Goal: Task Accomplishment & Management: Use online tool/utility

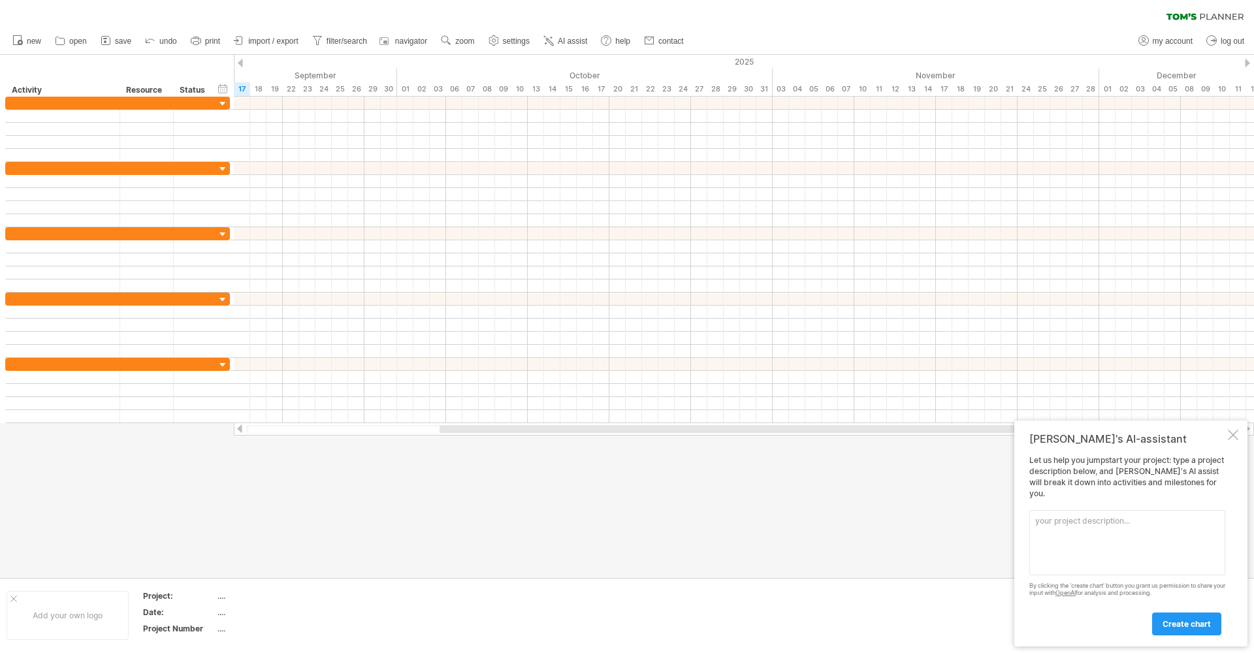
click at [1231, 440] on div at bounding box center [1233, 435] width 10 height 10
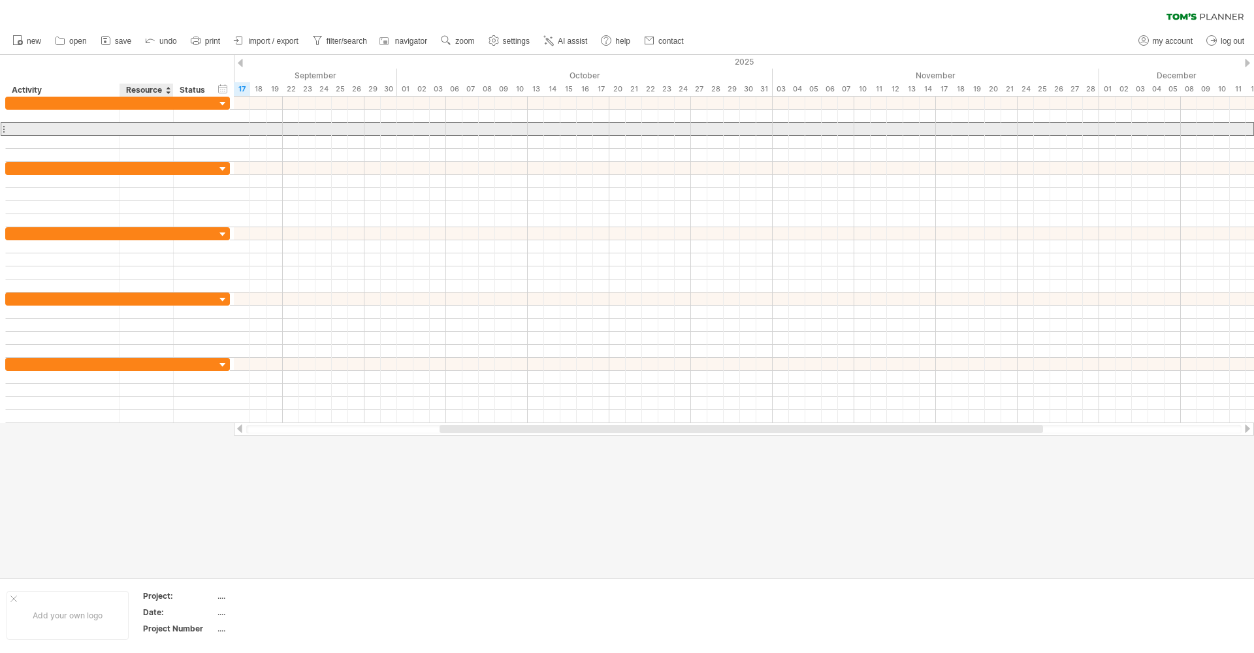
click at [165, 123] on div at bounding box center [147, 129] width 40 height 12
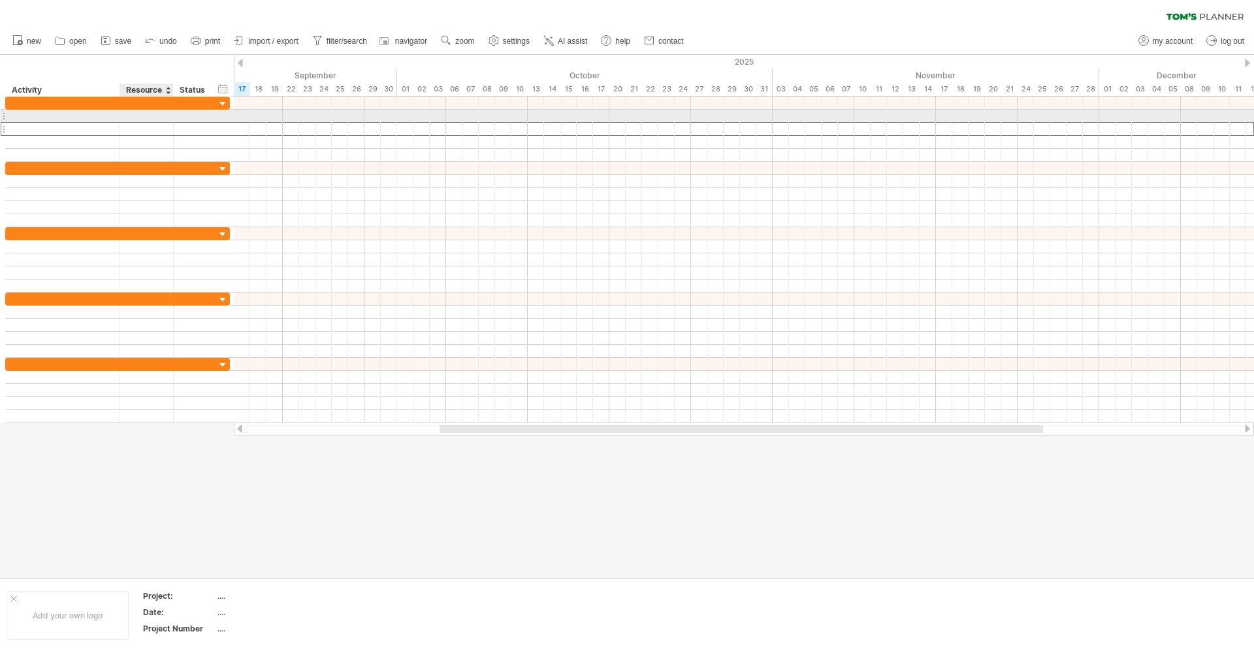
click at [159, 115] on div at bounding box center [147, 116] width 40 height 12
type input "*"
type input "**********"
click at [141, 114] on div "Skúšky tesnosti" at bounding box center [147, 116] width 40 height 12
drag, startPoint x: 132, startPoint y: 116, endPoint x: 167, endPoint y: 118, distance: 34.6
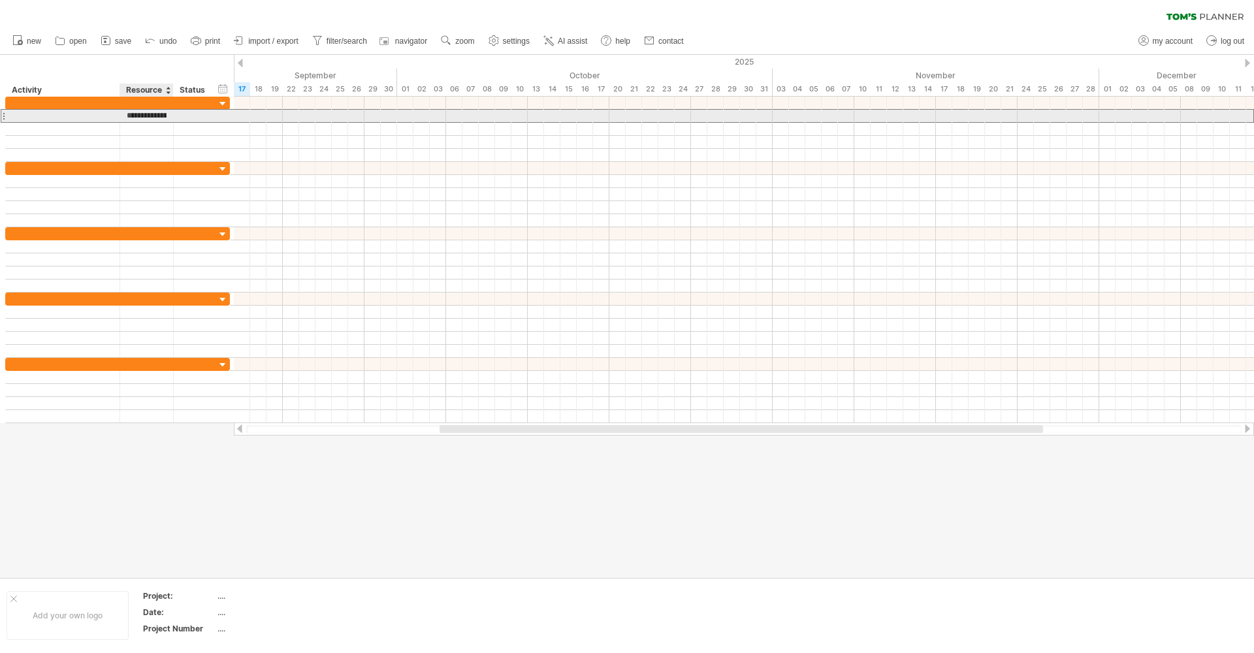
click at [167, 118] on div "**********" at bounding box center [147, 116] width 54 height 12
click at [56, 116] on div at bounding box center [62, 116] width 101 height 12
type input "**********"
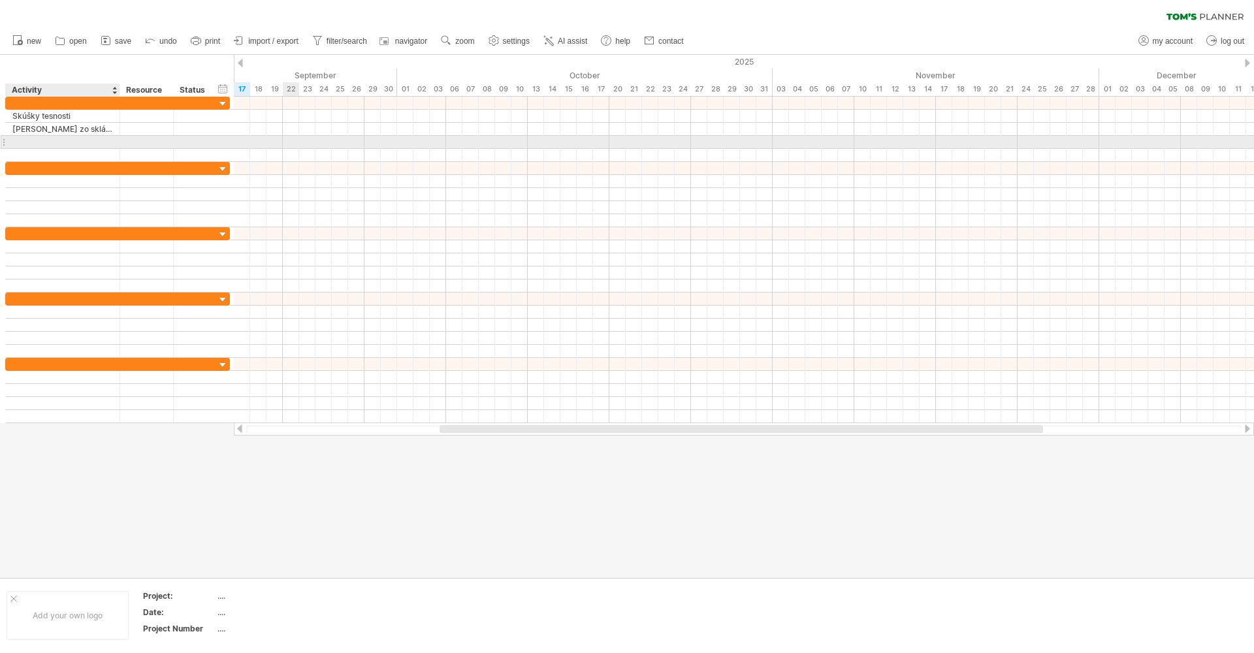
click at [41, 141] on input "text" at bounding box center [62, 142] width 101 height 12
click at [75, 144] on input "**********" at bounding box center [62, 142] width 101 height 12
drag, startPoint x: 76, startPoint y: 142, endPoint x: 91, endPoint y: 134, distance: 17.8
click at [76, 142] on div "Certifikácia recyklovaných materiálov" at bounding box center [62, 142] width 101 height 12
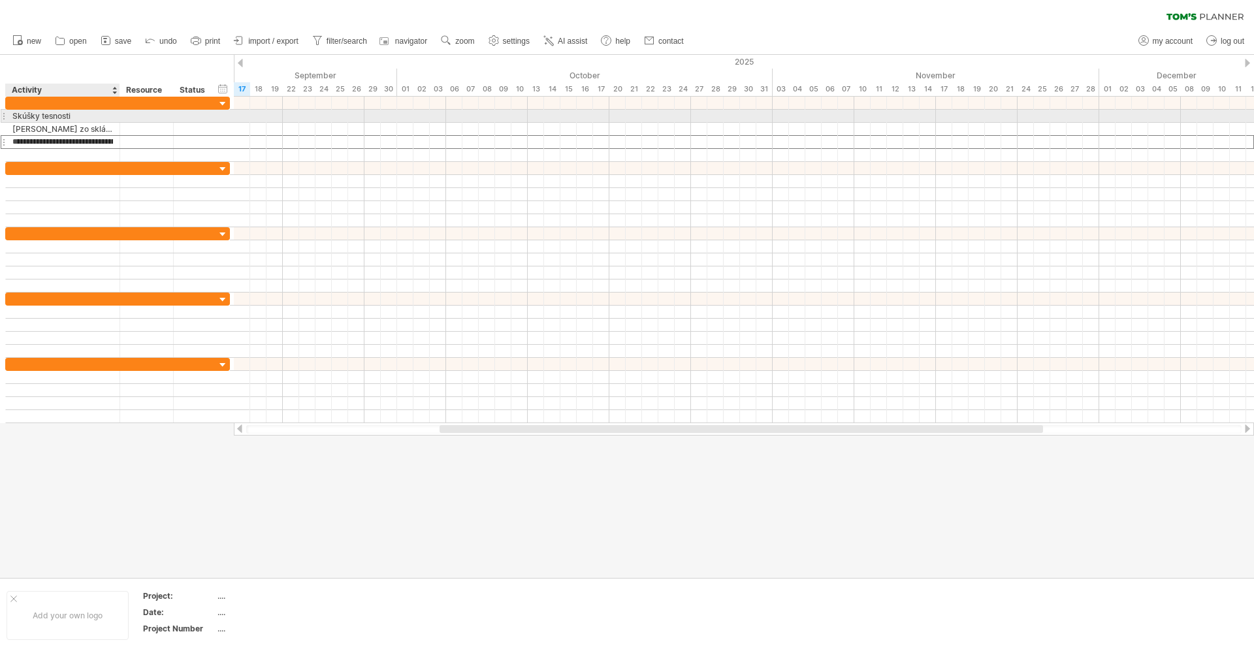
click at [104, 116] on div "Skúšky tesnosti" at bounding box center [62, 116] width 101 height 12
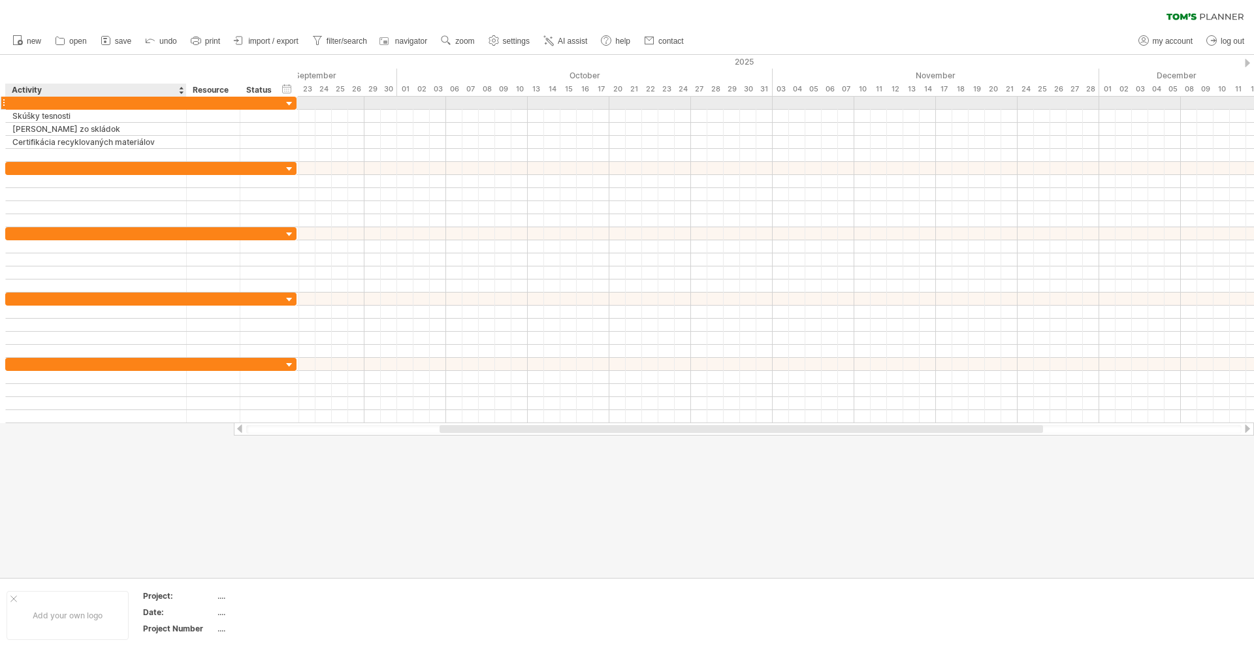
drag, startPoint x: 116, startPoint y: 105, endPoint x: 183, endPoint y: 106, distance: 66.7
click at [183, 106] on div at bounding box center [185, 103] width 7 height 13
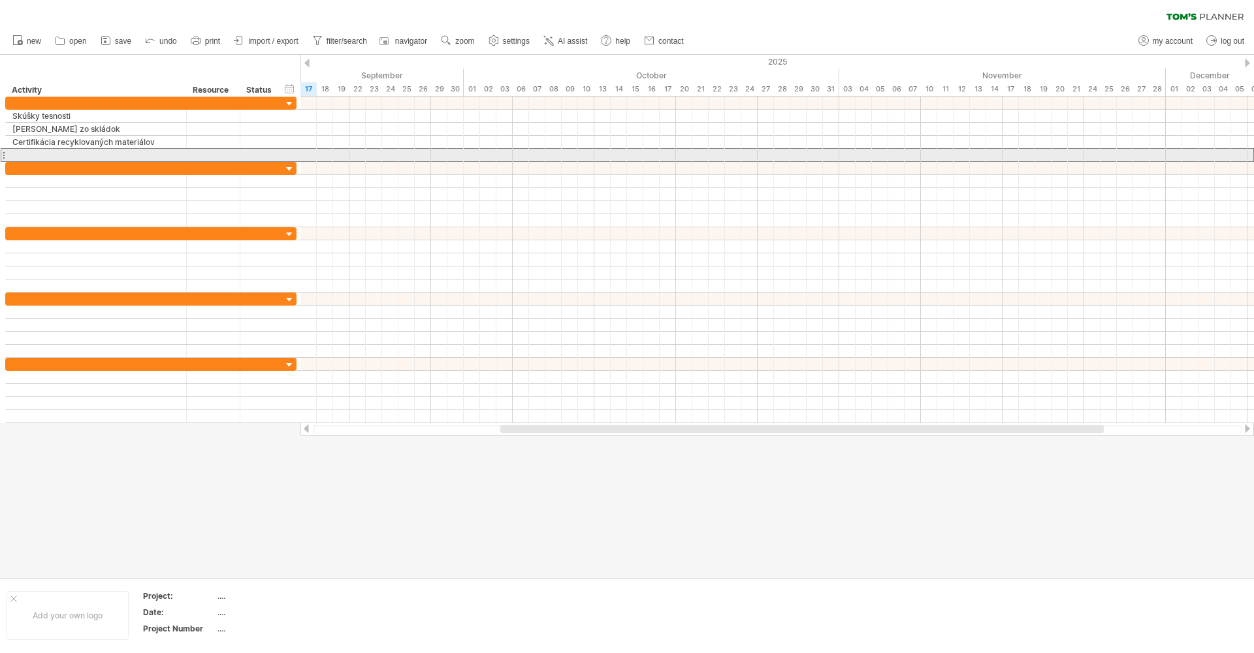
click at [74, 150] on div at bounding box center [95, 155] width 167 height 12
click at [5, 154] on div at bounding box center [3, 155] width 5 height 14
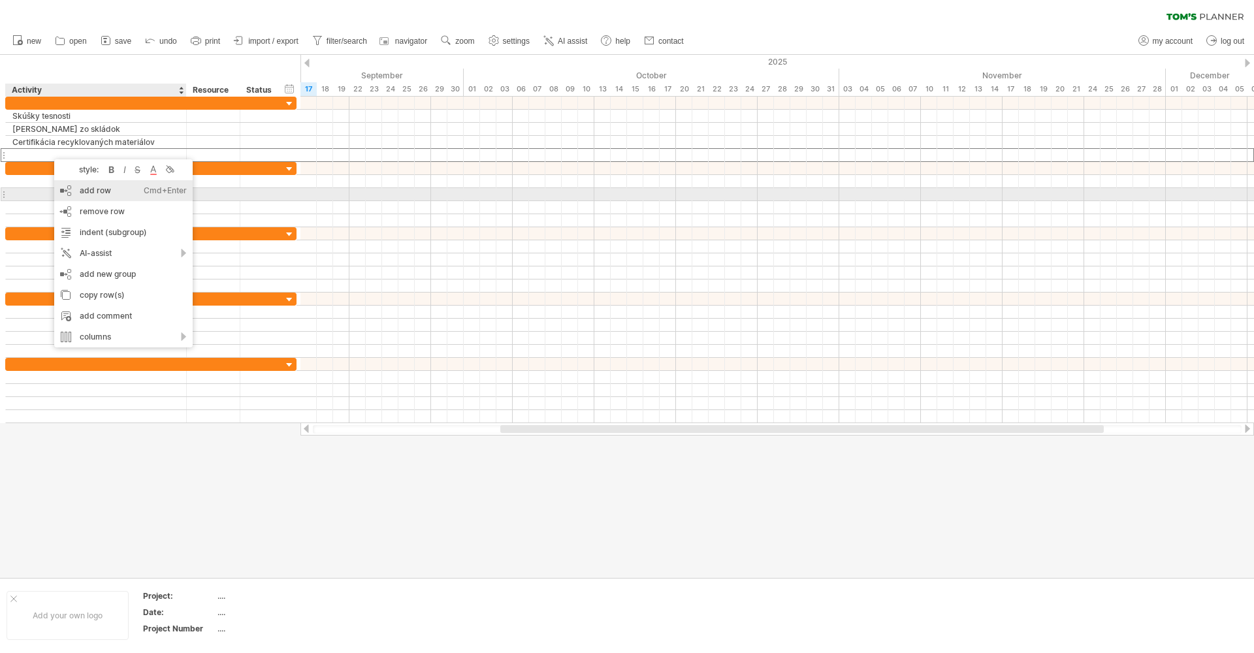
click at [110, 190] on div "add row Ctrl+Enter Cmd+Enter" at bounding box center [123, 190] width 138 height 21
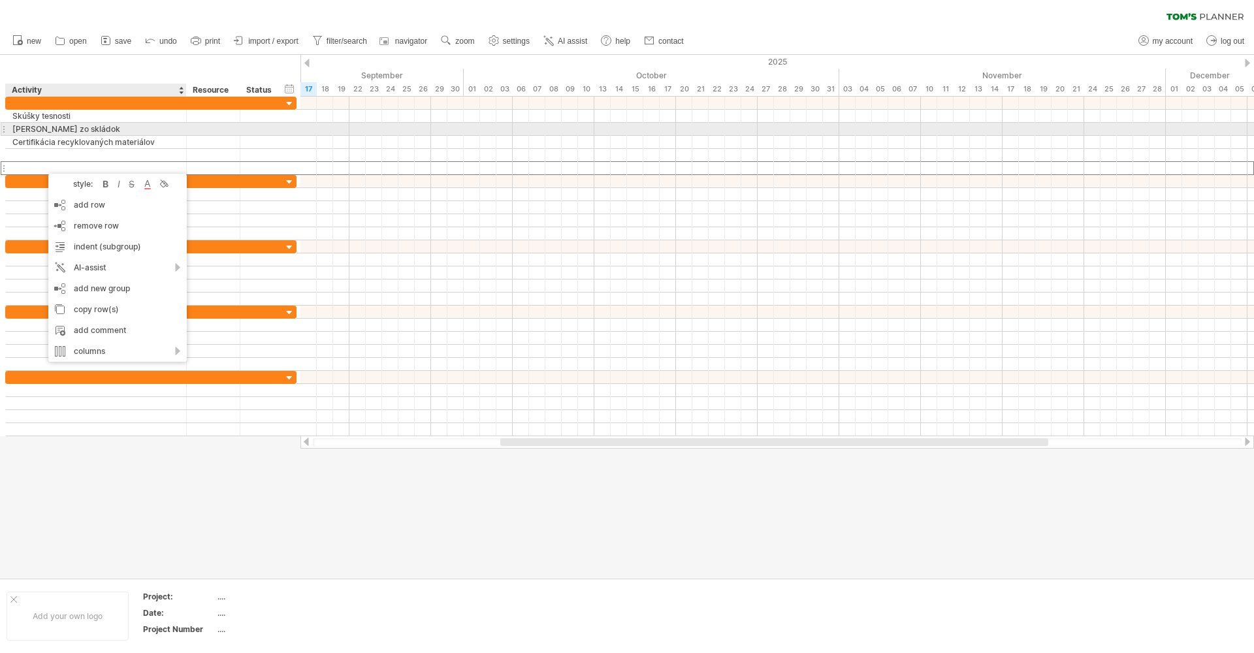
click at [48, 134] on div "[PERSON_NAME] zo skládok" at bounding box center [95, 129] width 167 height 12
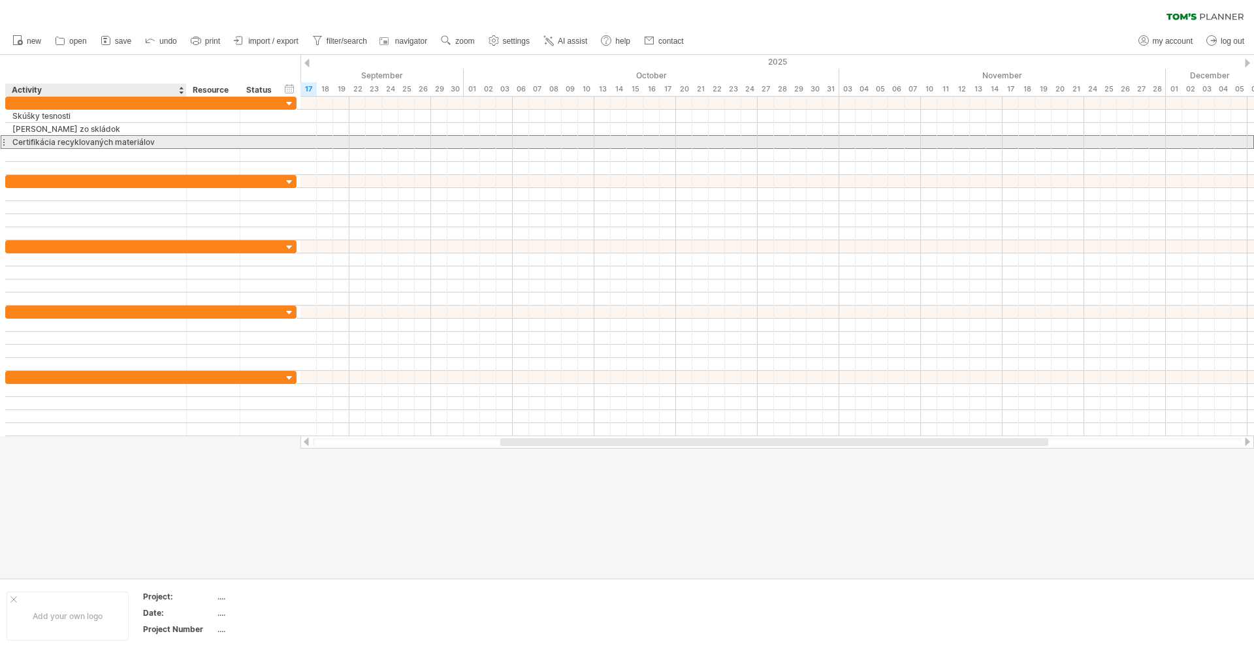
click at [48, 148] on div "Certifikácia recyklovaných materiálov" at bounding box center [95, 142] width 167 height 12
drag, startPoint x: 149, startPoint y: 144, endPoint x: 10, endPoint y: 139, distance: 139.2
click at [10, 139] on div "**********" at bounding box center [96, 142] width 181 height 12
type input "*"
drag, startPoint x: 57, startPoint y: 146, endPoint x: -15, endPoint y: 143, distance: 72.6
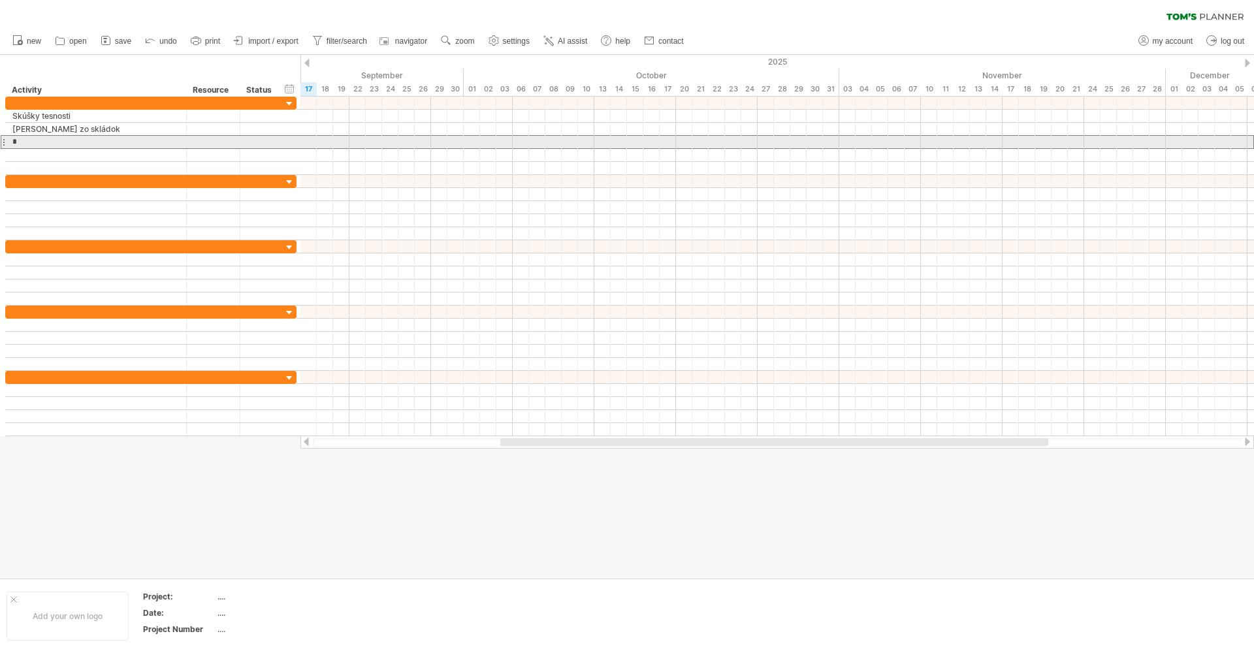
click at [0, 143] on html "progress(100%) Trying to reach [DOMAIN_NAME] Connected again... 0% clear filter…" at bounding box center [627, 328] width 1254 height 656
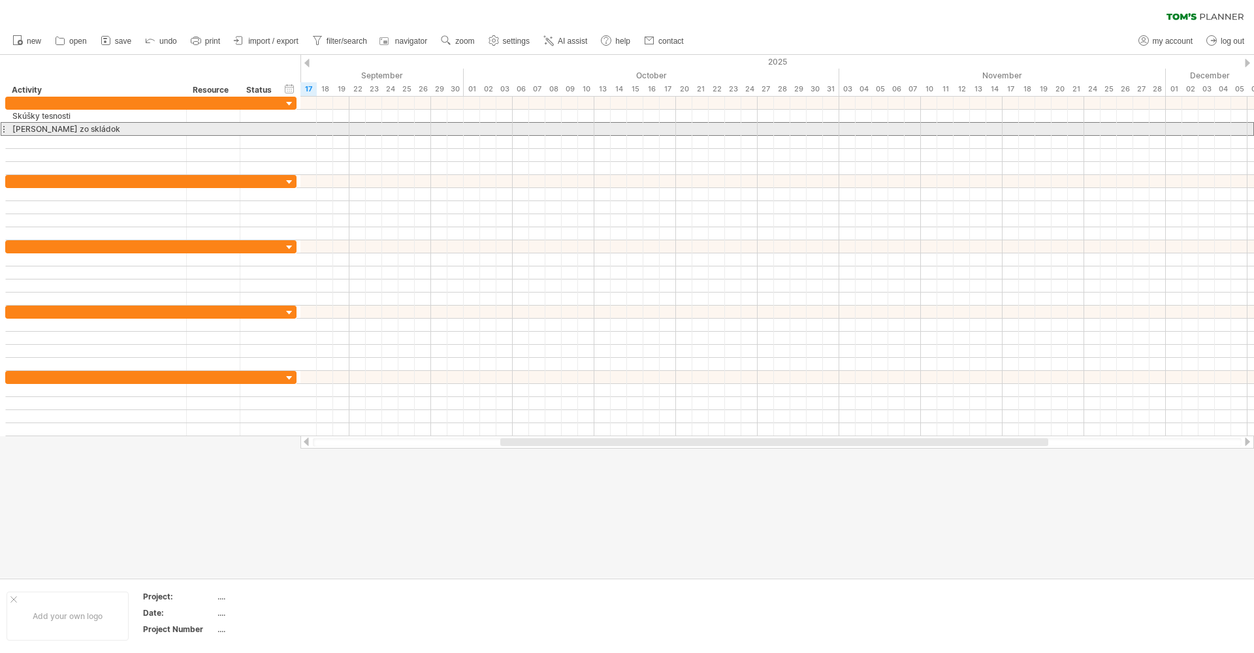
click at [0, 133] on div "**********" at bounding box center [148, 267] width 297 height 340
drag, startPoint x: 57, startPoint y: 129, endPoint x: -6, endPoint y: 130, distance: 63.4
click at [0, 130] on html "progress(100%) Trying to reach [DOMAIN_NAME] Connected again... 0% clear filter…" at bounding box center [627, 328] width 1254 height 656
click at [53, 128] on div "[PERSON_NAME] zo skládok" at bounding box center [95, 129] width 167 height 12
drag, startPoint x: 112, startPoint y: 131, endPoint x: -11, endPoint y: 131, distance: 122.8
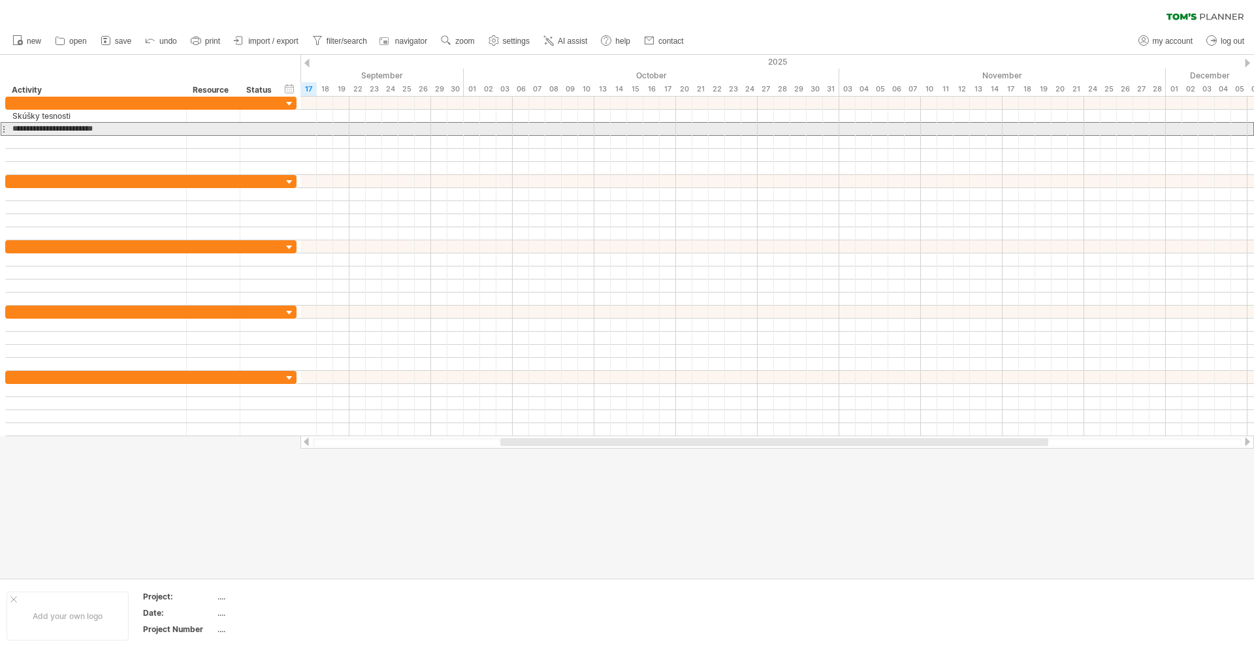
click at [0, 131] on html "progress(100%) Trying to reach [DOMAIN_NAME] Connected again... 0% clear filter…" at bounding box center [627, 328] width 1254 height 656
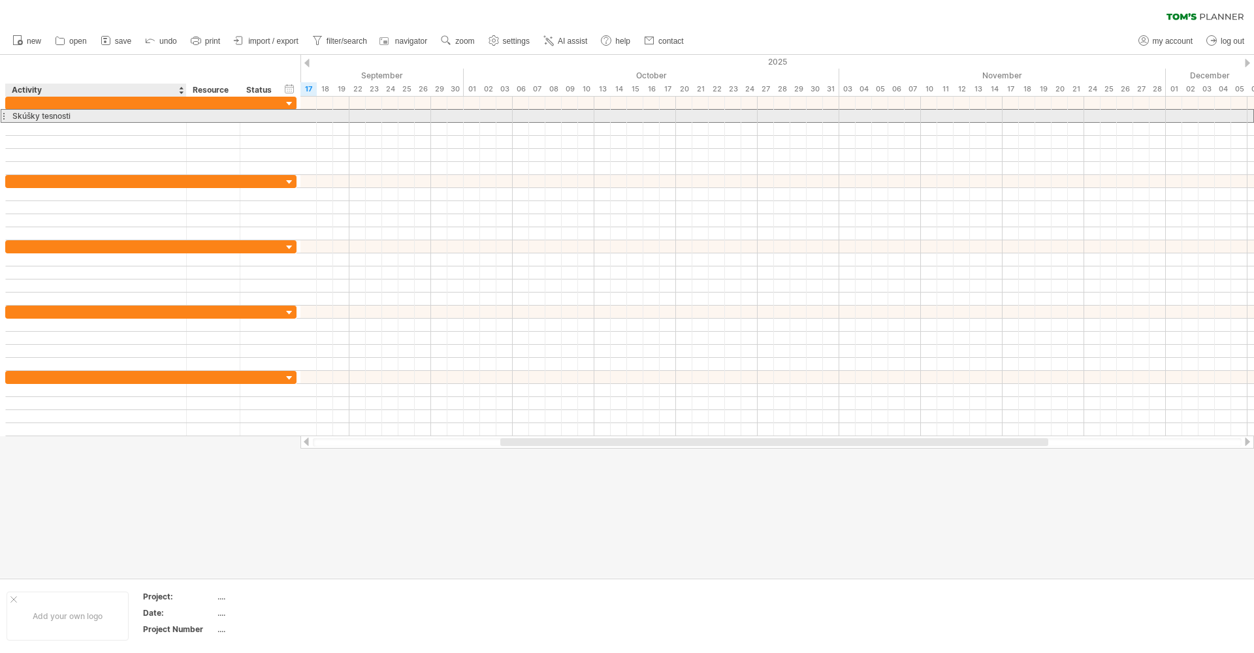
click at [57, 116] on div "Skúšky tesnosti" at bounding box center [95, 116] width 167 height 12
click at [74, 117] on input "**********" at bounding box center [95, 116] width 167 height 12
drag, startPoint x: 74, startPoint y: 117, endPoint x: 1, endPoint y: 116, distance: 73.2
click at [5, 116] on div "**********" at bounding box center [150, 116] width 291 height 14
click at [48, 104] on div at bounding box center [95, 103] width 167 height 12
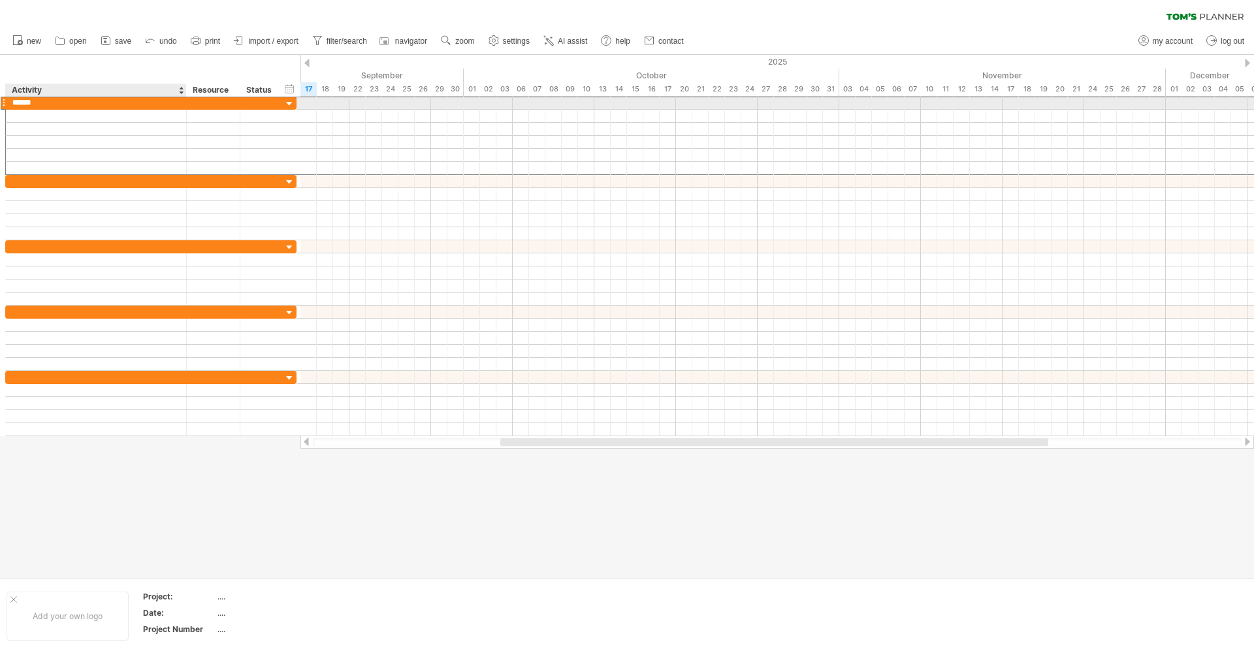
type input "******"
click at [1142, 624] on link "Save" at bounding box center [1143, 635] width 40 height 23
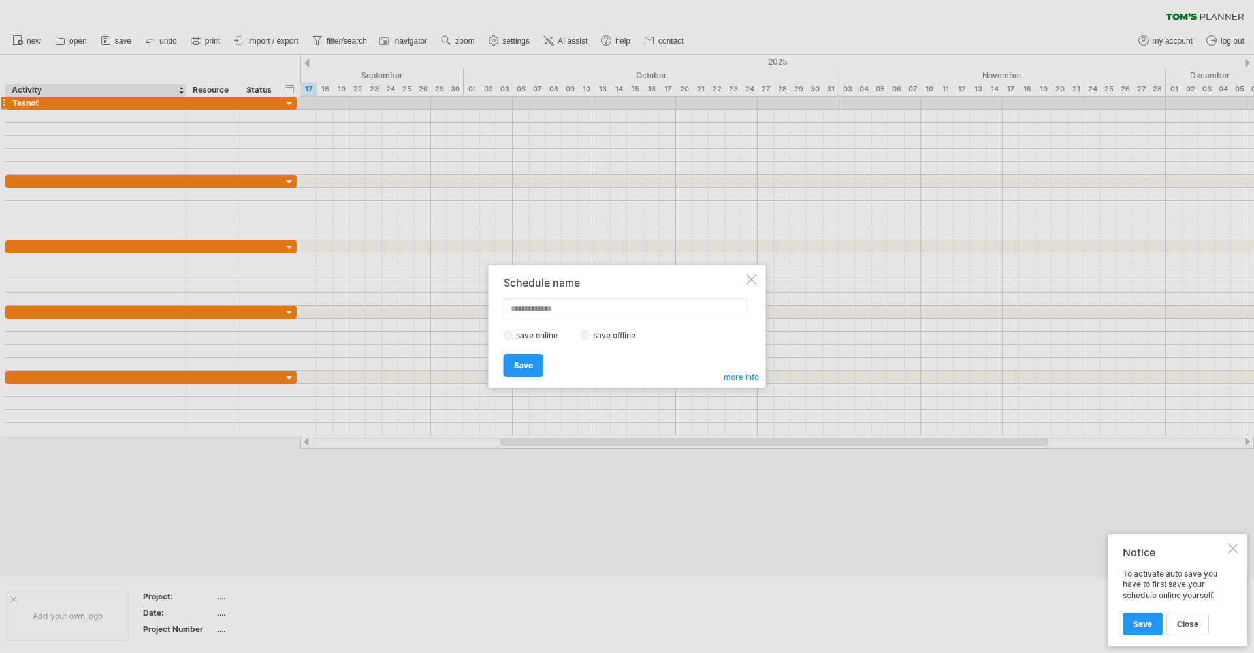
click at [751, 279] on div at bounding box center [752, 279] width 10 height 10
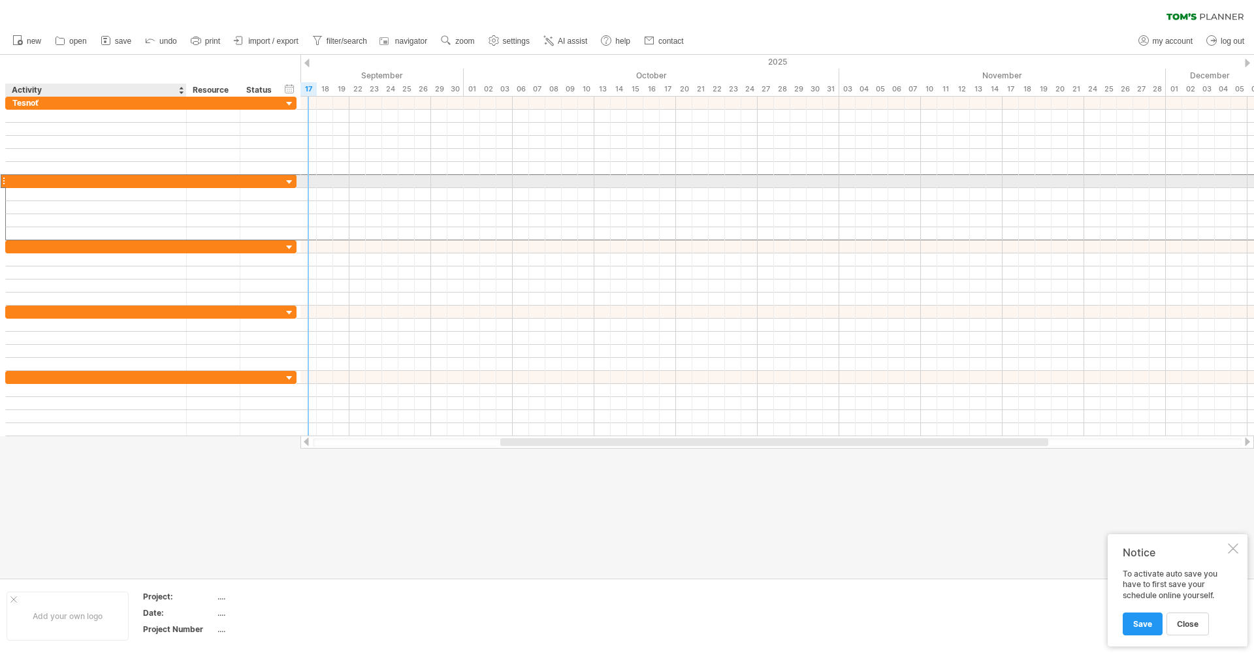
click at [31, 180] on div at bounding box center [95, 181] width 167 height 12
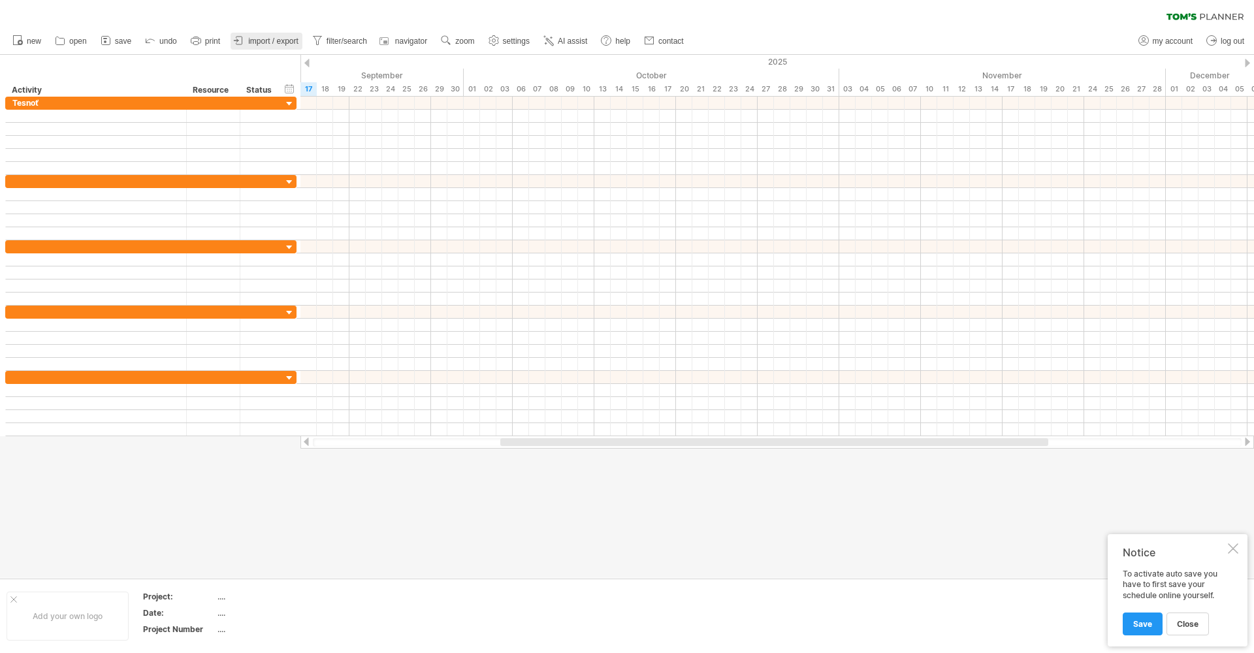
click at [276, 39] on span "import / export" at bounding box center [273, 41] width 50 height 9
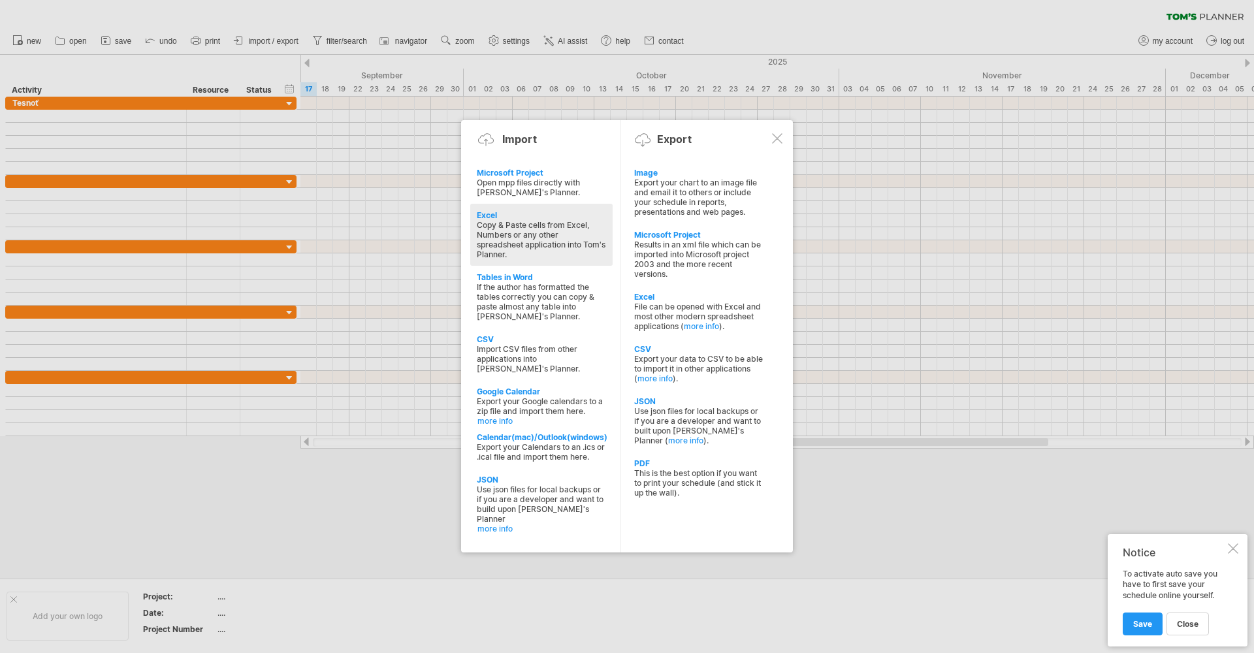
click at [486, 210] on div "Excel" at bounding box center [541, 215] width 129 height 10
type textarea "**********"
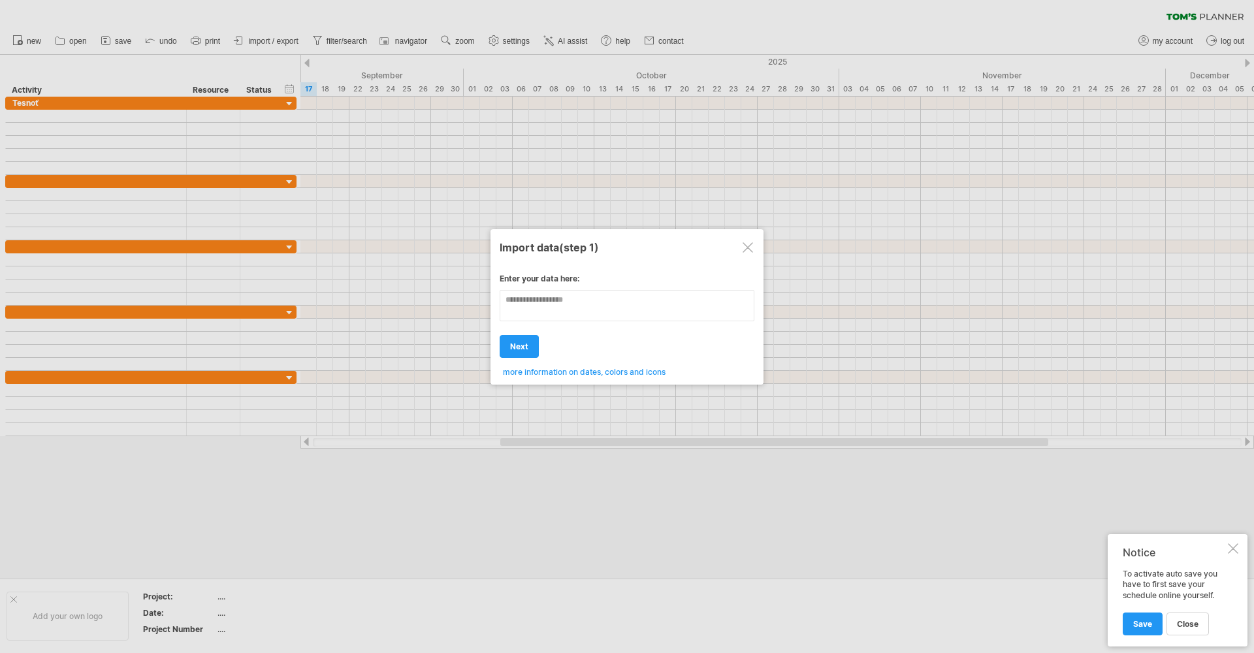
type textarea "**********"
click at [646, 344] on div "add to current schedule next create new schedule next import back back back" at bounding box center [627, 340] width 255 height 33
click at [517, 346] on span "next" at bounding box center [519, 347] width 18 height 10
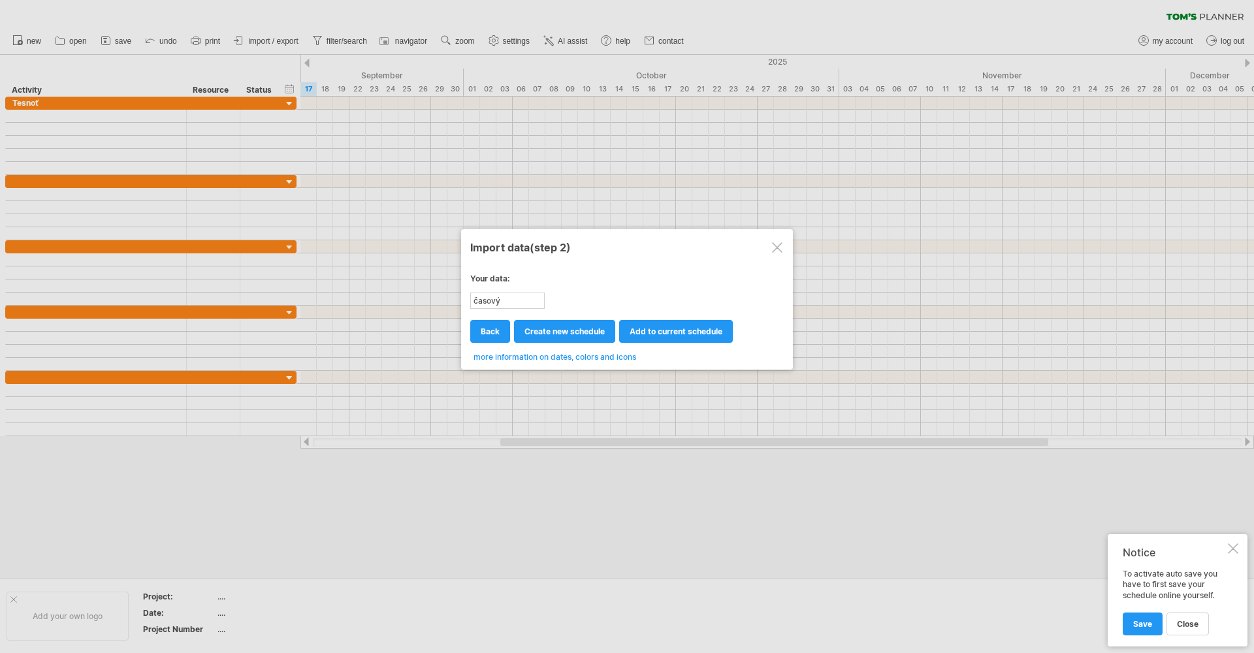
click at [777, 250] on div at bounding box center [777, 247] width 10 height 10
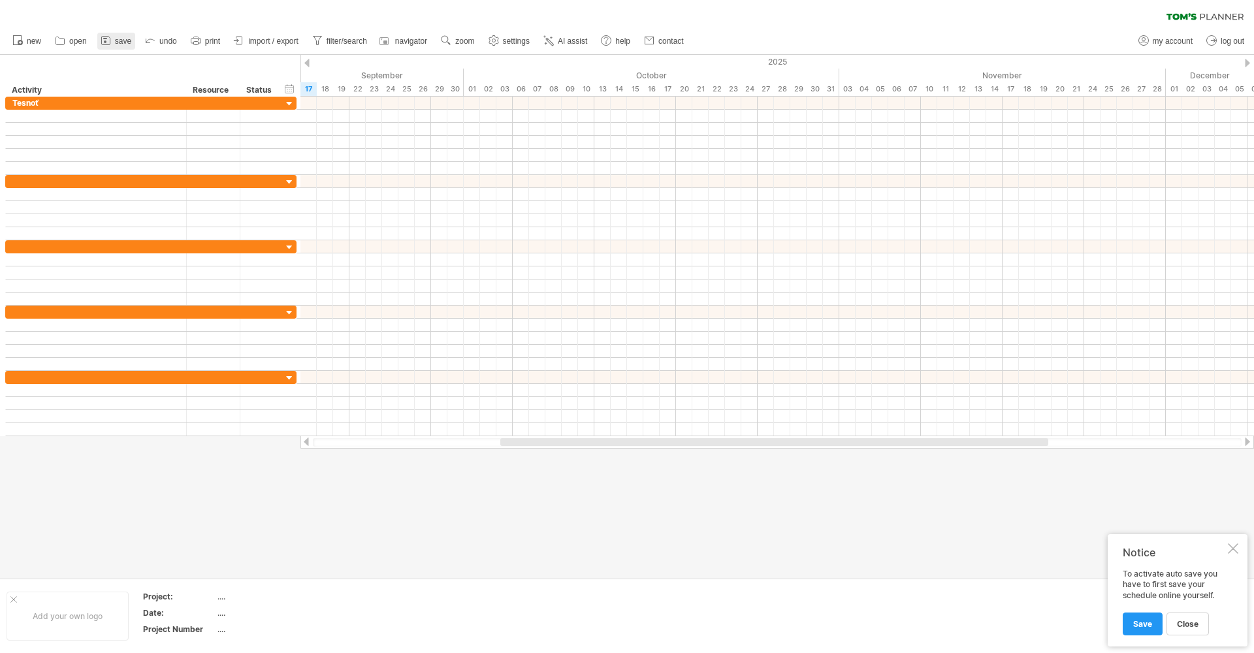
click at [119, 42] on span "save" at bounding box center [123, 41] width 16 height 9
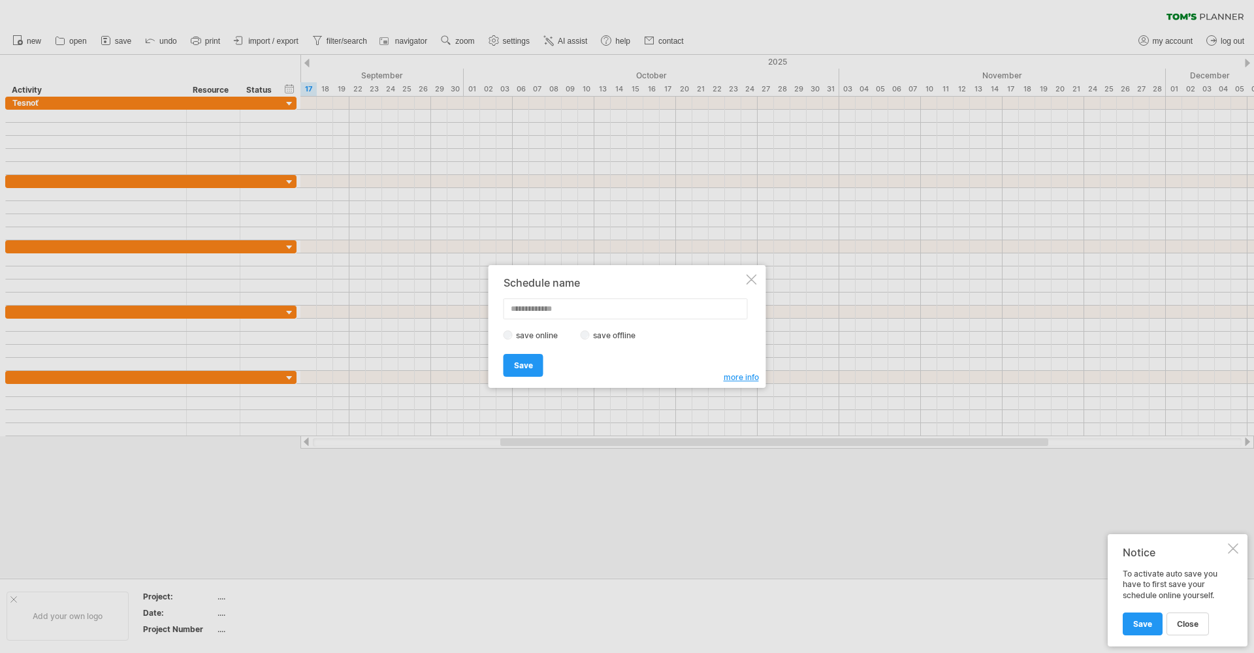
click at [616, 334] on label "save offline" at bounding box center [618, 336] width 57 height 10
click at [537, 313] on input "text" at bounding box center [626, 309] width 244 height 21
type input "**********"
click at [528, 366] on span "Save" at bounding box center [523, 366] width 19 height 10
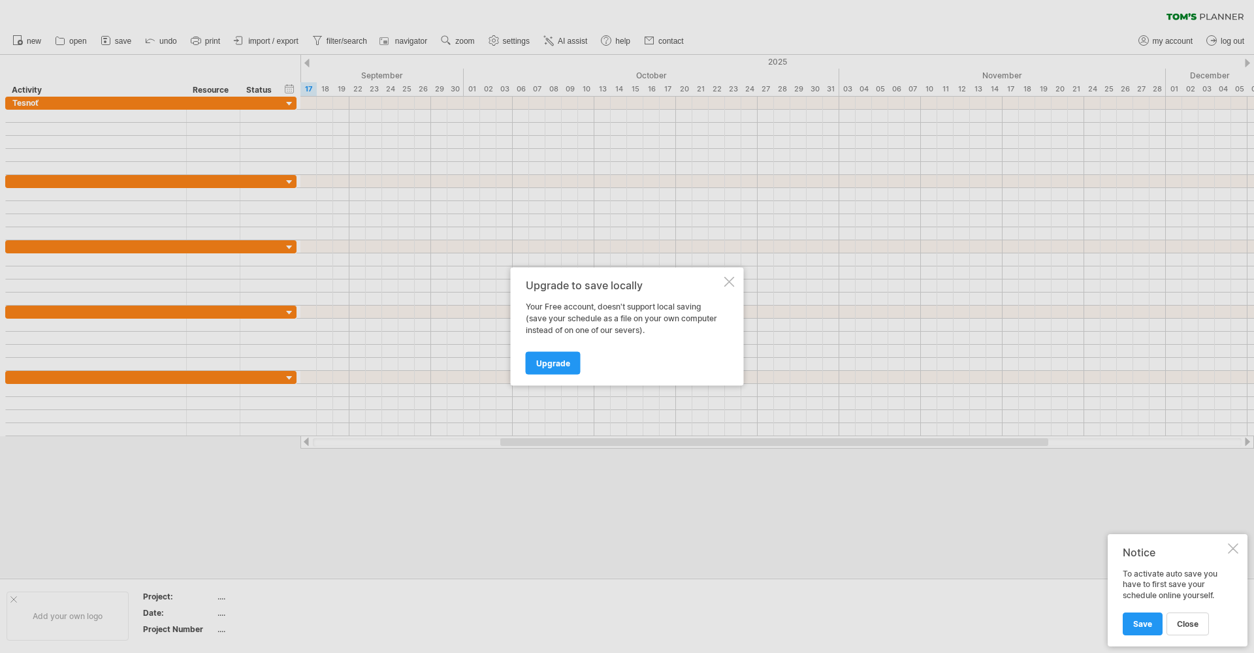
click at [728, 282] on div at bounding box center [729, 282] width 10 height 10
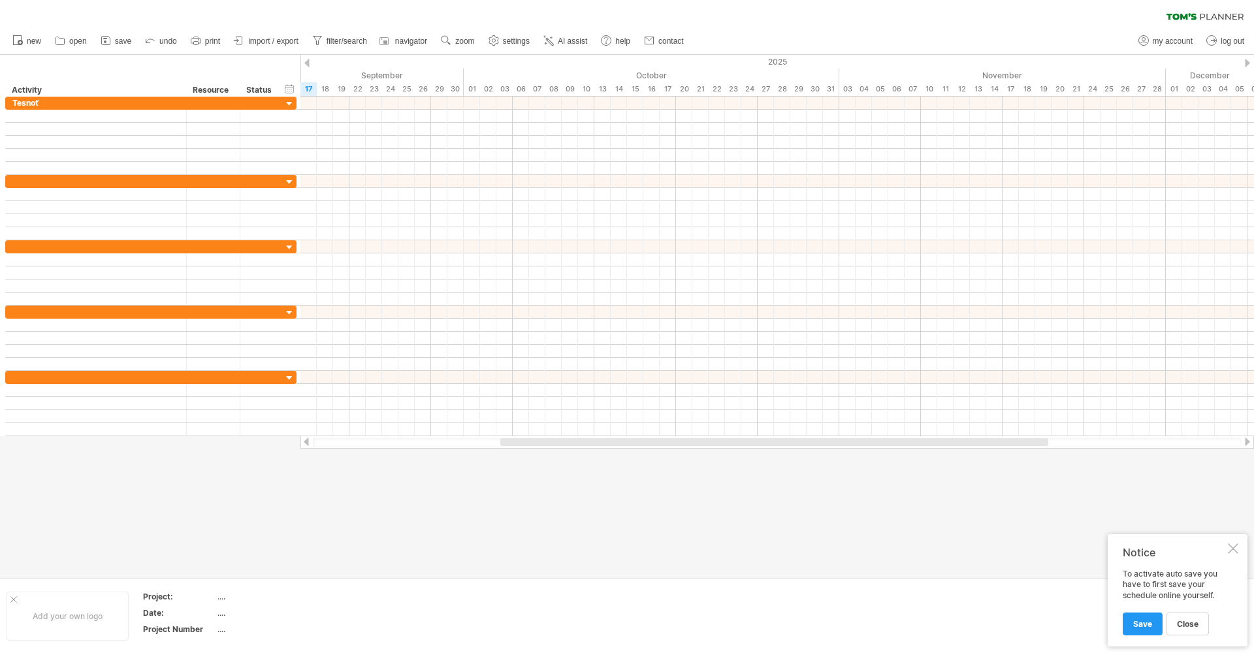
click at [1229, 548] on div at bounding box center [1233, 548] width 10 height 10
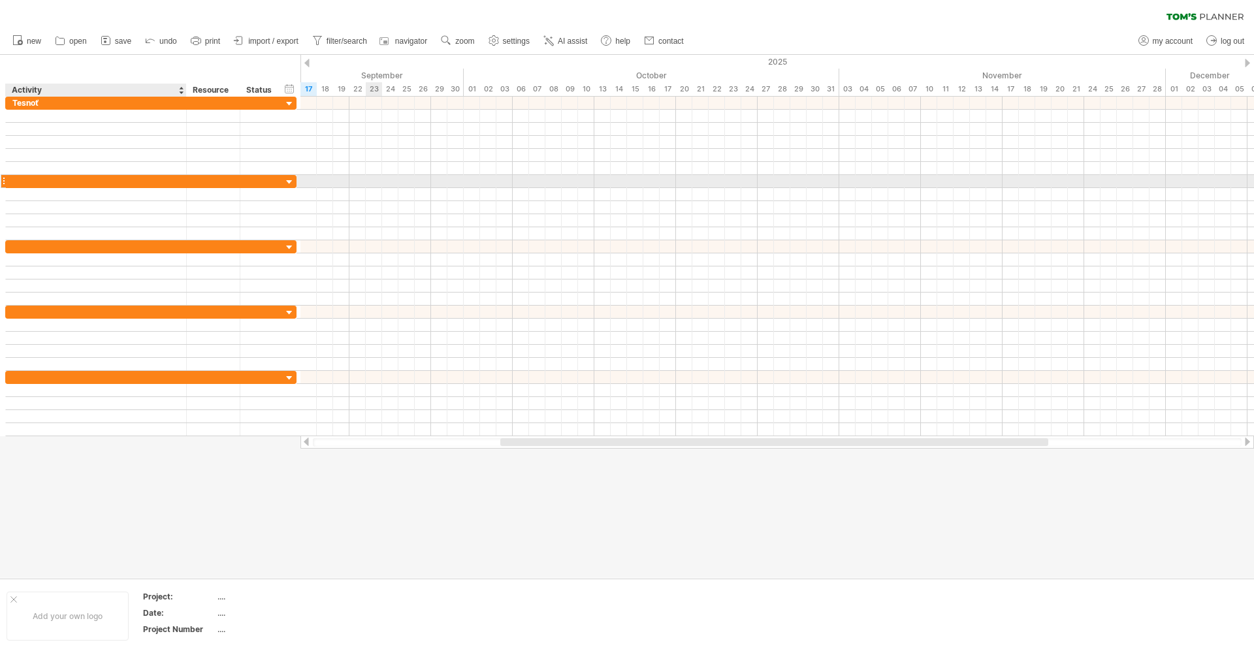
click at [80, 179] on div at bounding box center [95, 181] width 167 height 12
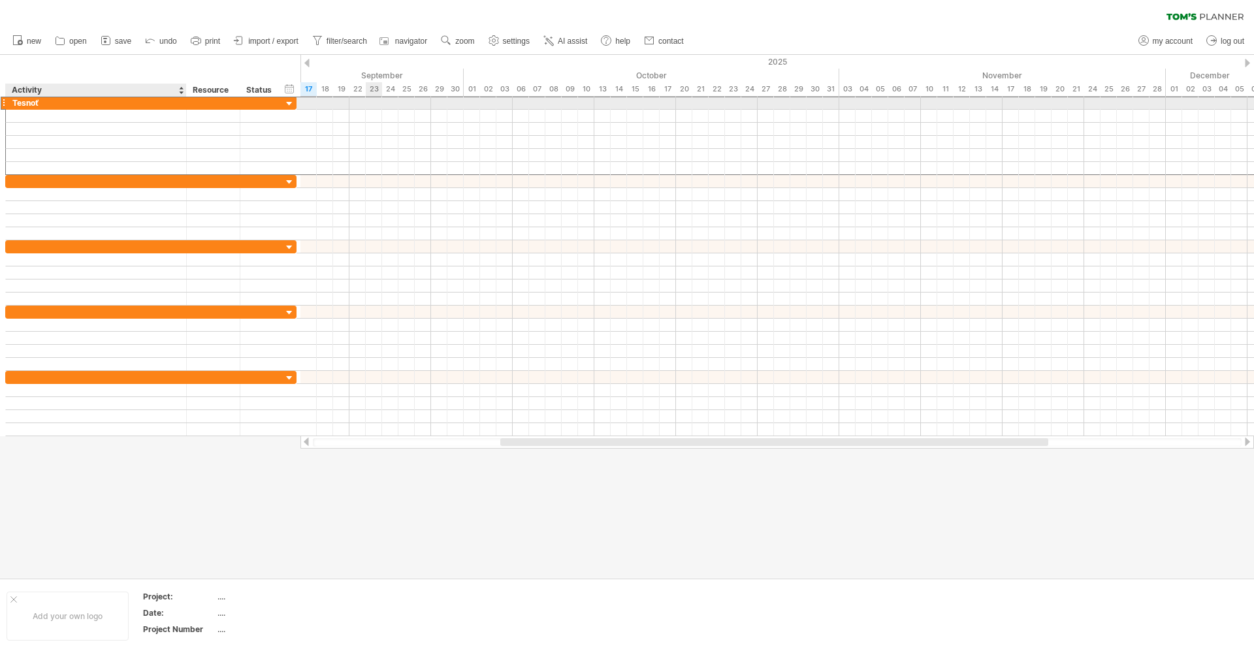
click at [18, 104] on div "Tesnoť" at bounding box center [95, 103] width 167 height 12
type input "**********"
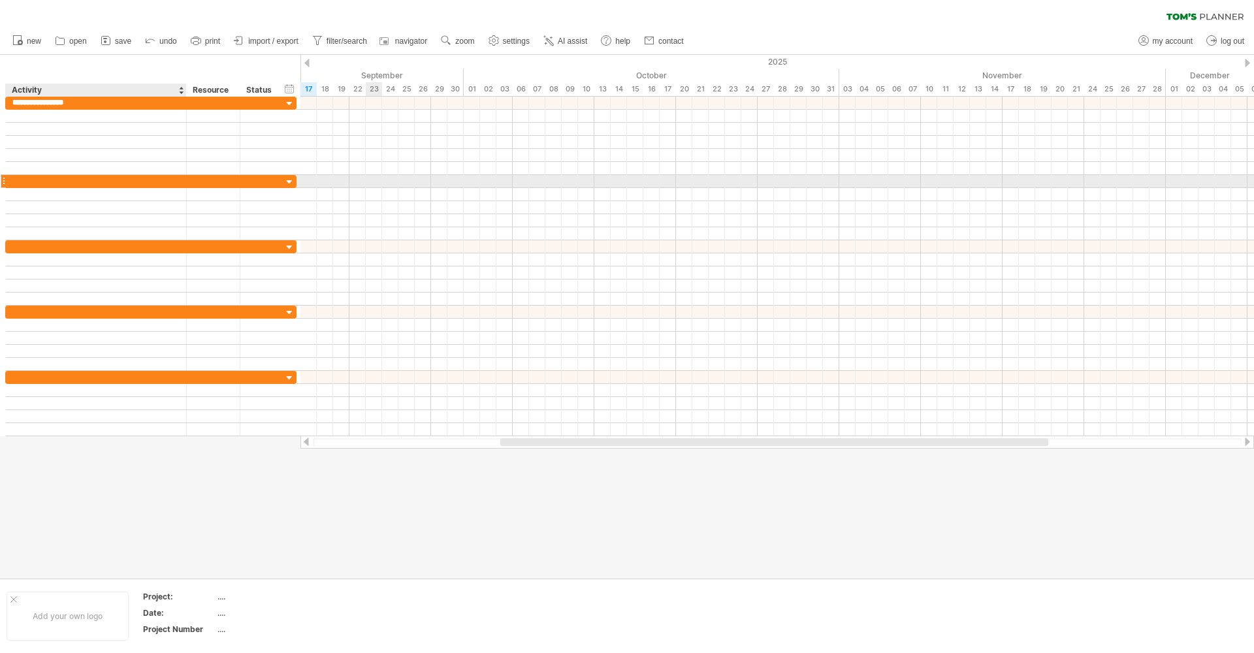
click at [33, 182] on div at bounding box center [95, 181] width 167 height 12
click at [33, 182] on input "text" at bounding box center [95, 181] width 167 height 12
type input "**********"
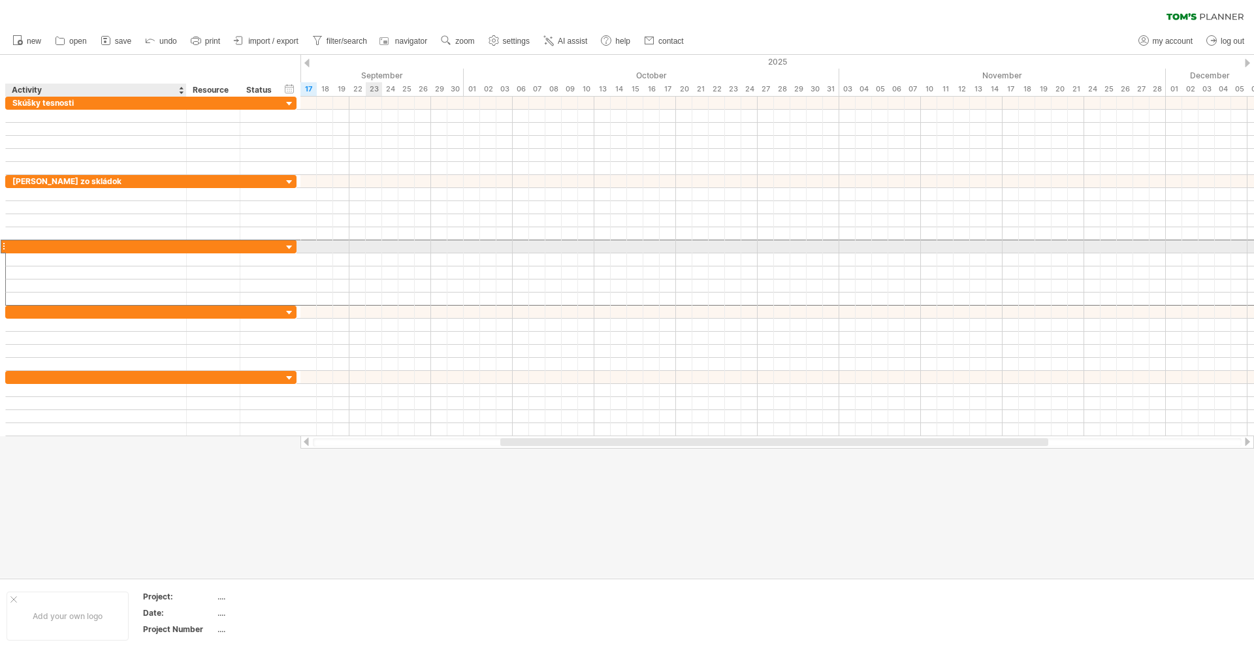
click at [34, 248] on div at bounding box center [95, 246] width 167 height 12
type input "**********"
type input "*"
type input "**********"
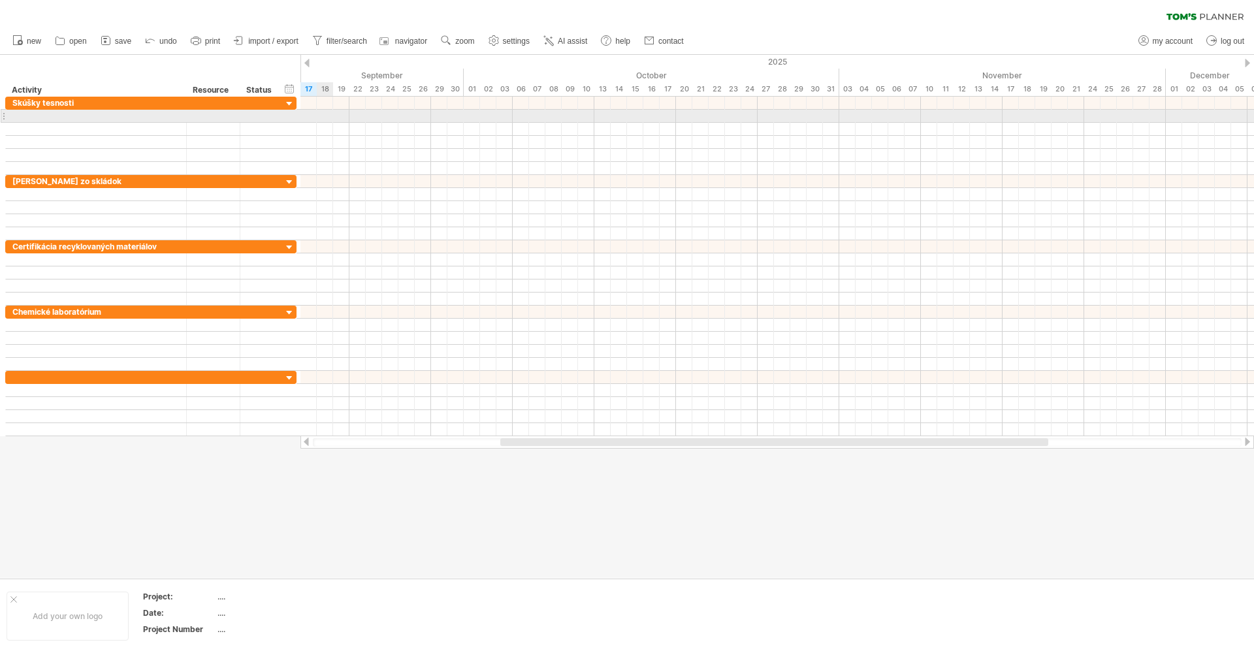
click at [322, 114] on div at bounding box center [777, 116] width 954 height 13
click at [319, 114] on div at bounding box center [777, 116] width 954 height 13
drag, startPoint x: 370, startPoint y: 120, endPoint x: 362, endPoint y: 112, distance: 10.6
click at [370, 120] on div at bounding box center [777, 116] width 954 height 13
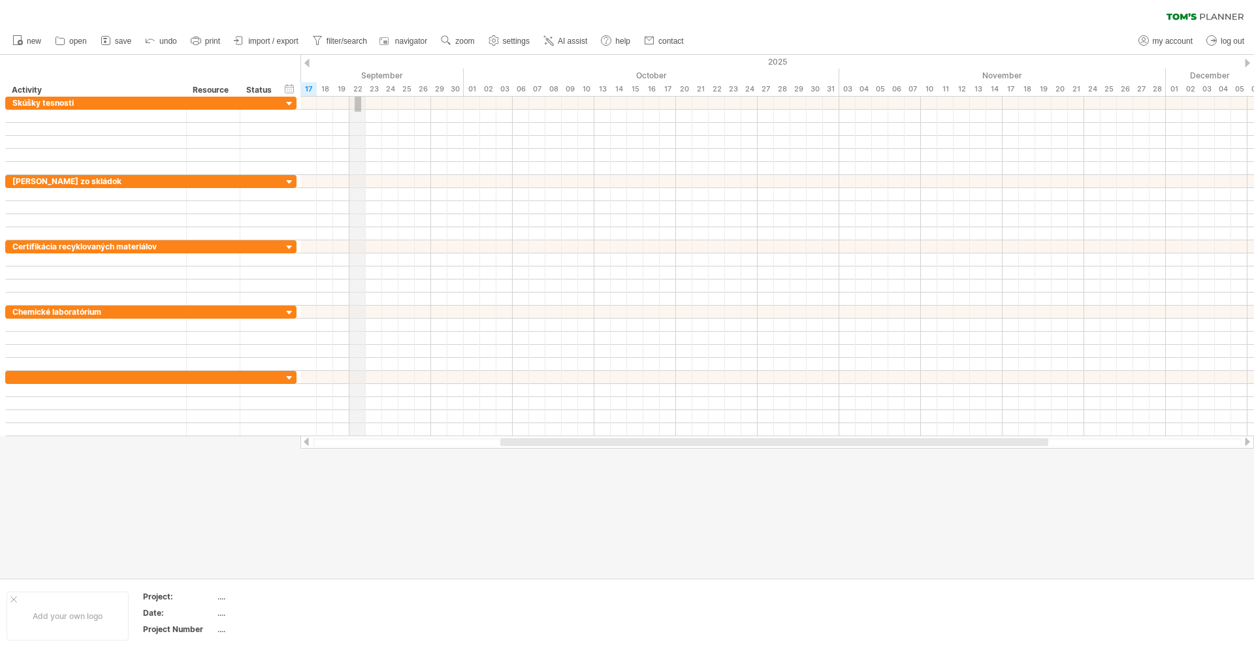
click at [355, 82] on div "Trying to reach [DOMAIN_NAME] Connected again... 0% clear filter new" at bounding box center [627, 326] width 1254 height 653
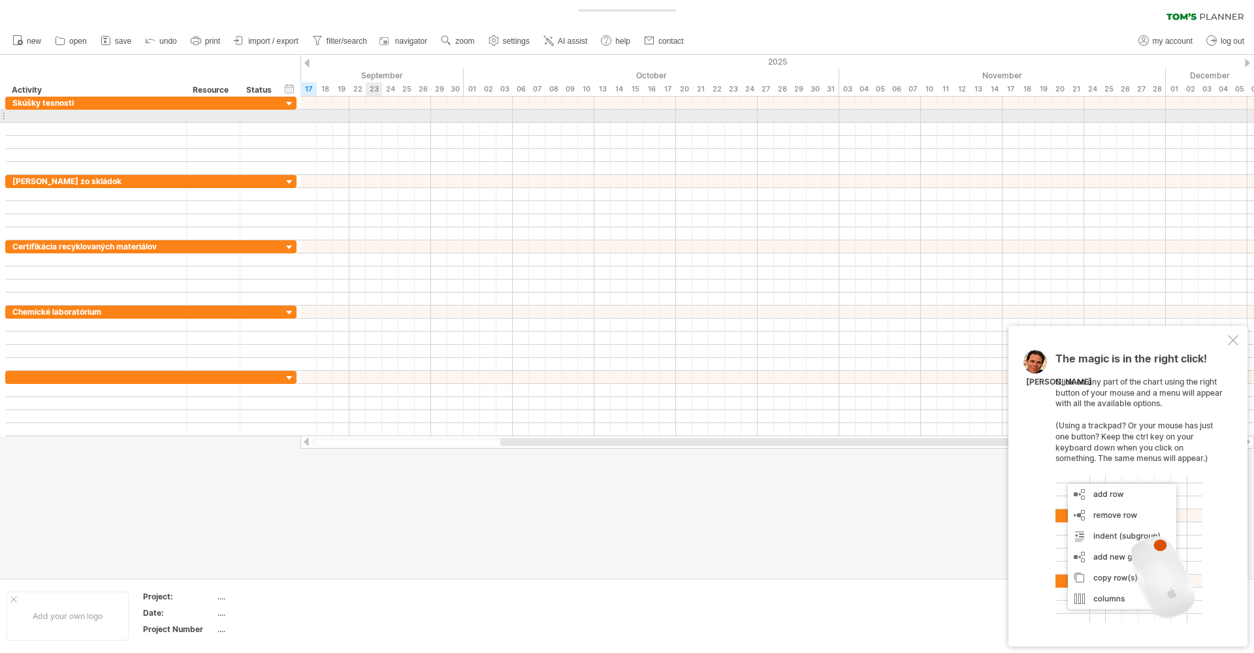
click at [374, 116] on div at bounding box center [777, 116] width 954 height 13
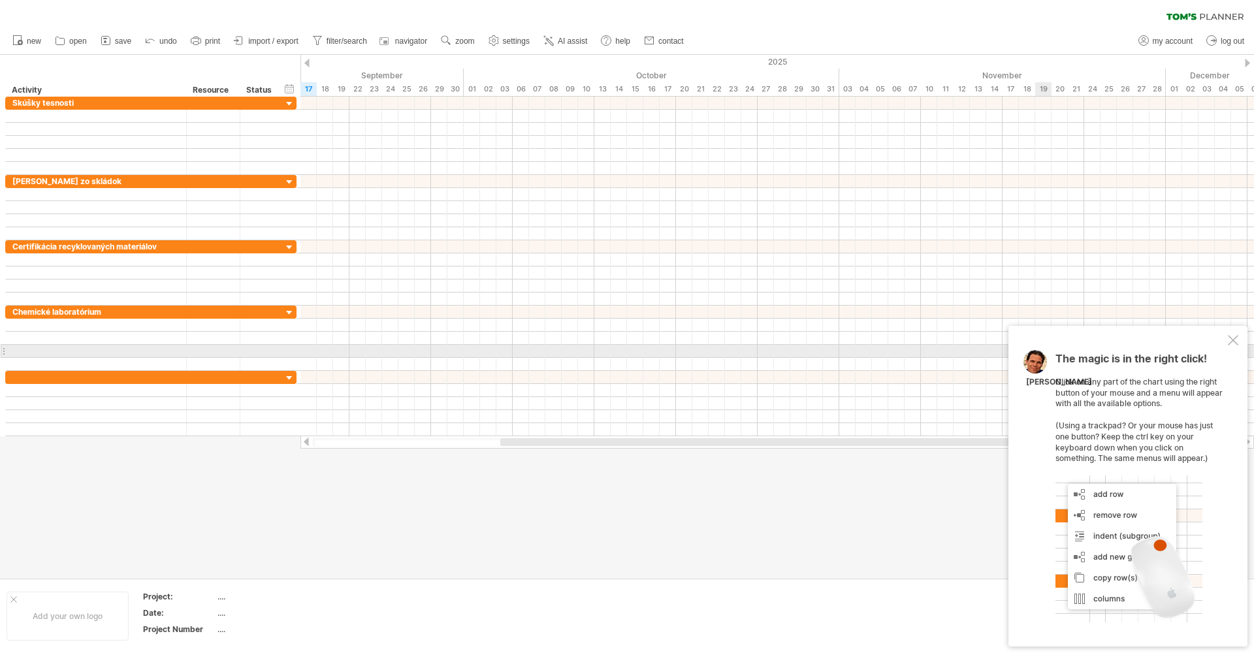
click at [1236, 346] on div at bounding box center [1233, 340] width 10 height 10
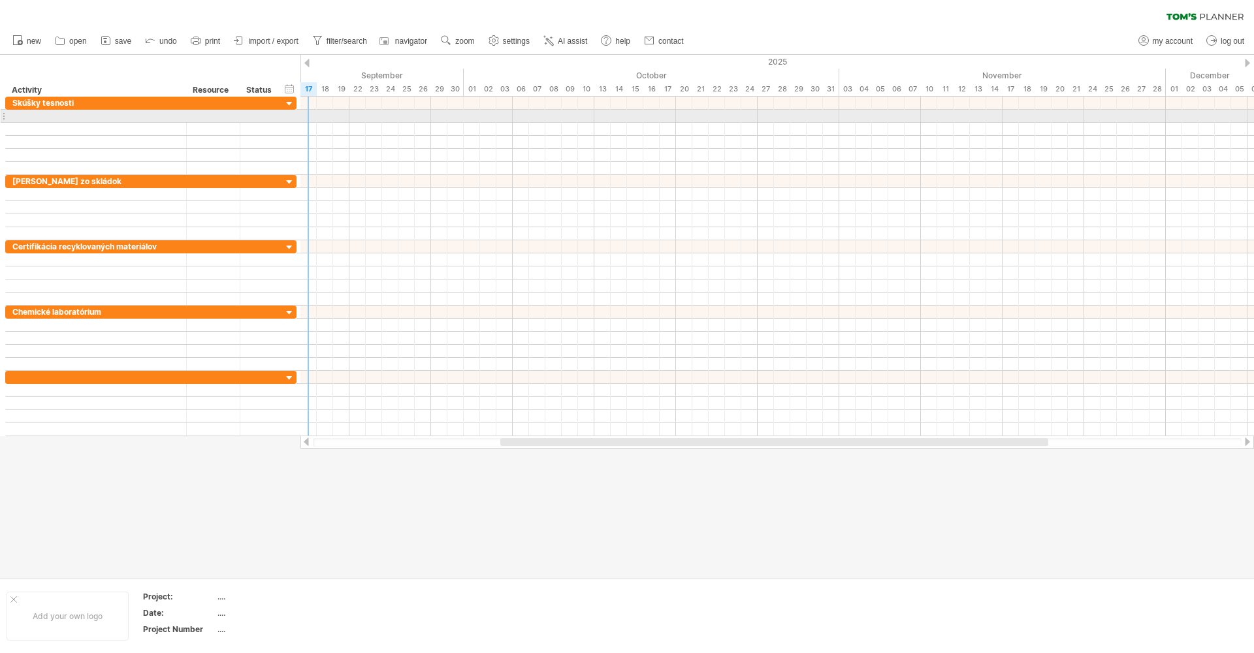
click at [316, 117] on div at bounding box center [777, 116] width 954 height 13
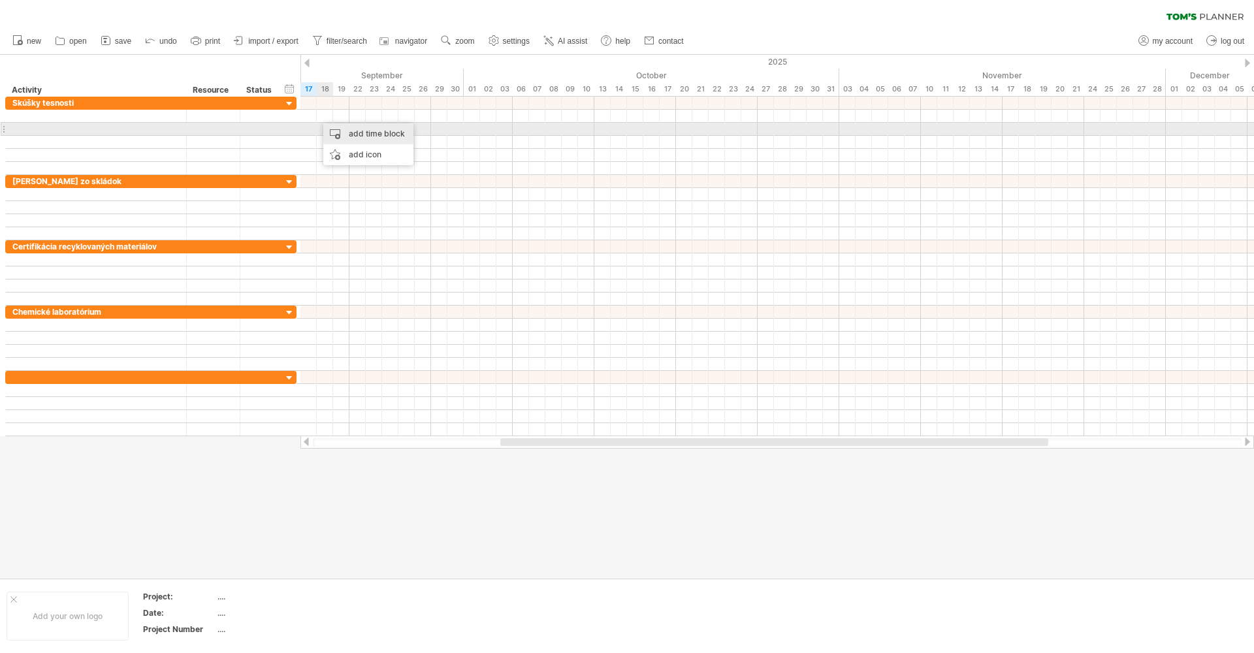
click at [356, 135] on div "add time block" at bounding box center [368, 133] width 90 height 21
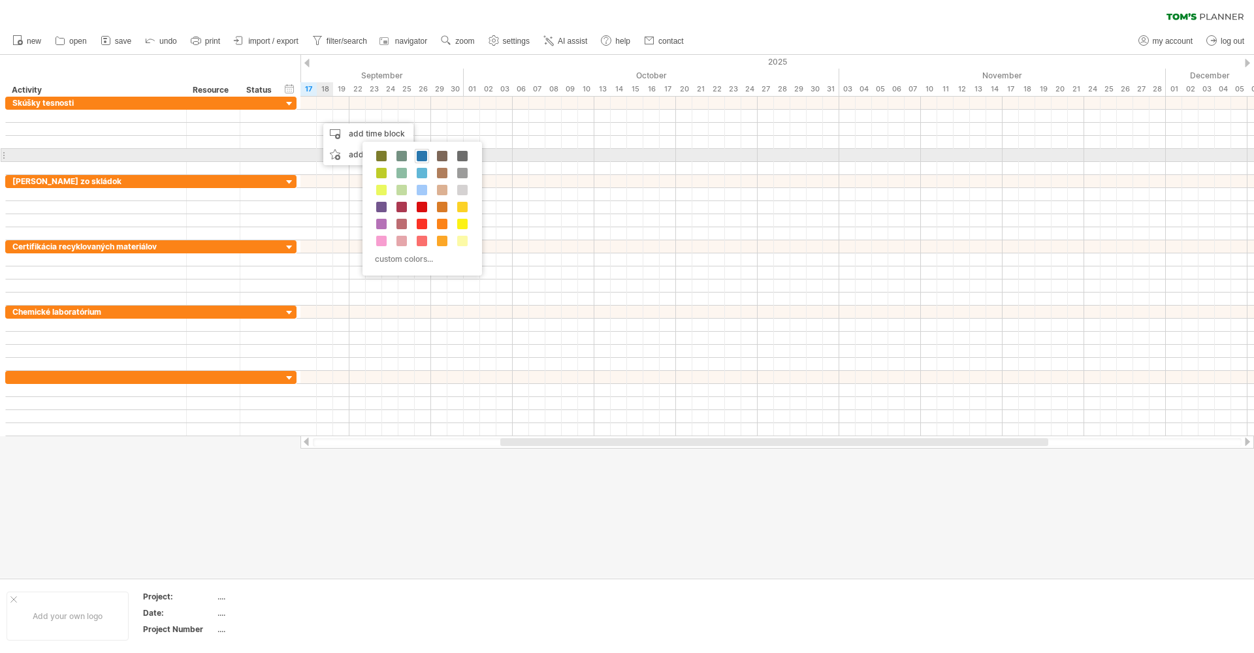
click at [420, 153] on span at bounding box center [422, 156] width 10 height 10
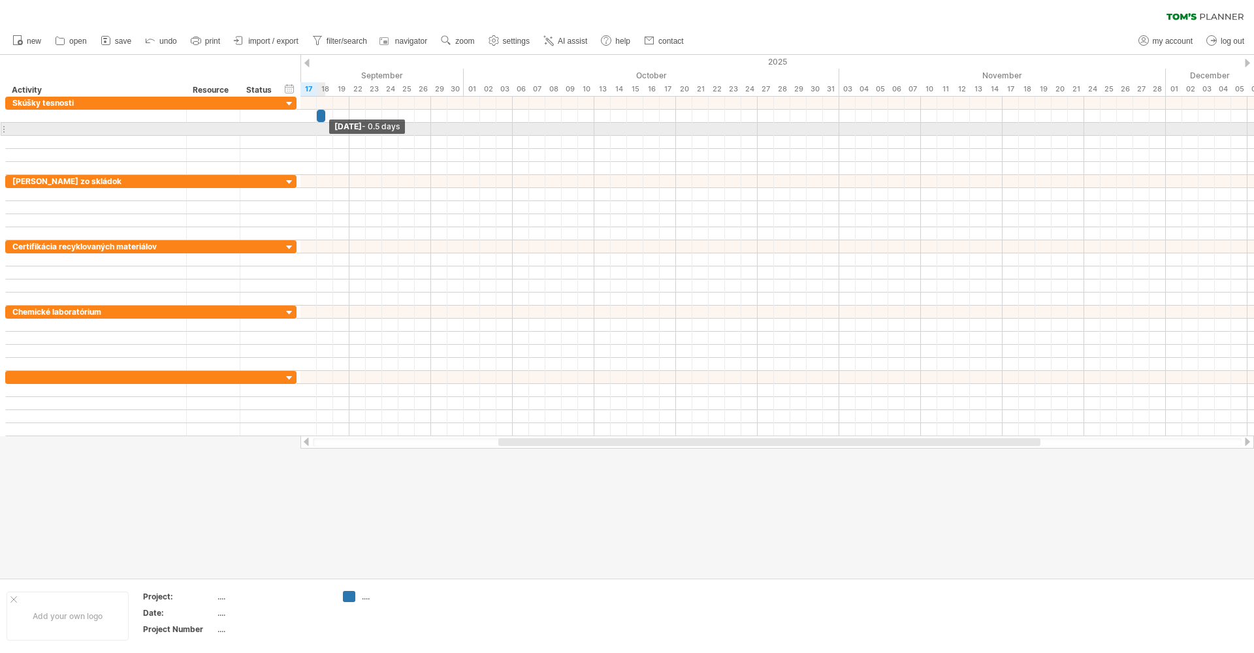
drag, startPoint x: 333, startPoint y: 116, endPoint x: 319, endPoint y: 125, distance: 16.9
click at [319, 125] on div "[DATE] - 0.5 days" at bounding box center [777, 267] width 954 height 340
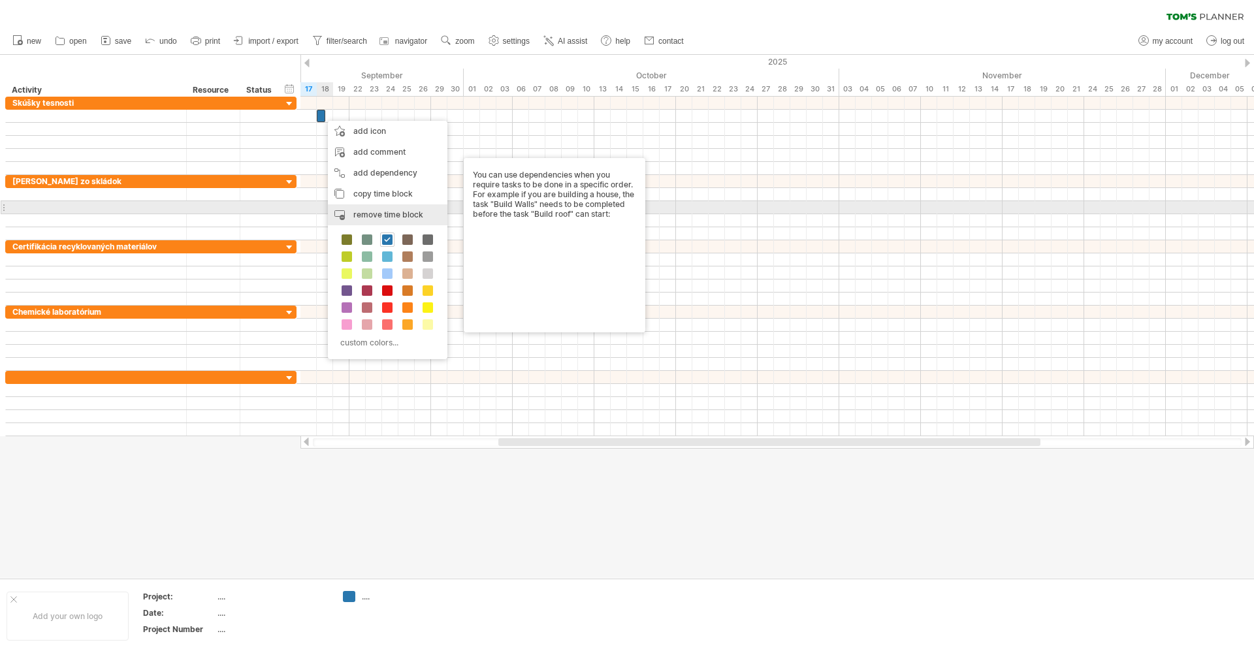
click at [389, 209] on div "remove time block remove selected items" at bounding box center [388, 214] width 120 height 21
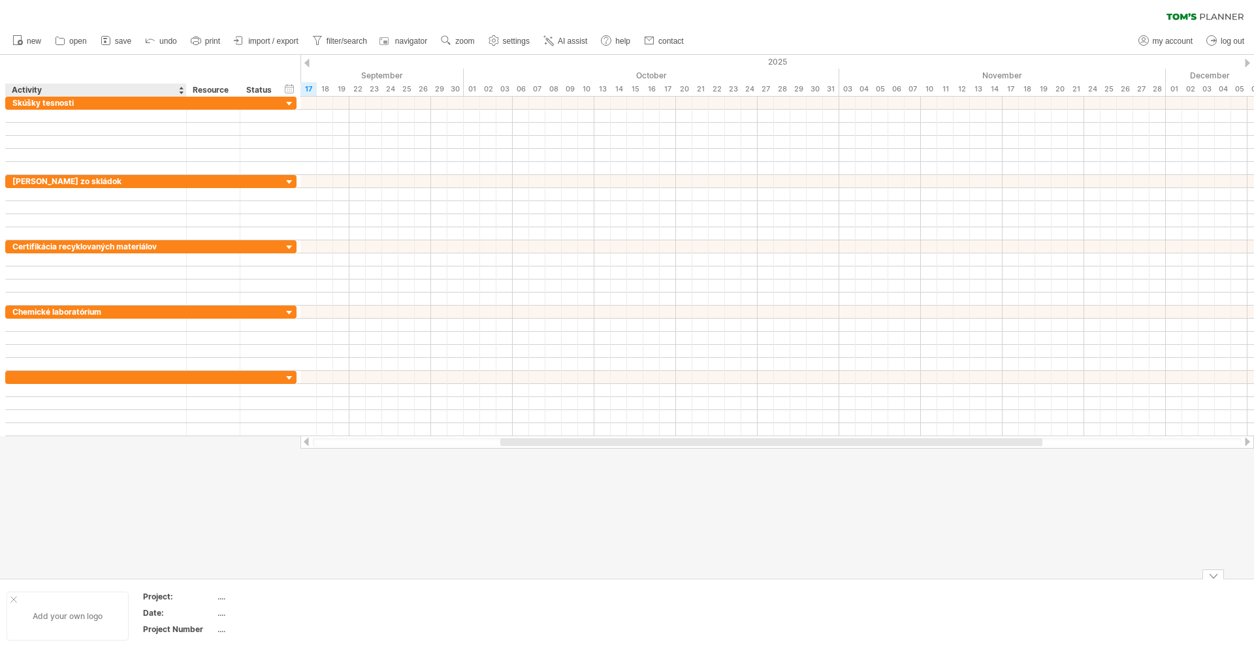
click at [71, 617] on div "Add your own logo" at bounding box center [68, 616] width 122 height 49
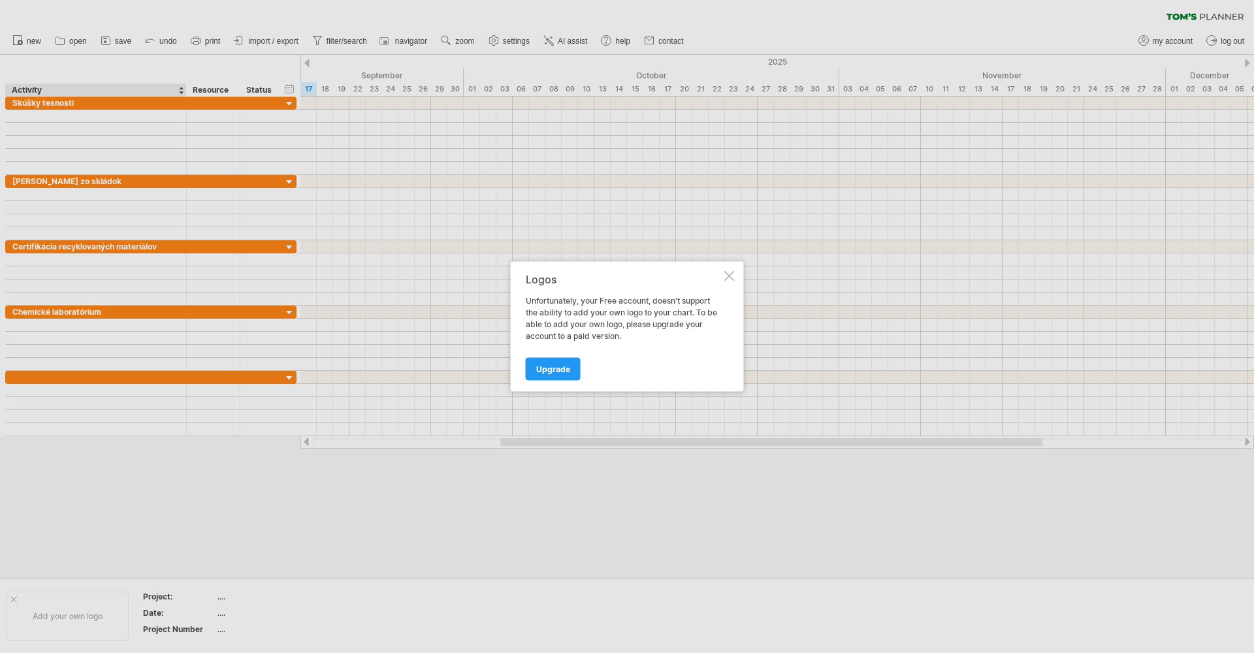
click at [730, 273] on div at bounding box center [729, 276] width 10 height 10
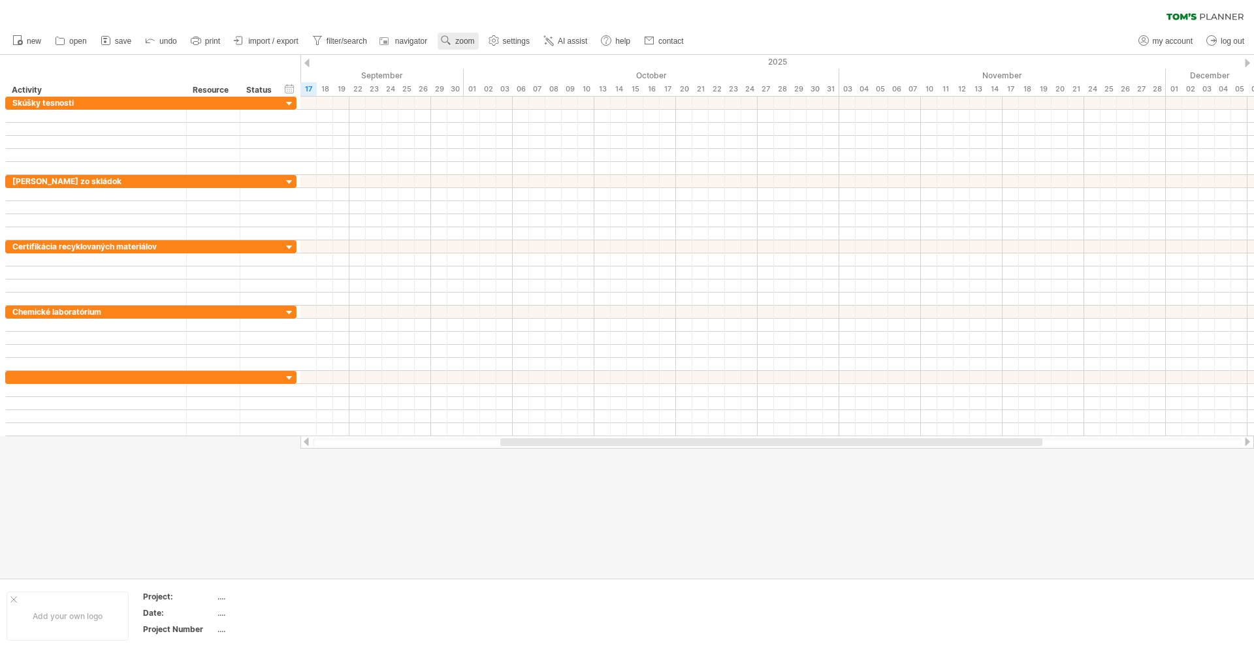
click at [459, 37] on span "zoom" at bounding box center [464, 41] width 19 height 9
click at [509, 95] on div "Day" at bounding box center [501, 96] width 73 height 21
click at [449, 252] on div at bounding box center [777, 246] width 954 height 13
click at [455, 41] on link "zoom" at bounding box center [458, 41] width 40 height 17
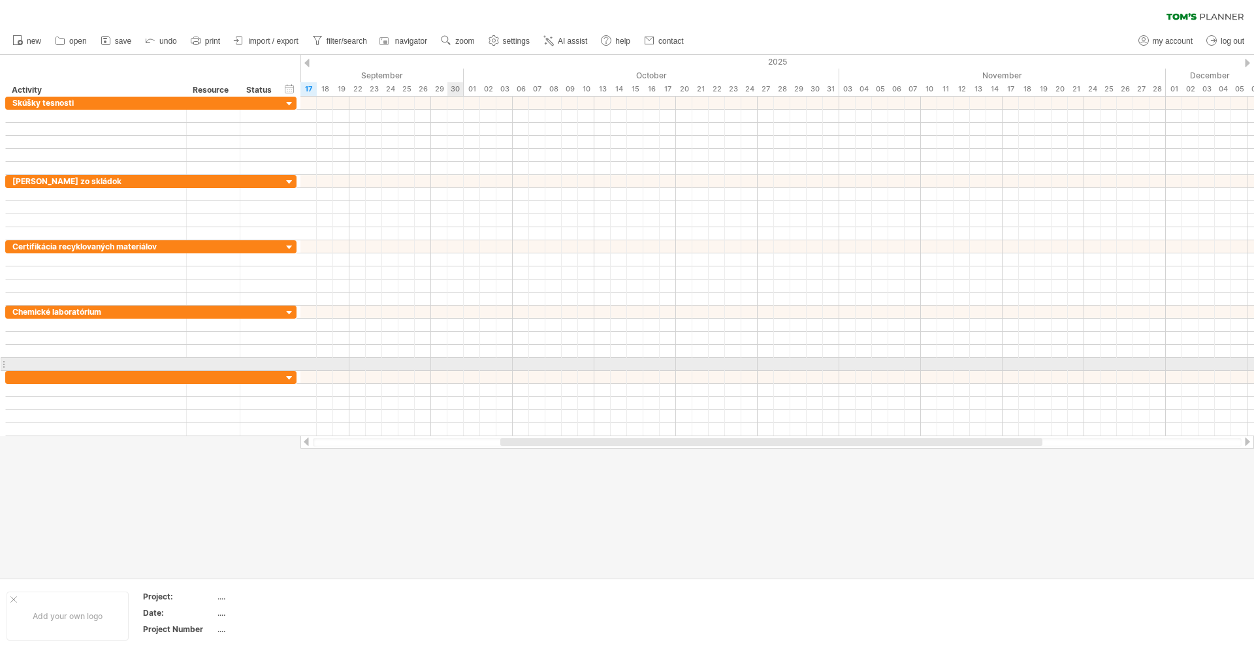
click at [449, 370] on div at bounding box center [777, 364] width 954 height 13
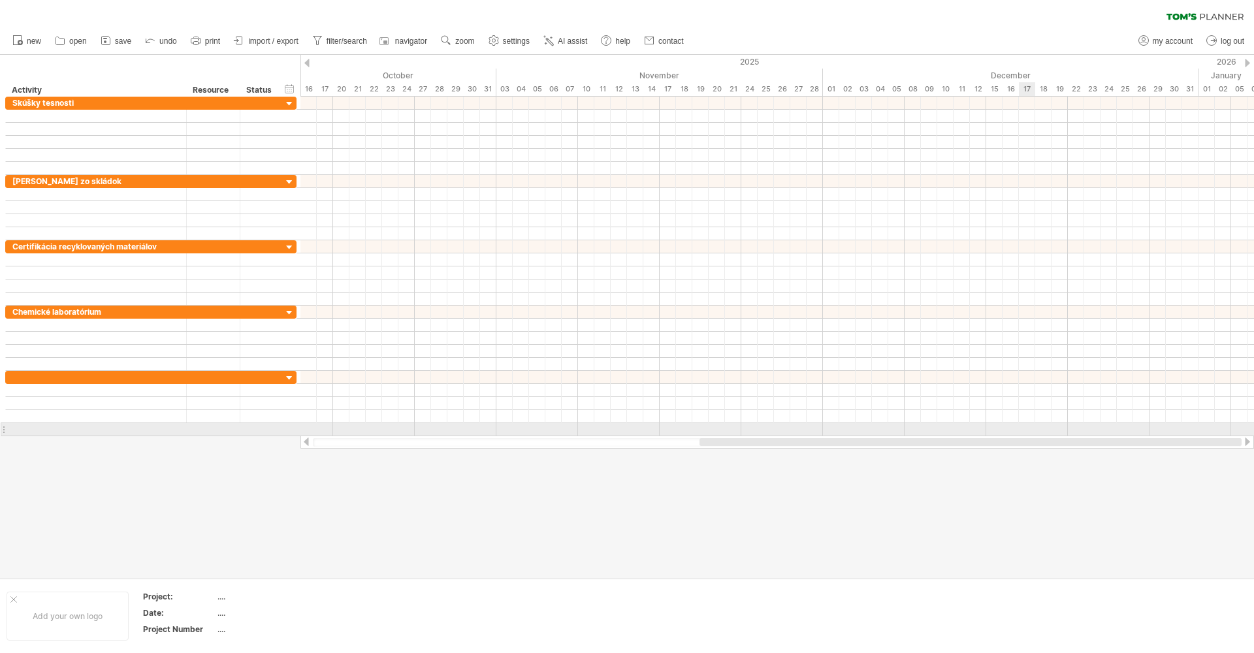
drag, startPoint x: 521, startPoint y: 440, endPoint x: 1025, endPoint y: 426, distance: 504.5
click at [1025, 426] on div "Trying to reach [DOMAIN_NAME] Connected again... 0% clear filter new" at bounding box center [627, 326] width 1254 height 653
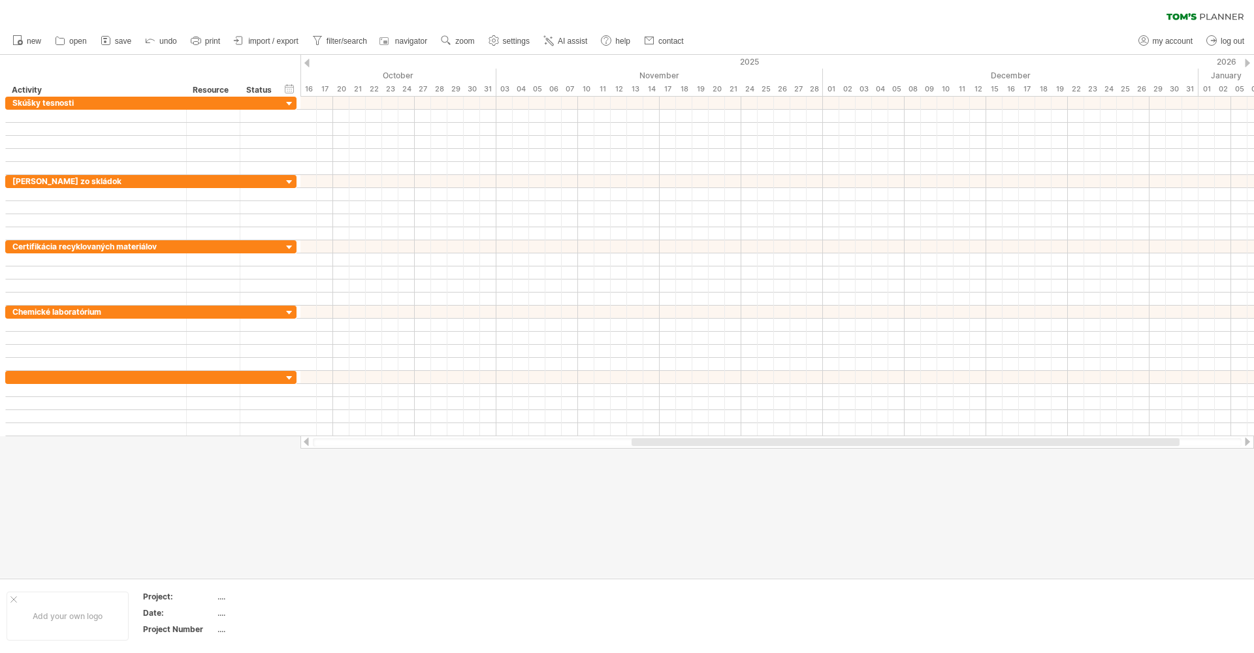
drag, startPoint x: 911, startPoint y: 451, endPoint x: 935, endPoint y: 440, distance: 26.0
click at [935, 440] on div "Trying to reach [DOMAIN_NAME] Connected again... 0% clear filter new" at bounding box center [627, 326] width 1254 height 653
click at [1247, 60] on div at bounding box center [1247, 63] width 5 height 8
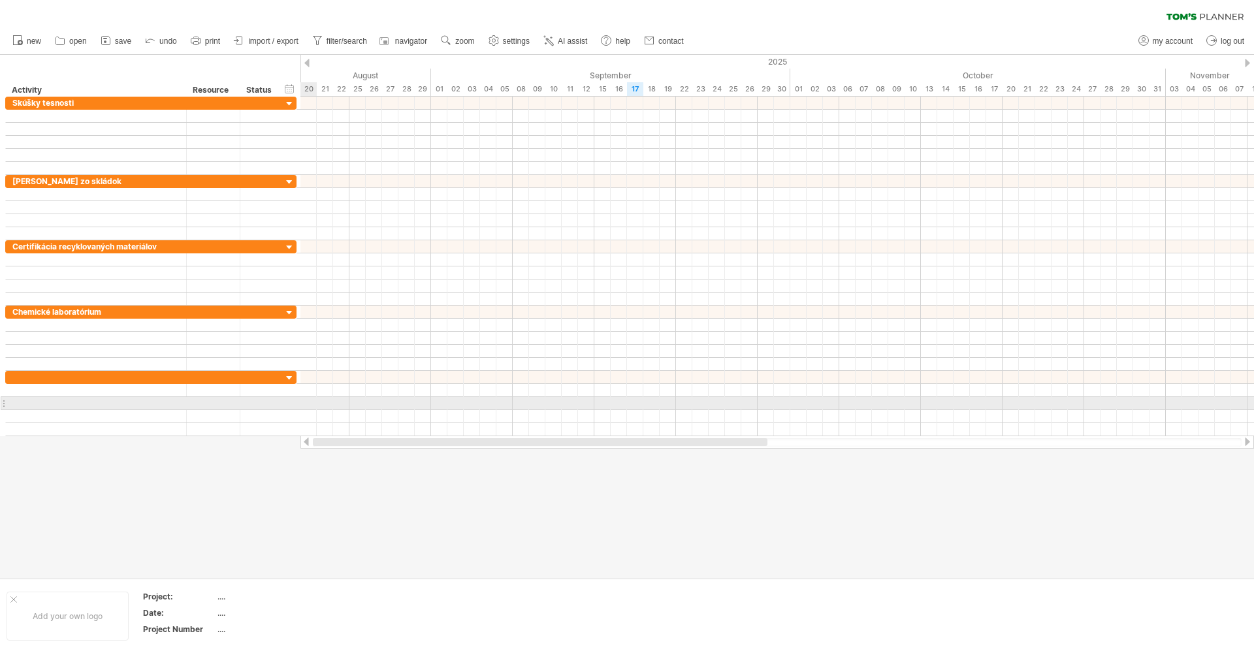
drag, startPoint x: 769, startPoint y: 443, endPoint x: 312, endPoint y: 402, distance: 459.0
click at [312, 402] on div "Trying to reach [DOMAIN_NAME] Connected again... 0% clear filter new" at bounding box center [627, 326] width 1254 height 653
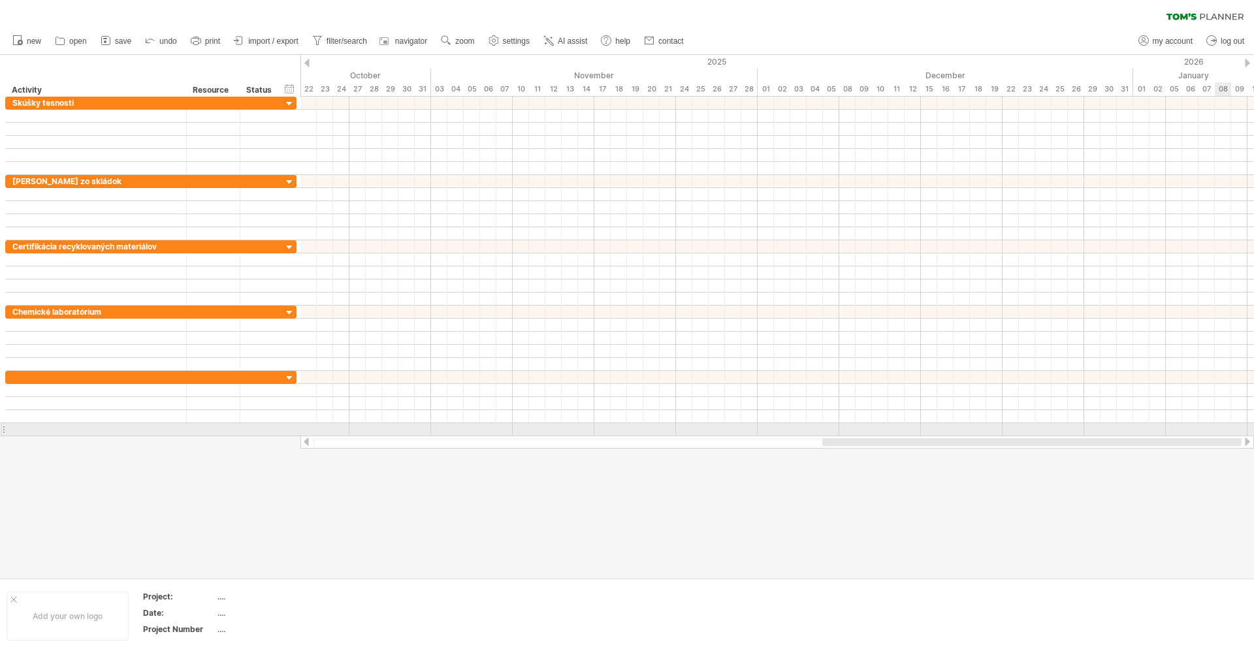
drag, startPoint x: 660, startPoint y: 442, endPoint x: 1218, endPoint y: 432, distance: 557.2
click at [1218, 432] on div "Trying to reach [DOMAIN_NAME] Connected again... 0% clear filter new" at bounding box center [627, 326] width 1254 height 653
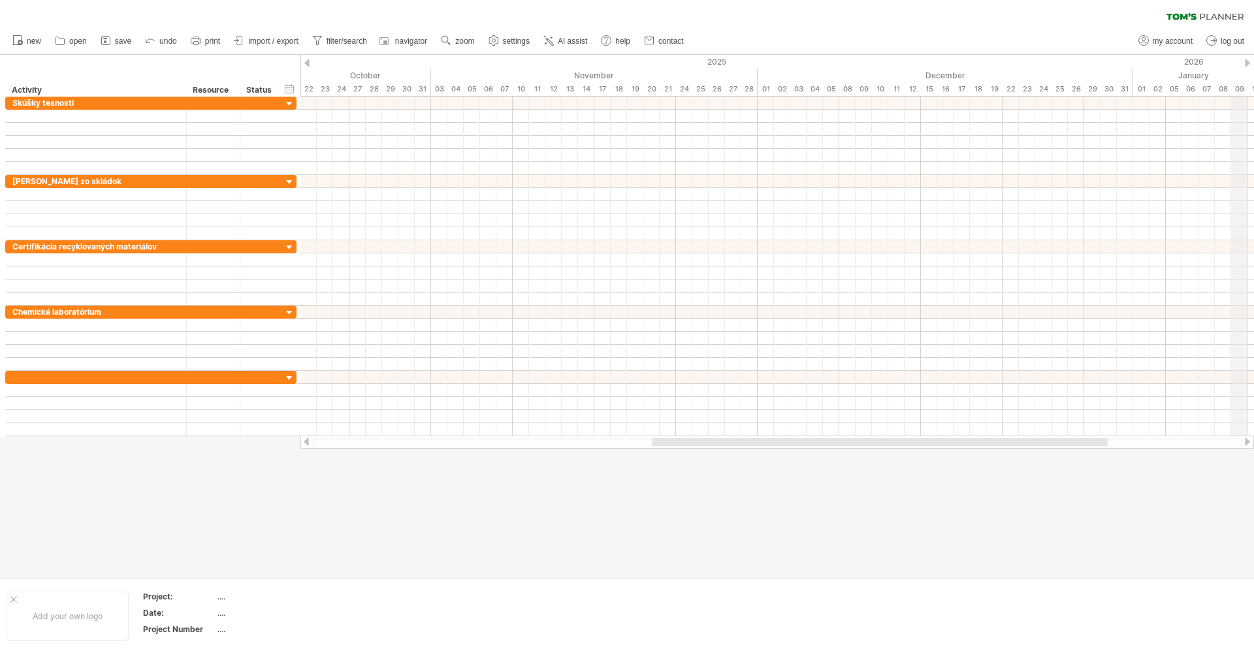
click at [1247, 65] on div at bounding box center [1247, 63] width 5 height 8
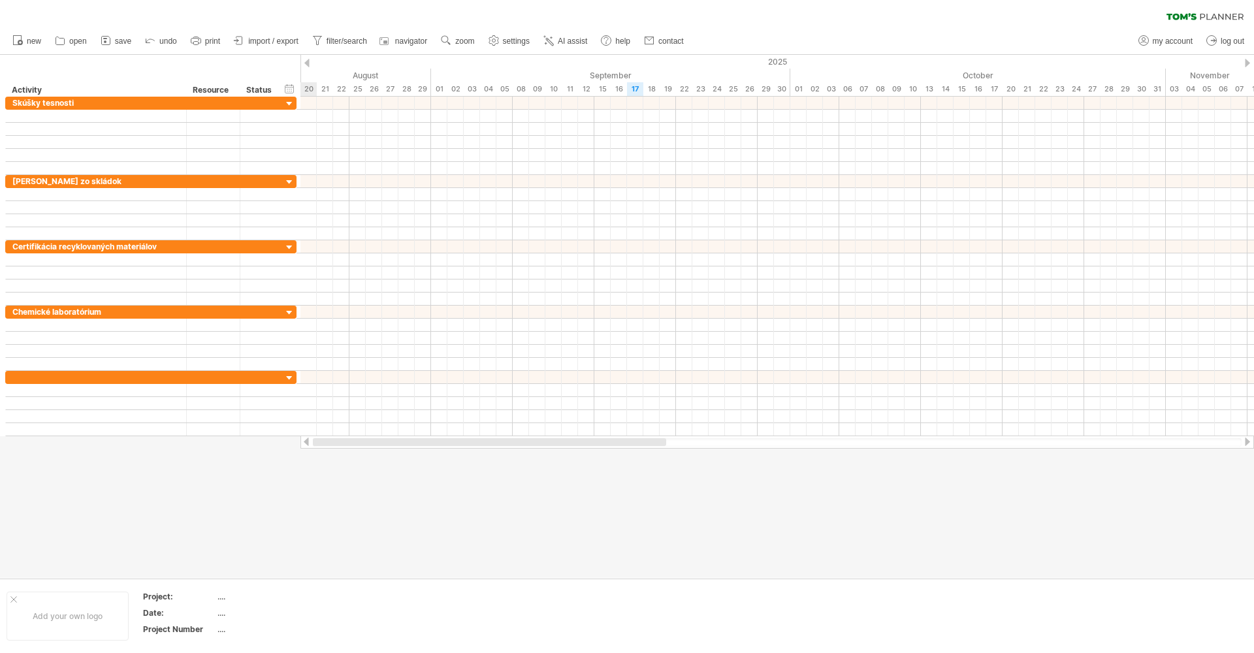
drag, startPoint x: 835, startPoint y: 442, endPoint x: 317, endPoint y: 475, distance: 518.4
click at [317, 475] on div "Trying to reach [DOMAIN_NAME] Connected again... 0% clear filter new" at bounding box center [627, 326] width 1254 height 653
drag, startPoint x: 499, startPoint y: 441, endPoint x: 634, endPoint y: 440, distance: 135.2
click at [634, 440] on div at bounding box center [770, 442] width 332 height 8
click at [1172, 43] on span "my account" at bounding box center [1173, 41] width 40 height 9
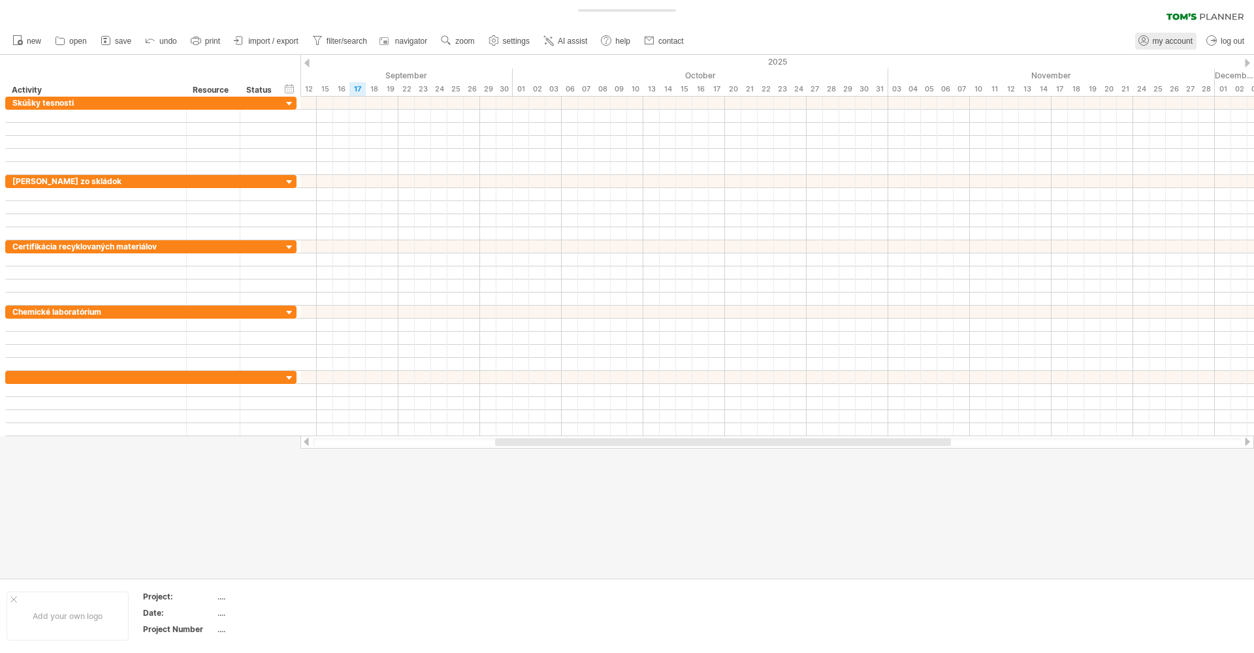
type input "**********"
click at [0, 0] on div at bounding box center [0, 0] width 0 height 0
click at [1161, 41] on span "my account" at bounding box center [1173, 41] width 40 height 9
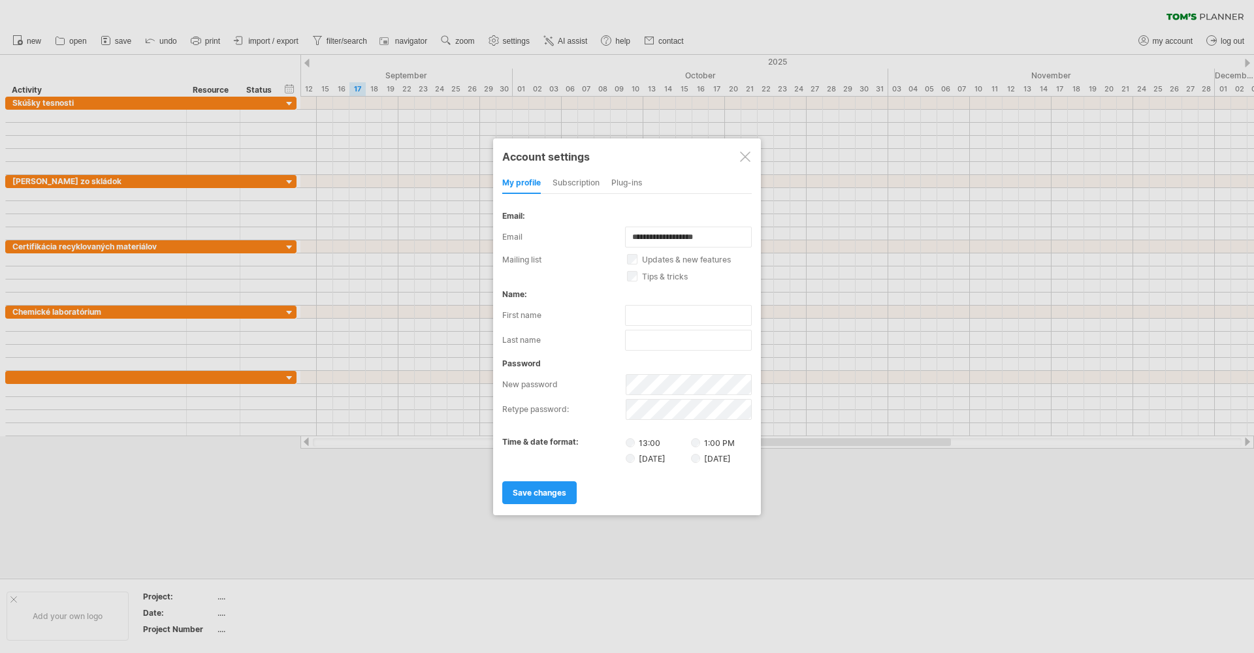
click at [530, 314] on label "first name" at bounding box center [563, 315] width 123 height 21
click at [578, 180] on div "subscription" at bounding box center [576, 183] width 47 height 21
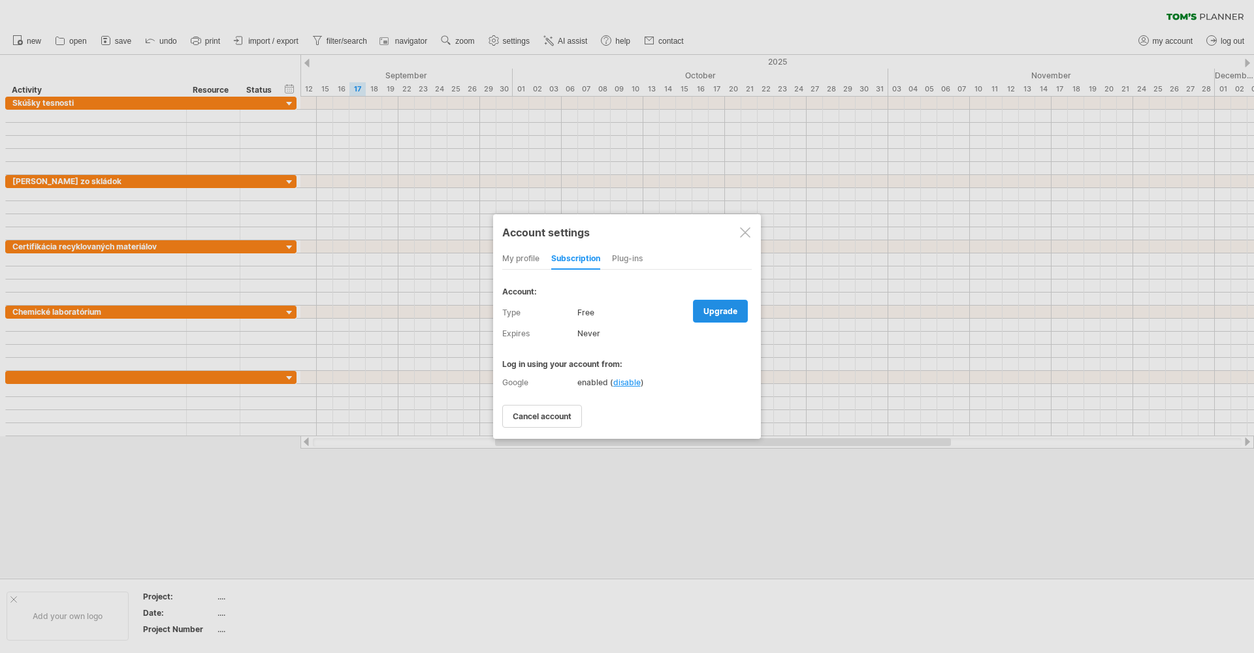
click at [717, 312] on span "upgrade" at bounding box center [720, 311] width 34 height 10
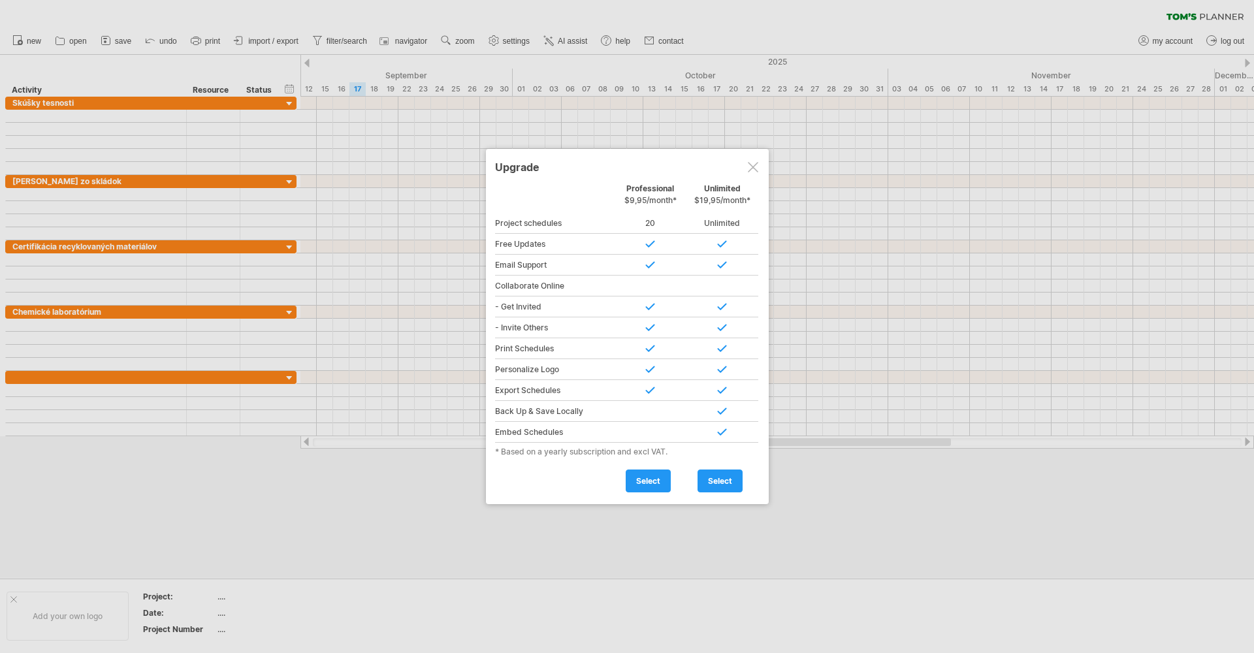
click at [754, 165] on div at bounding box center [753, 167] width 10 height 10
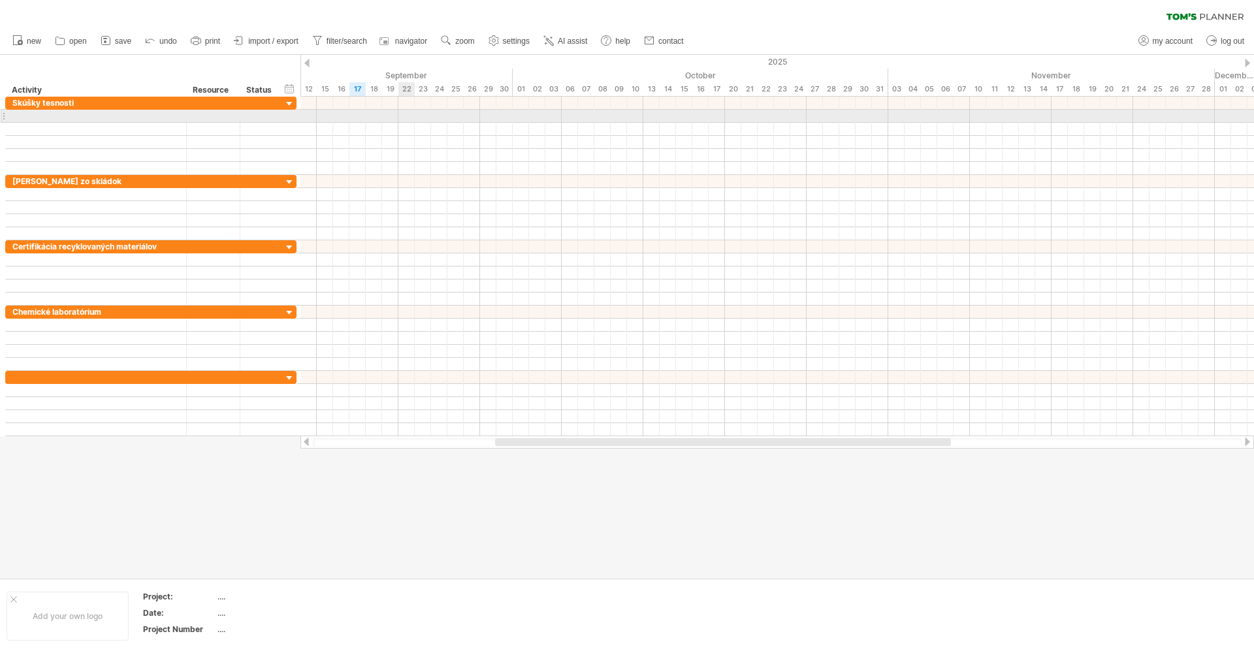
click at [413, 118] on div at bounding box center [777, 116] width 954 height 13
click at [414, 118] on div at bounding box center [777, 116] width 954 height 13
click at [150, 120] on div at bounding box center [95, 116] width 167 height 12
type input "********"
click at [360, 119] on div at bounding box center [777, 116] width 954 height 13
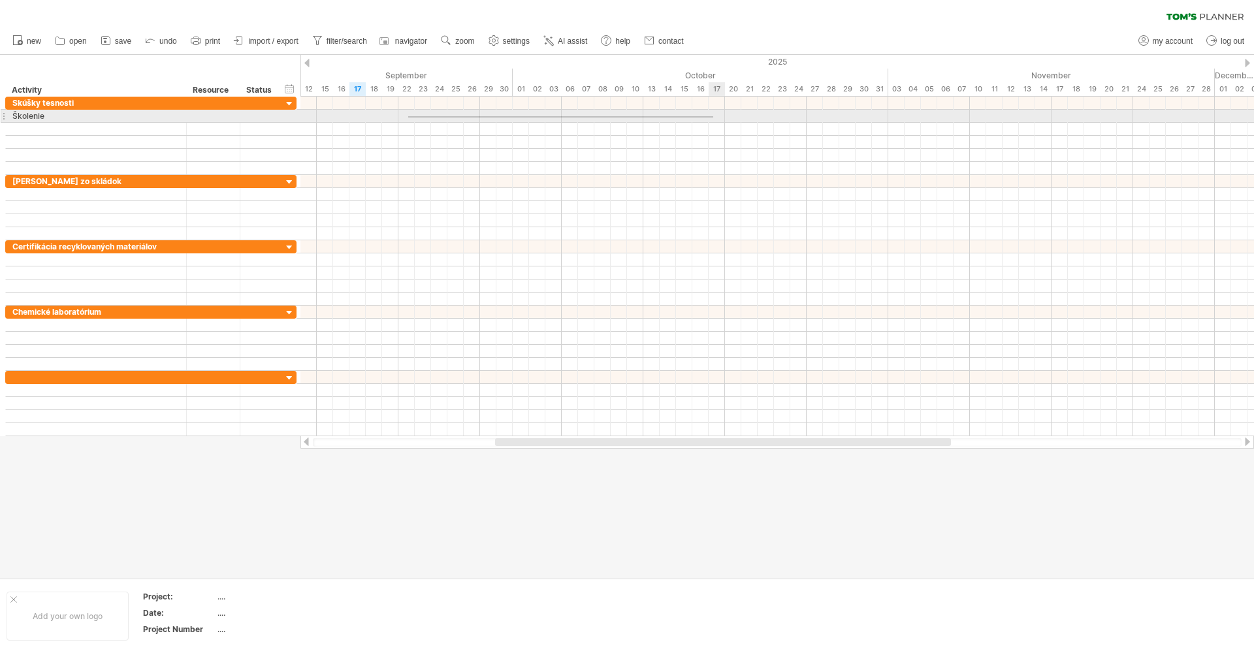
drag, startPoint x: 408, startPoint y: 118, endPoint x: 713, endPoint y: 116, distance: 305.0
click at [713, 116] on div at bounding box center [777, 116] width 954 height 13
click at [411, 118] on div at bounding box center [777, 116] width 954 height 13
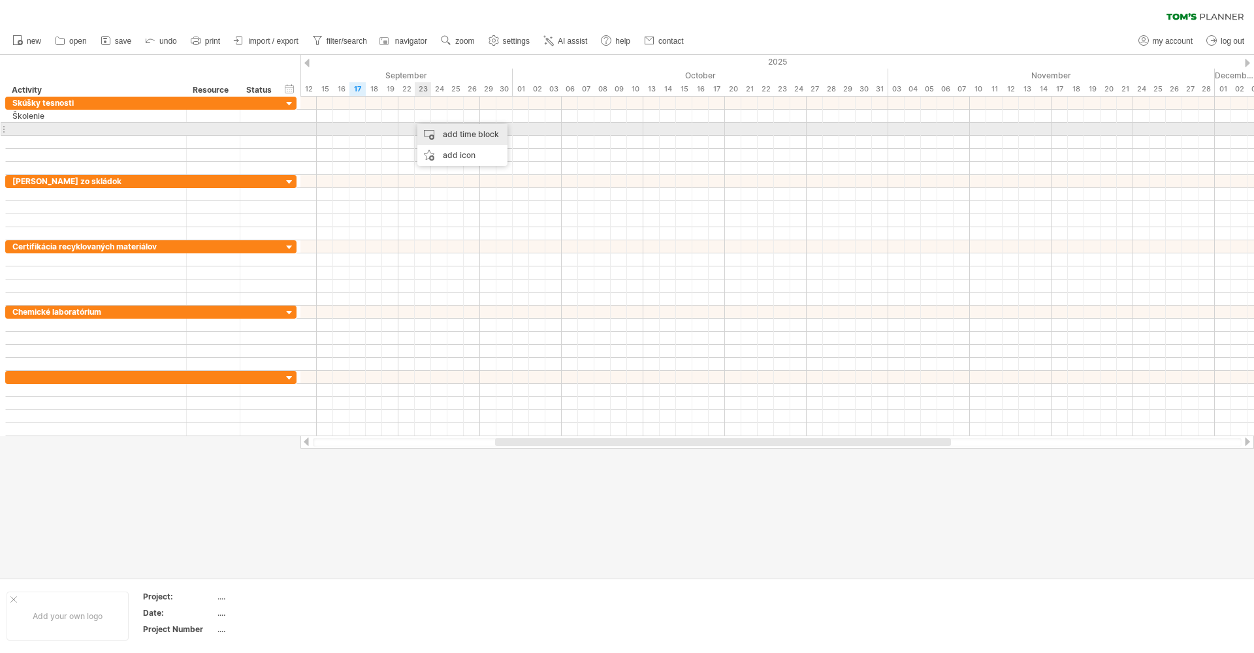
click at [453, 135] on div "add time block" at bounding box center [462, 134] width 90 height 21
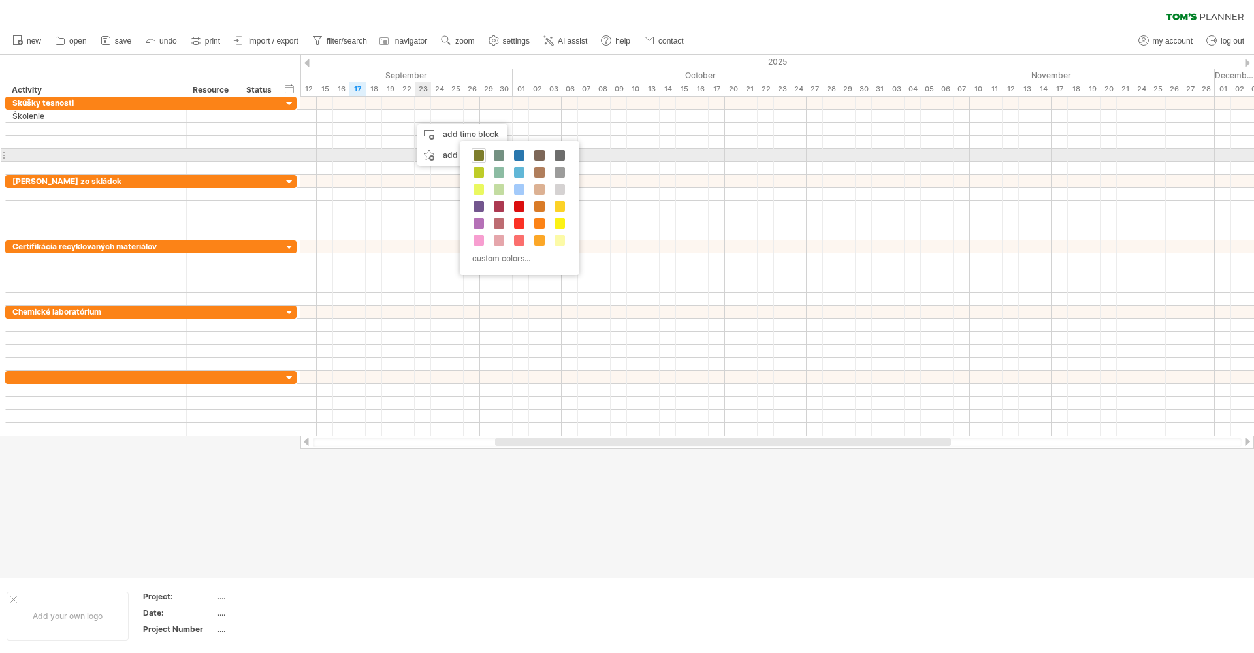
click at [482, 153] on span at bounding box center [479, 155] width 10 height 10
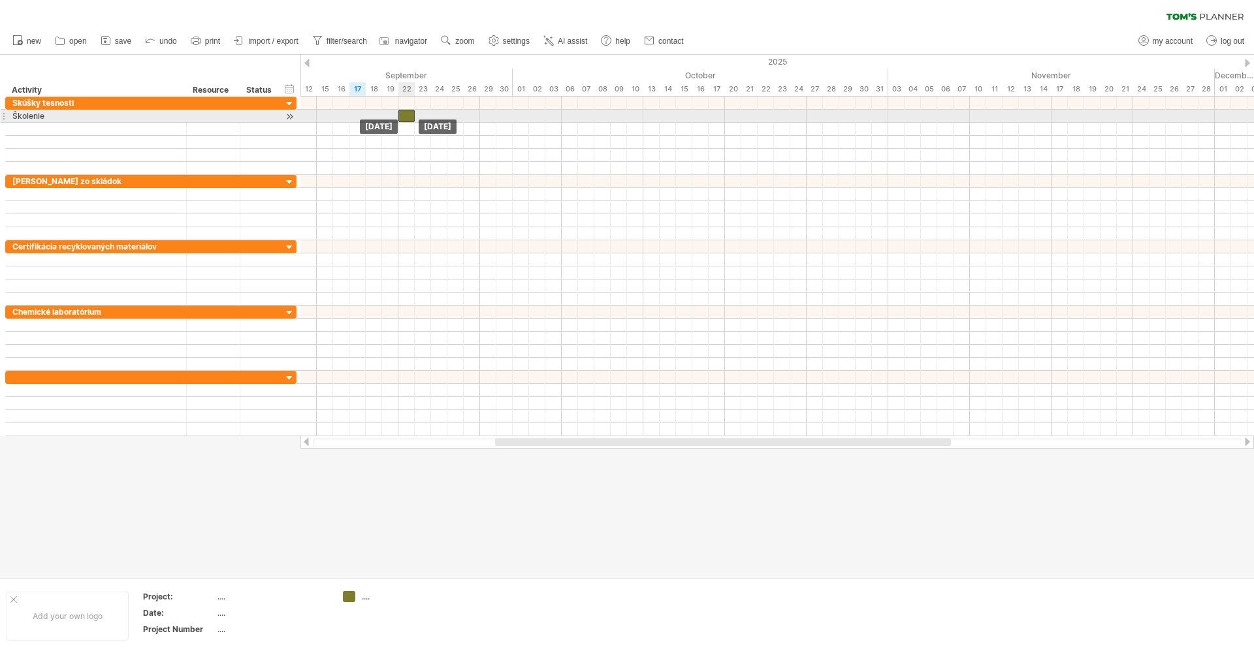
drag, startPoint x: 421, startPoint y: 116, endPoint x: 404, endPoint y: 116, distance: 17.6
click at [404, 116] on div at bounding box center [406, 116] width 16 height 12
click at [407, 116] on div at bounding box center [406, 116] width 16 height 12
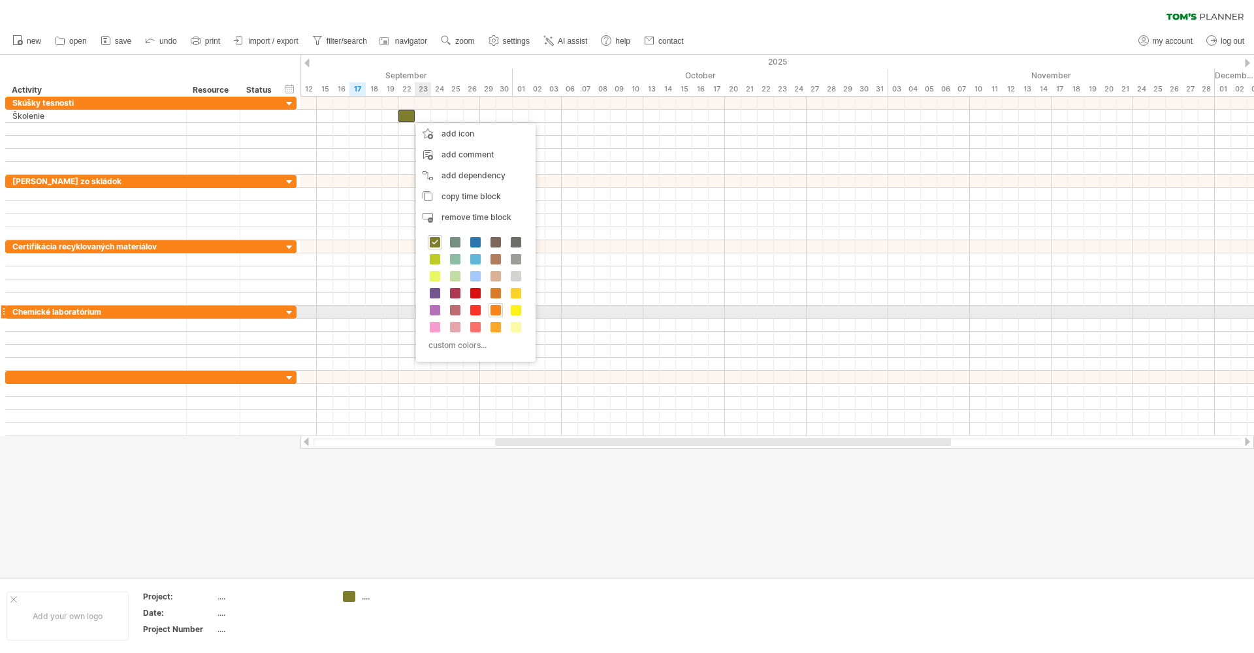
click at [496, 307] on span at bounding box center [496, 310] width 10 height 10
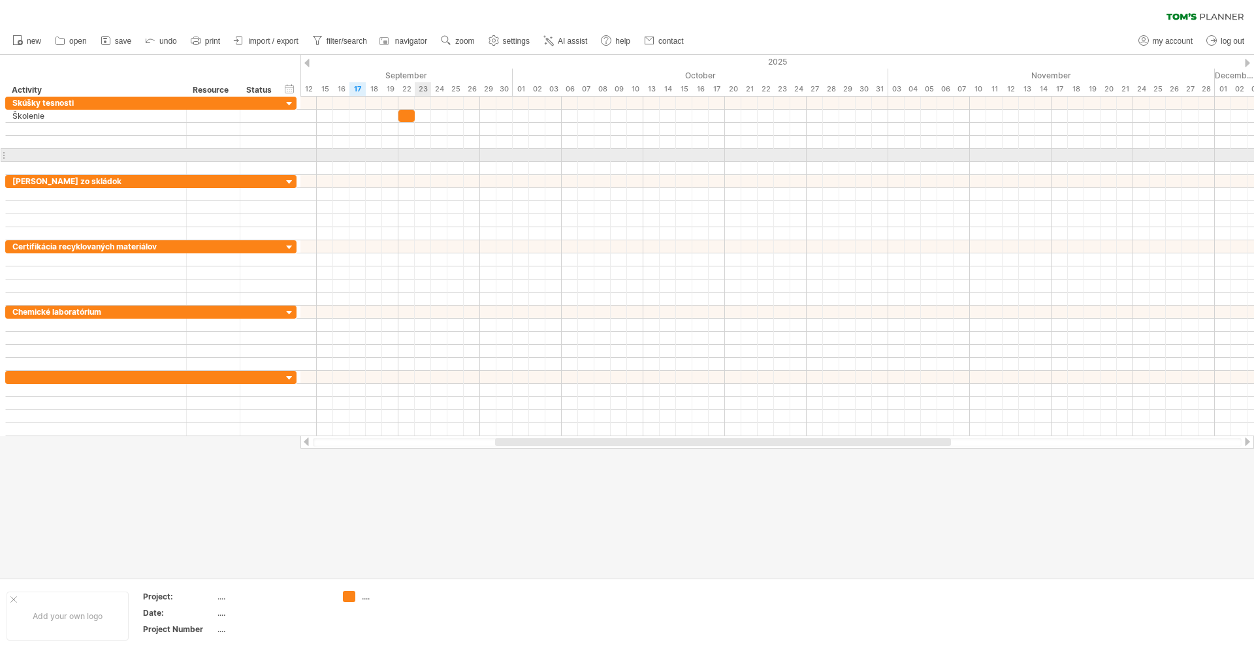
click at [427, 158] on div at bounding box center [777, 155] width 954 height 13
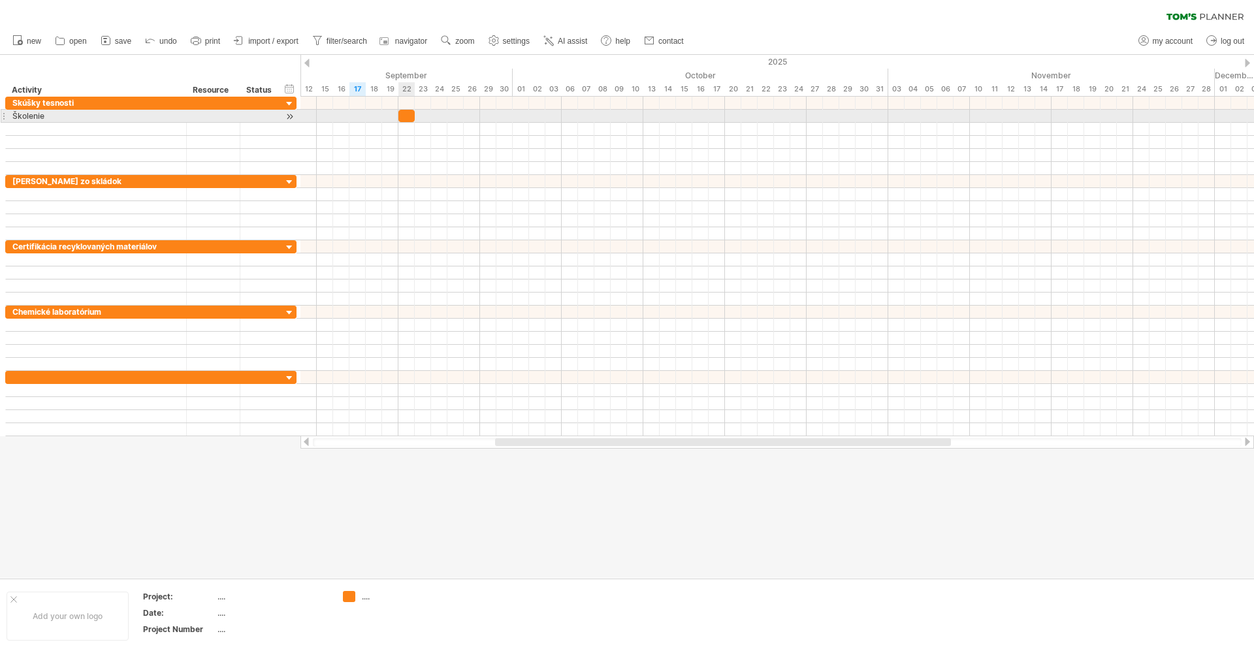
click at [408, 114] on div at bounding box center [406, 116] width 16 height 12
drag, startPoint x: 413, startPoint y: 116, endPoint x: 558, endPoint y: 114, distance: 145.0
click at [558, 114] on div at bounding box center [479, 116] width 163 height 12
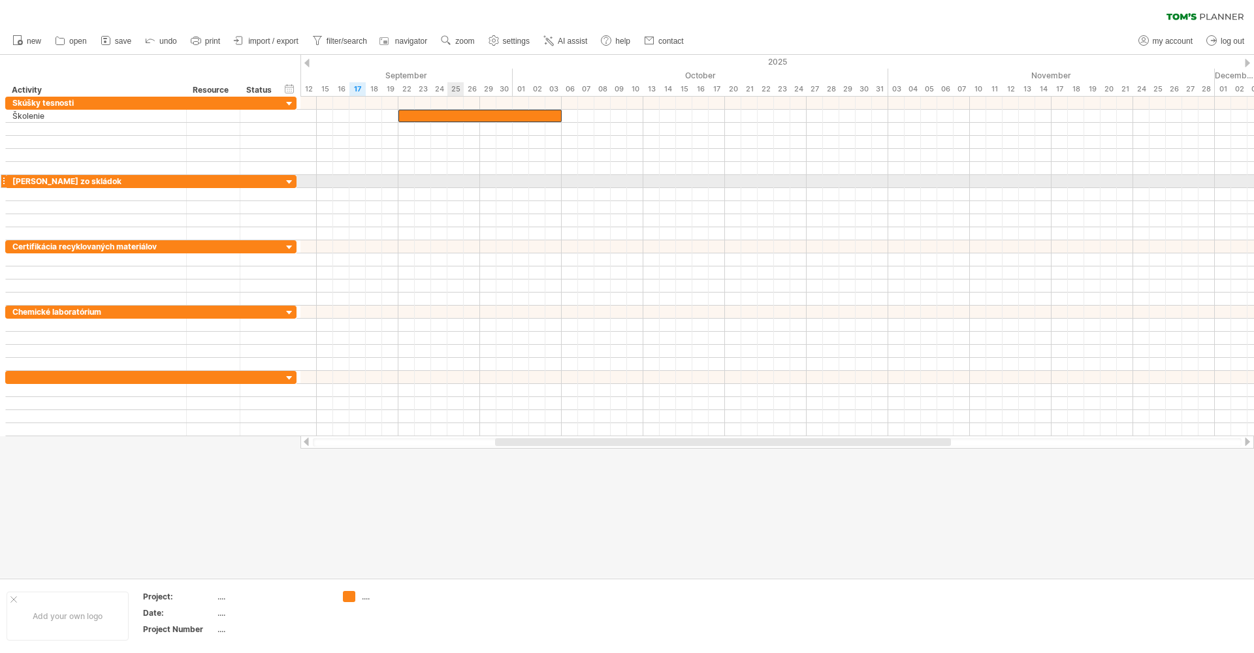
click at [461, 178] on div at bounding box center [777, 181] width 954 height 13
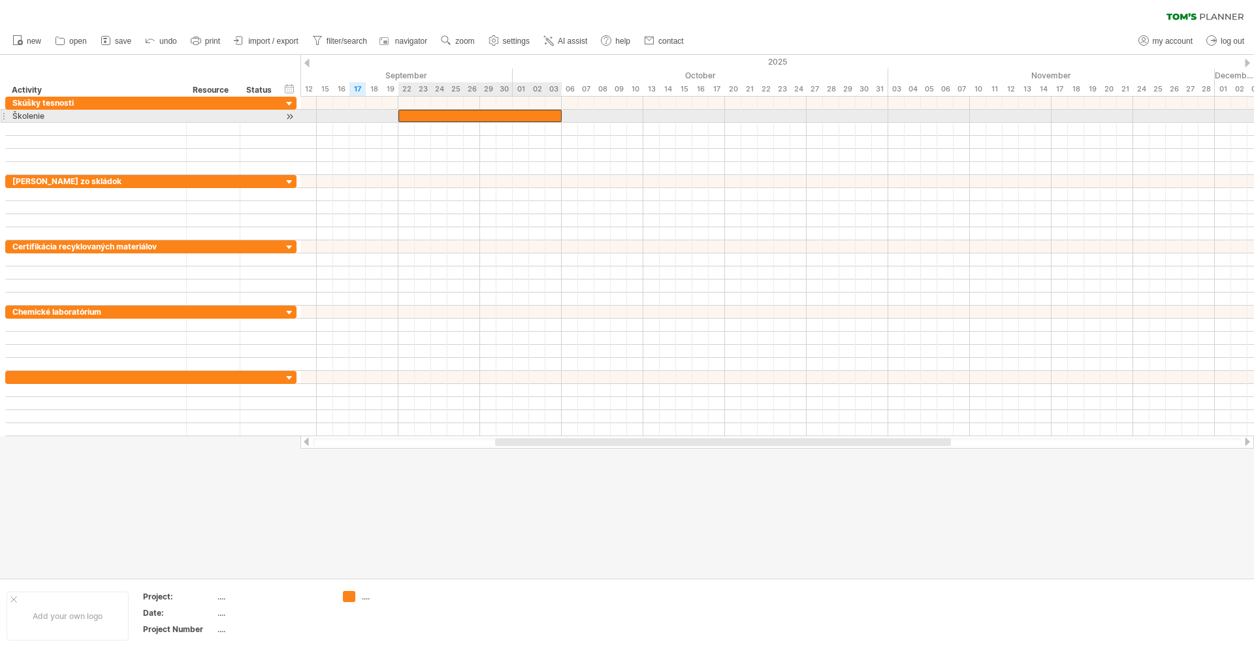
click at [420, 118] on div at bounding box center [479, 116] width 163 height 12
click at [410, 116] on div at bounding box center [479, 116] width 163 height 12
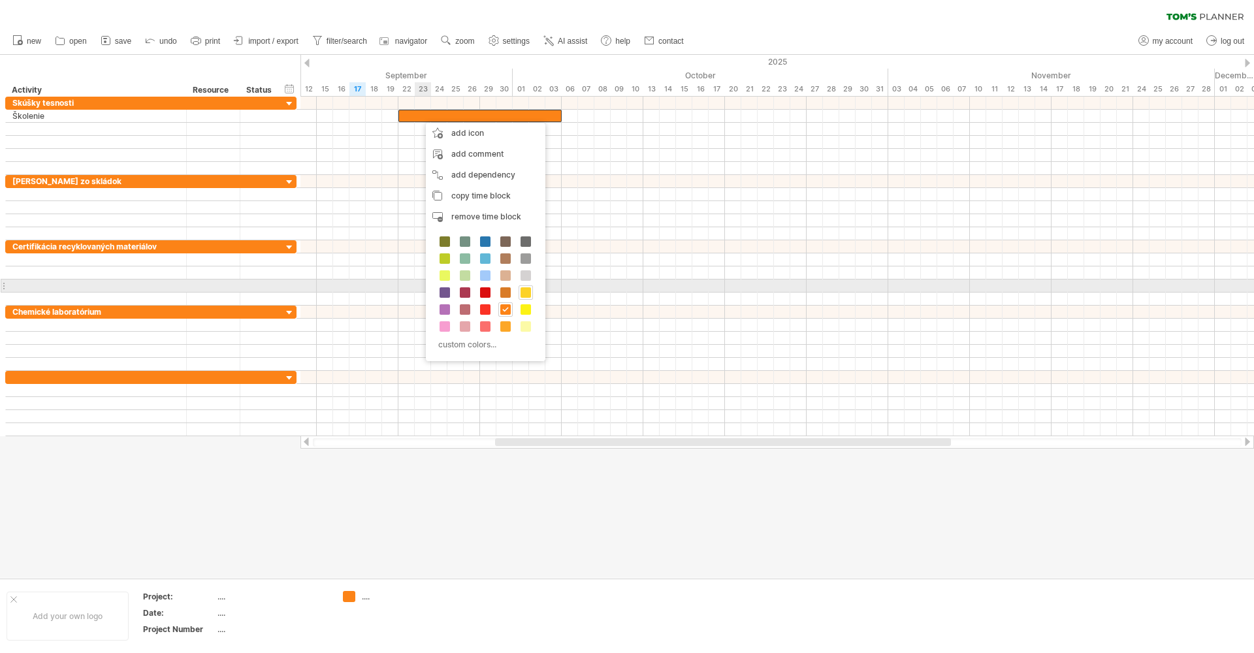
click at [525, 292] on span at bounding box center [526, 292] width 10 height 10
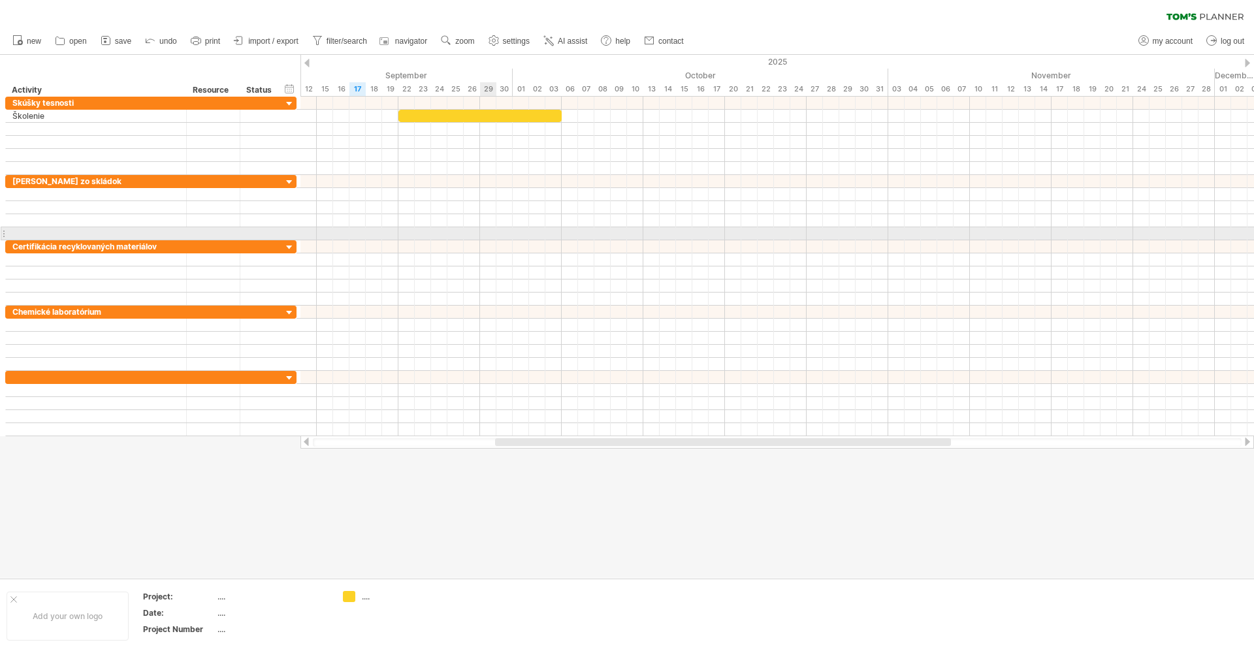
click at [491, 236] on div at bounding box center [777, 233] width 954 height 13
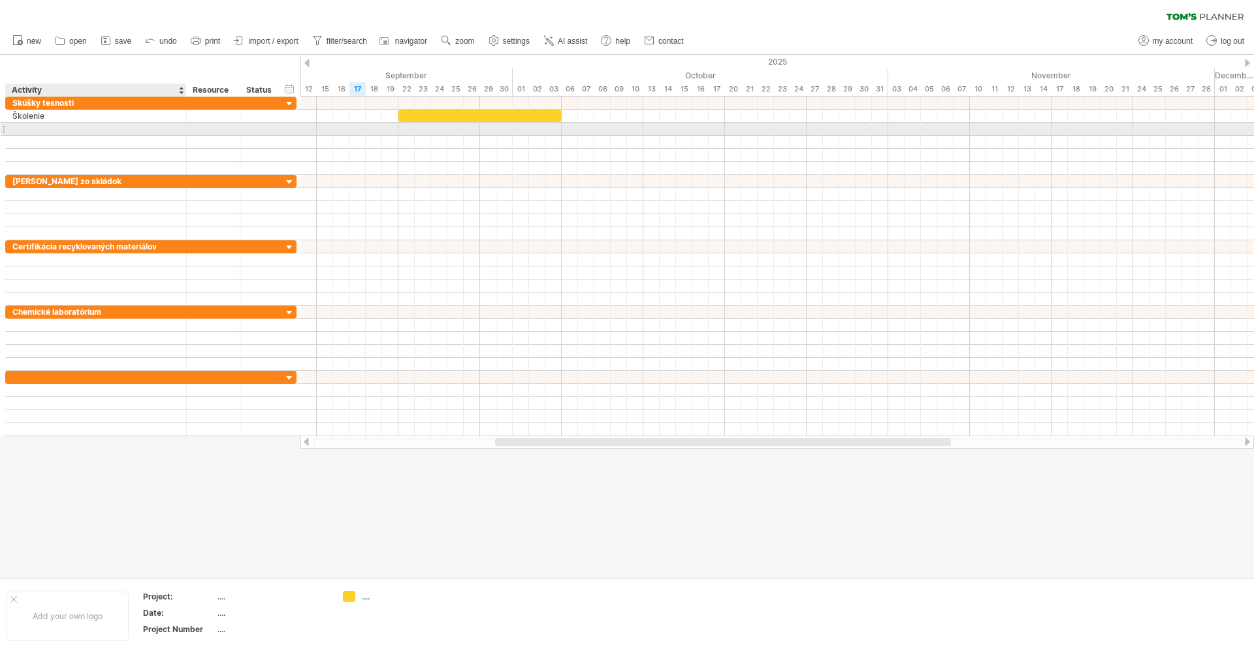
click at [118, 131] on div at bounding box center [95, 129] width 167 height 12
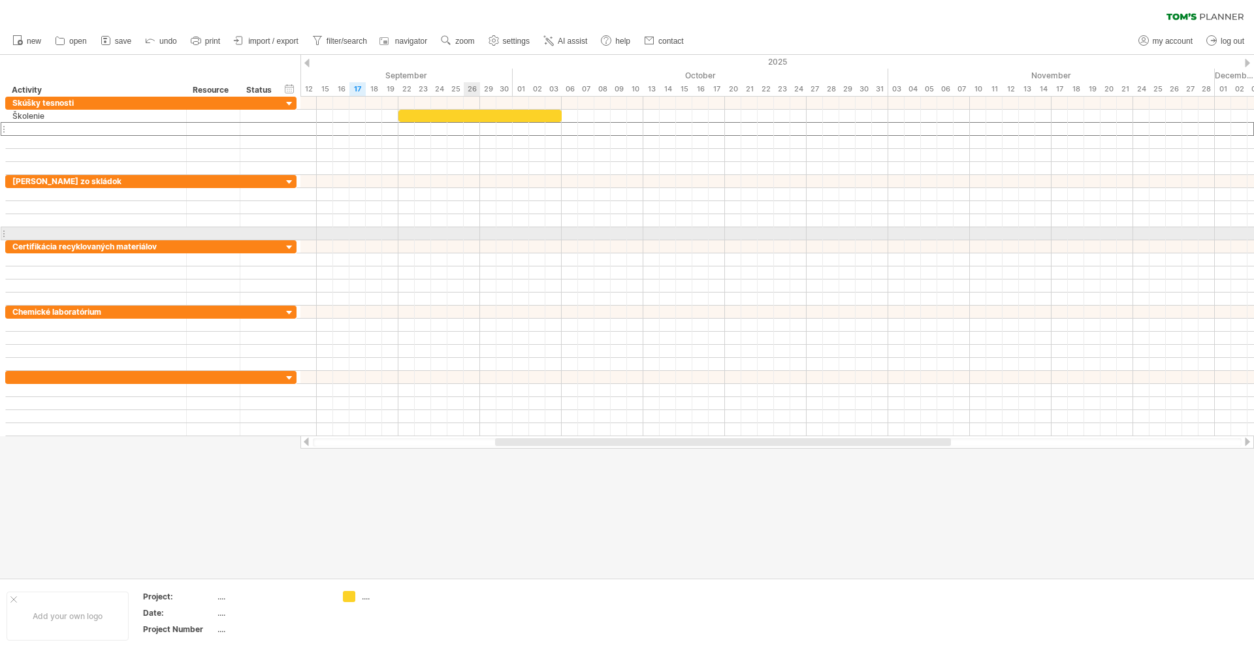
click at [466, 240] on div at bounding box center [777, 233] width 954 height 13
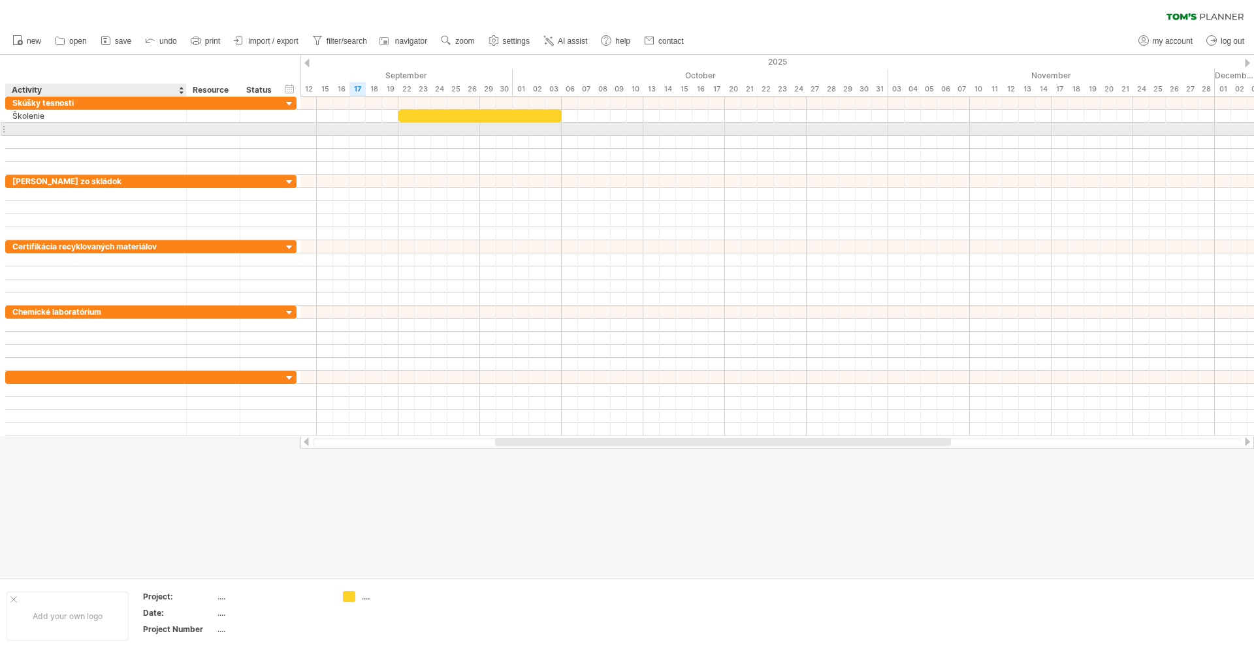
click at [116, 129] on div at bounding box center [95, 129] width 167 height 12
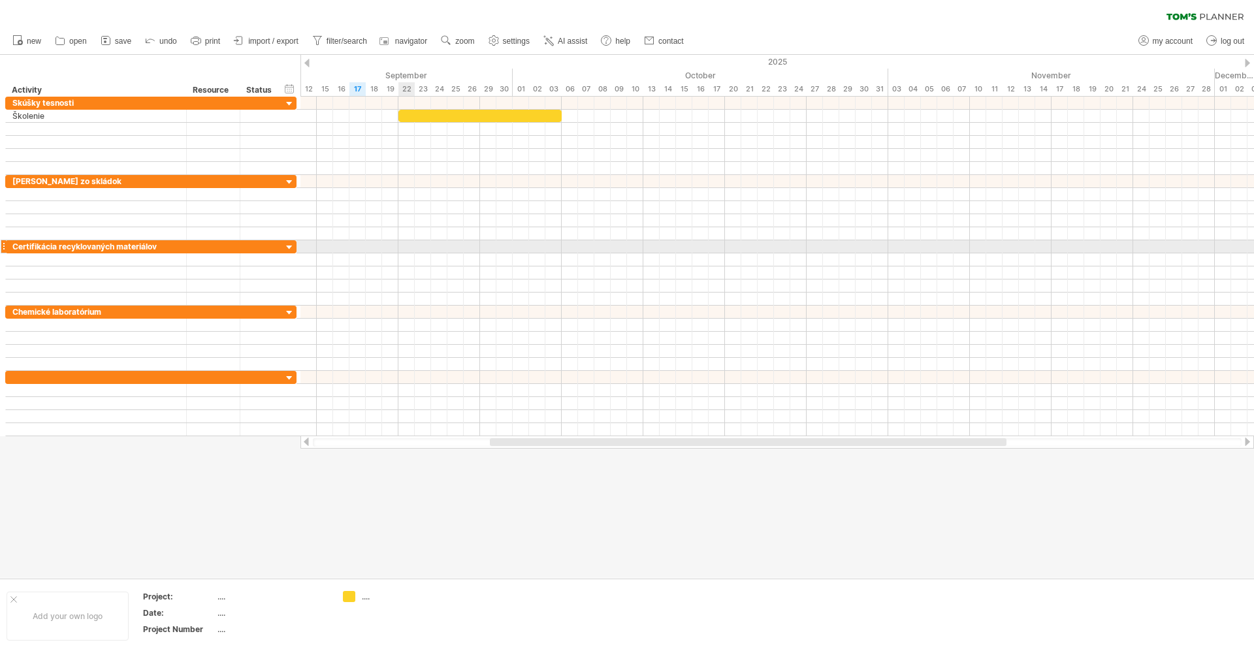
click at [403, 252] on div at bounding box center [777, 246] width 954 height 13
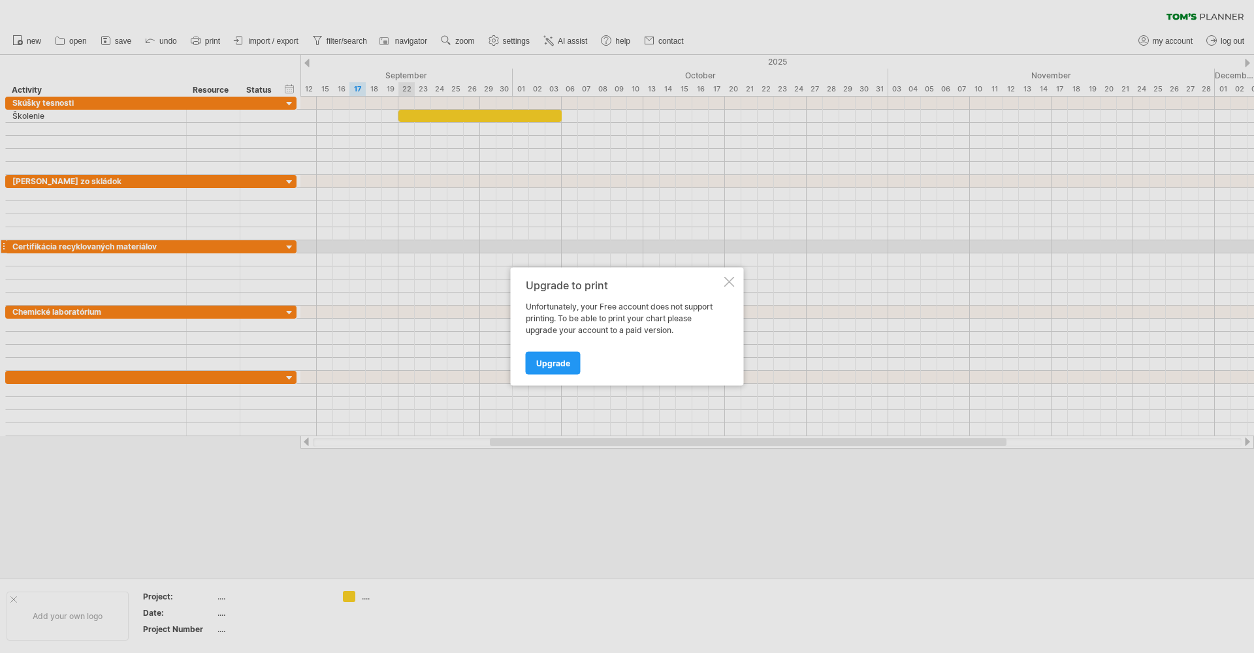
click at [730, 278] on div at bounding box center [729, 282] width 10 height 10
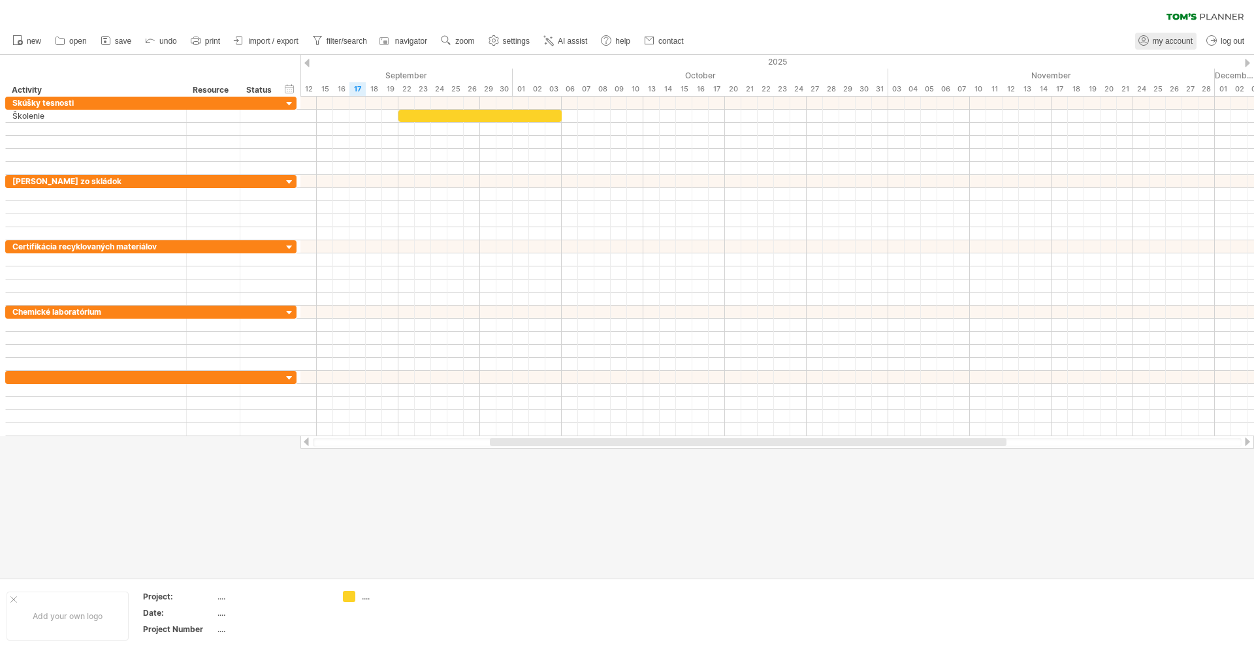
click at [1157, 40] on span "my account" at bounding box center [1173, 41] width 40 height 9
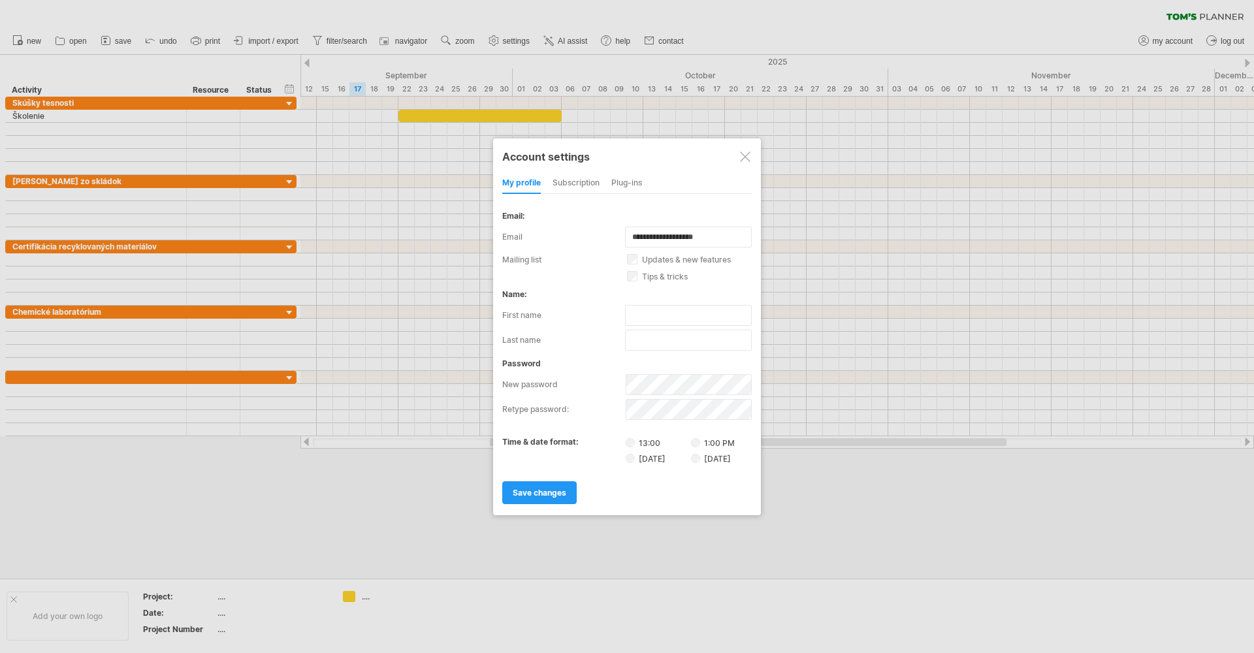
click at [571, 180] on div "subscription" at bounding box center [576, 183] width 47 height 21
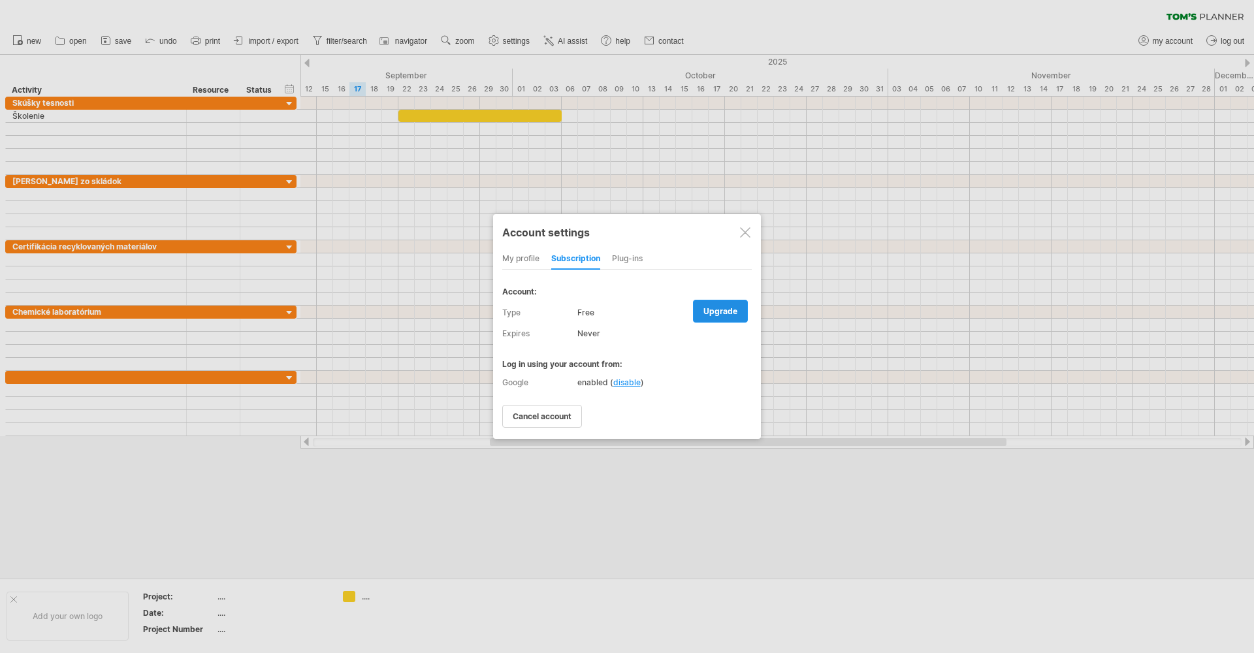
click at [715, 310] on span "upgrade" at bounding box center [720, 311] width 34 height 10
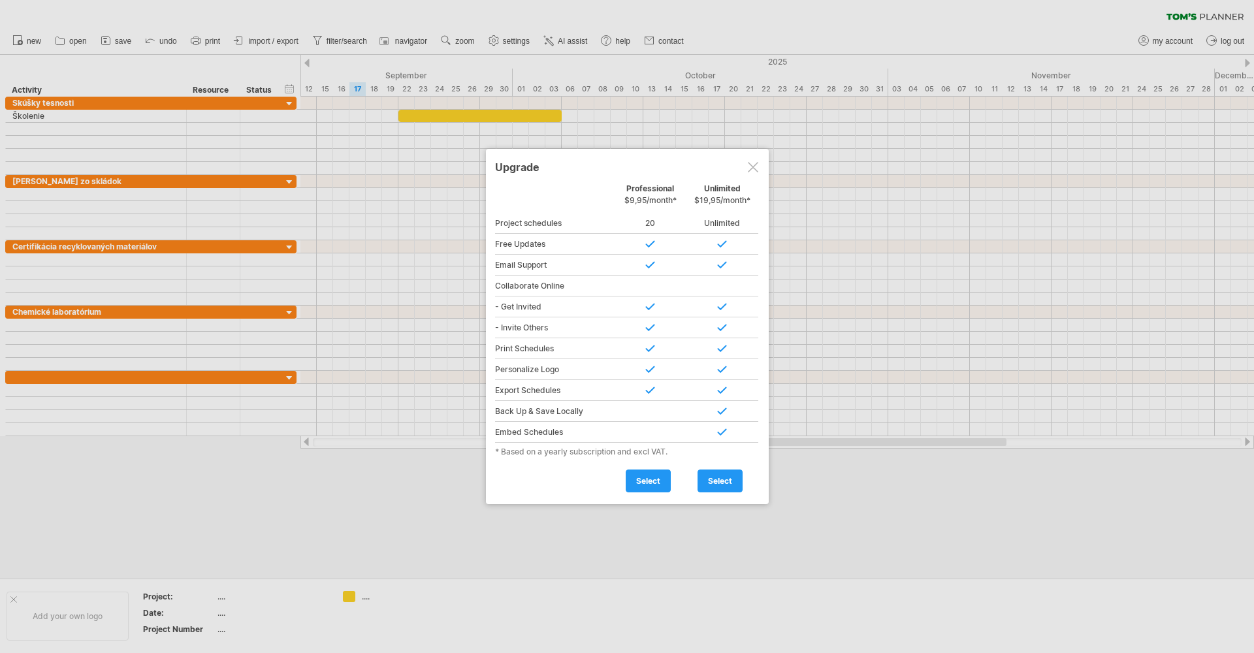
click at [754, 164] on div at bounding box center [753, 167] width 10 height 10
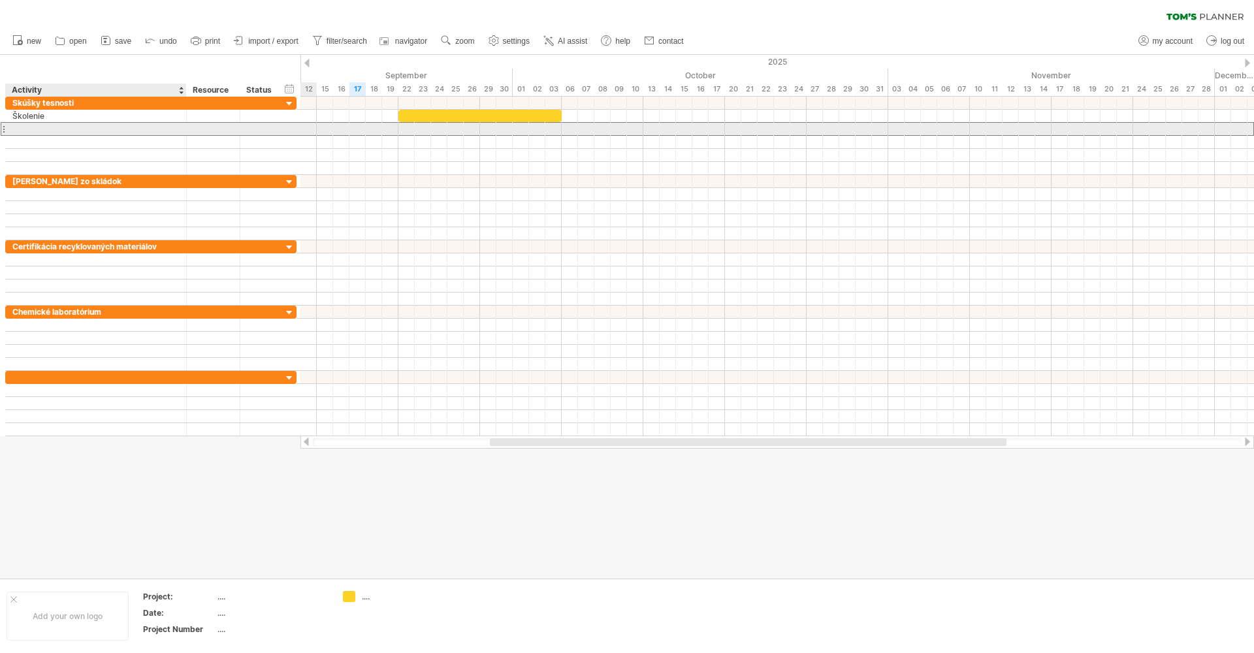
click at [119, 129] on div at bounding box center [95, 129] width 167 height 12
type input "**********"
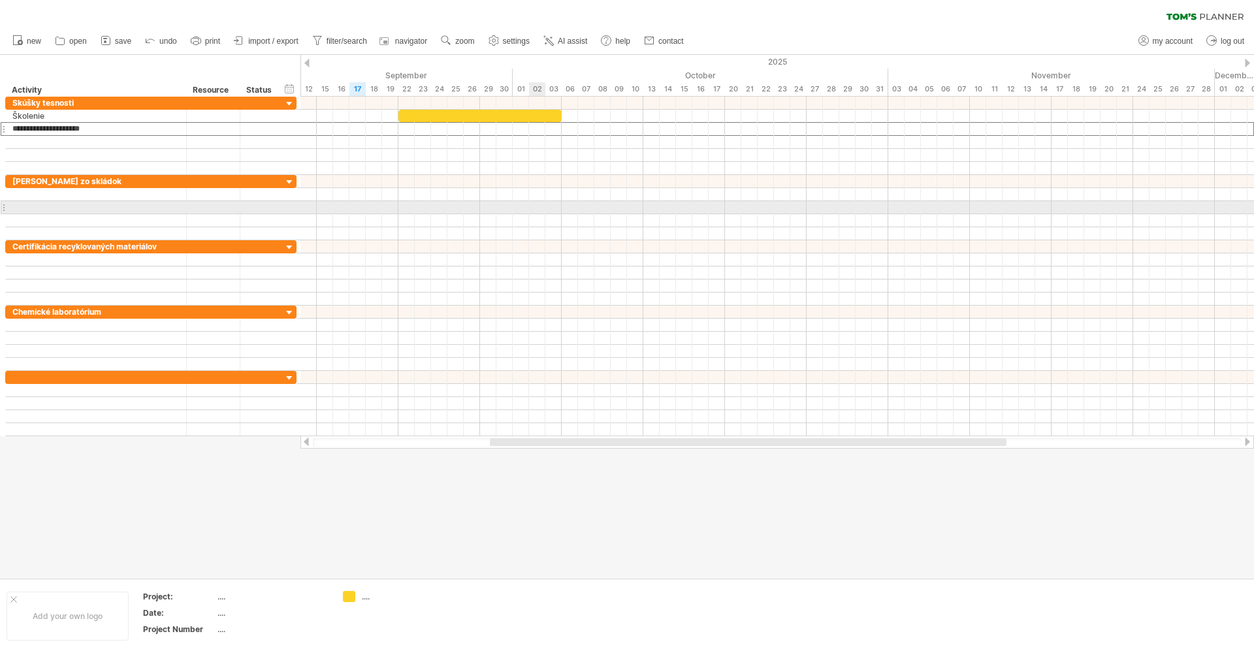
click at [532, 201] on div at bounding box center [777, 207] width 954 height 13
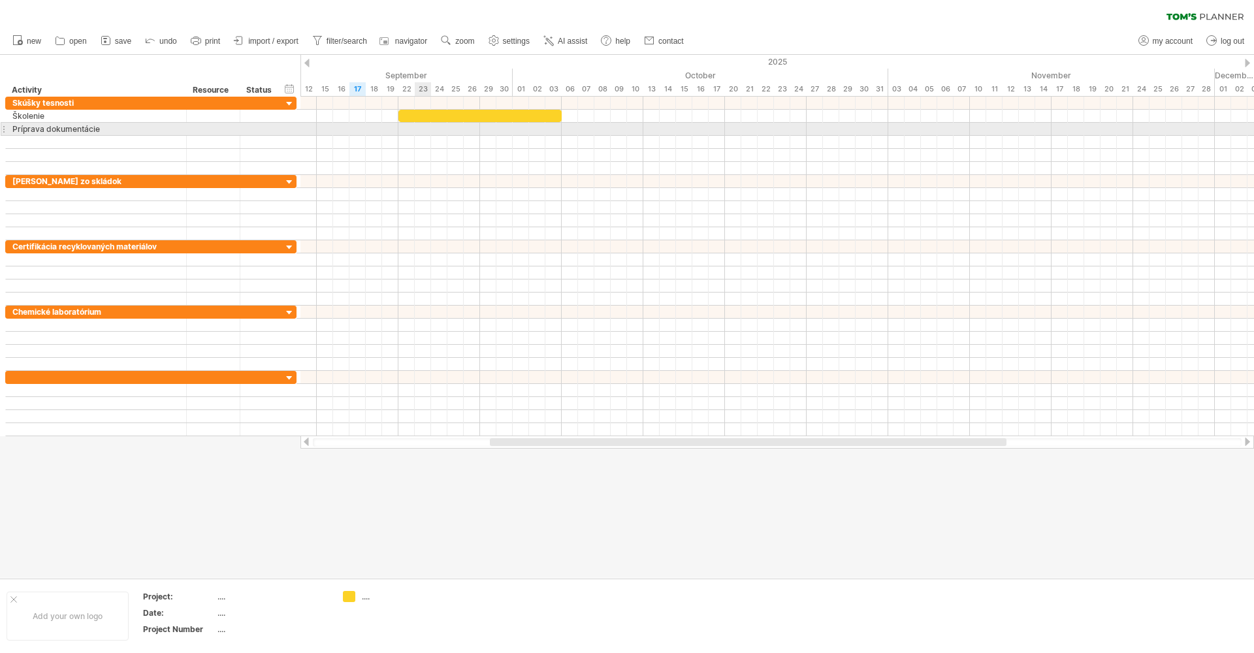
click at [423, 131] on div at bounding box center [777, 129] width 954 height 13
click at [432, 127] on div at bounding box center [777, 129] width 954 height 13
click at [587, 129] on div at bounding box center [777, 129] width 954 height 13
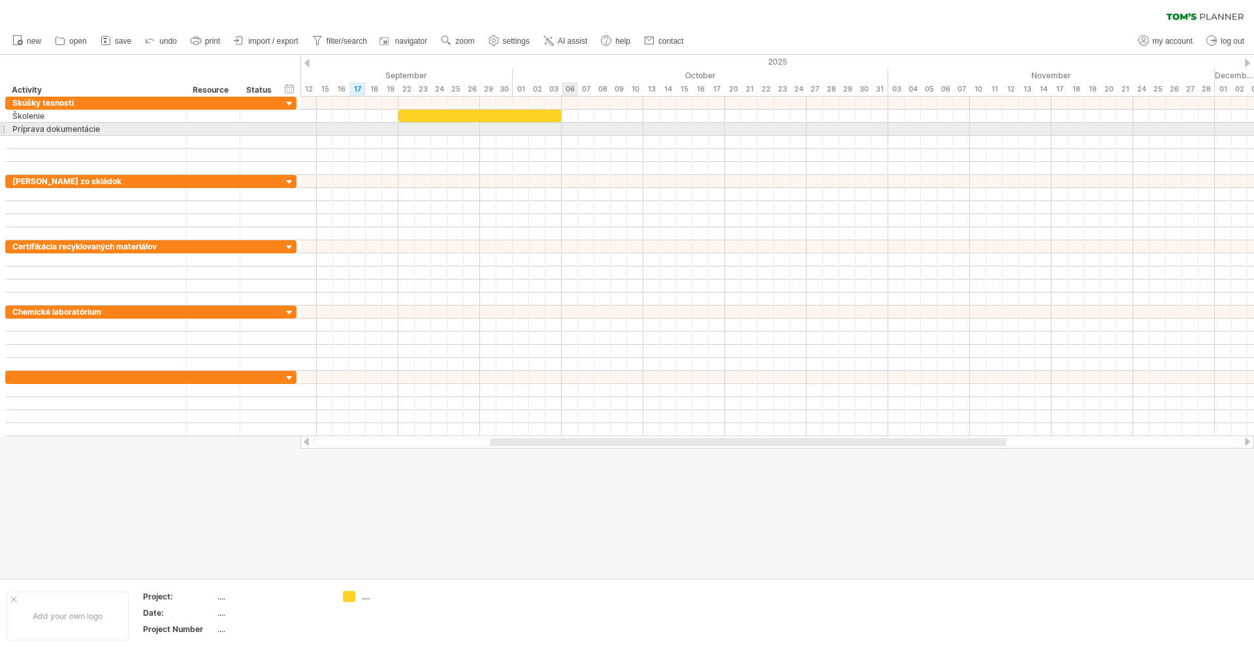
click at [568, 128] on div at bounding box center [777, 129] width 954 height 13
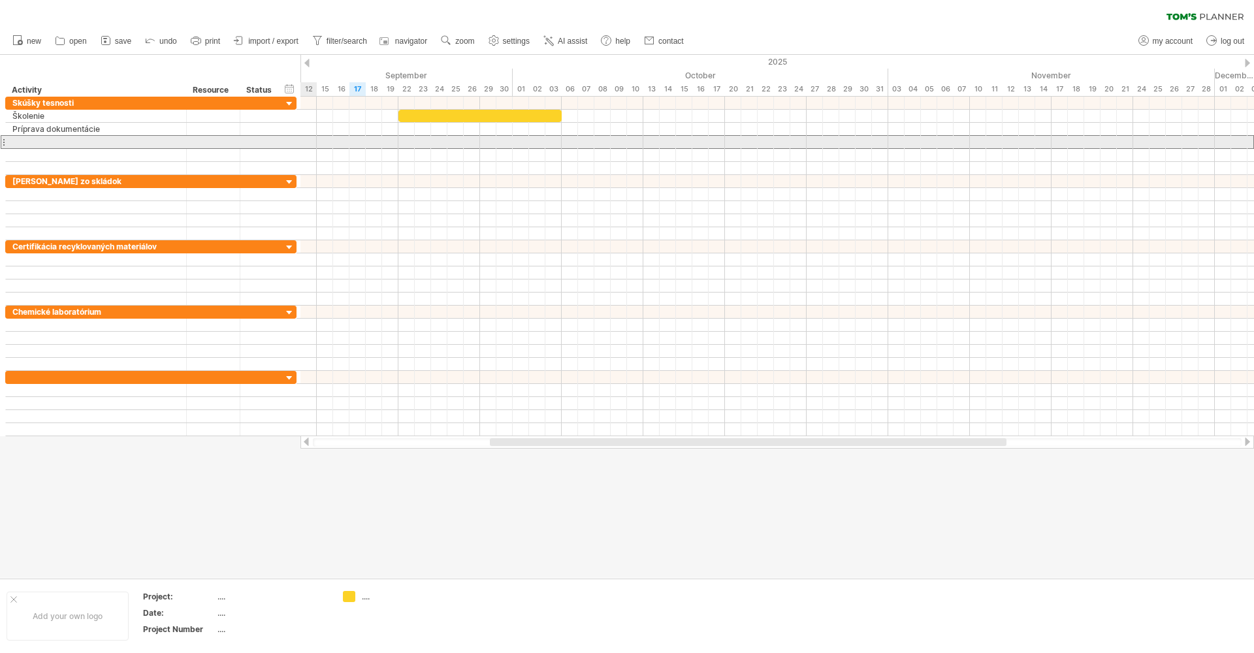
click at [297, 137] on div at bounding box center [150, 142] width 291 height 14
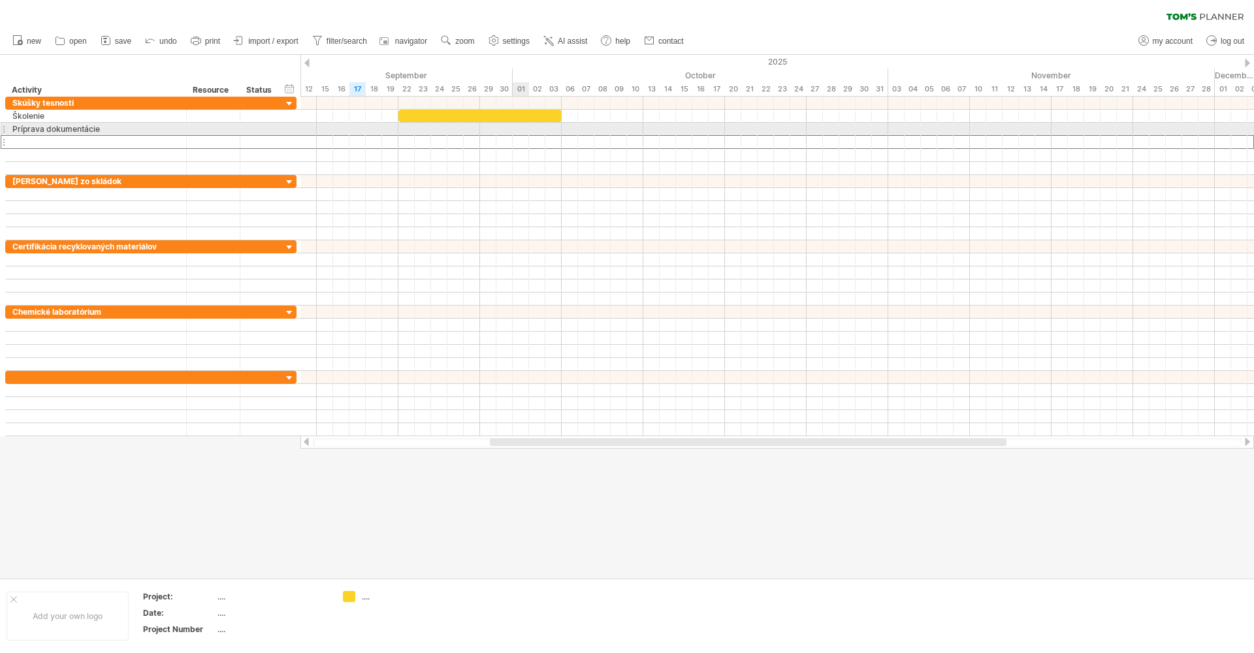
click at [529, 129] on div at bounding box center [777, 129] width 954 height 13
click at [599, 125] on div at bounding box center [777, 129] width 954 height 13
click at [585, 128] on div at bounding box center [777, 129] width 954 height 13
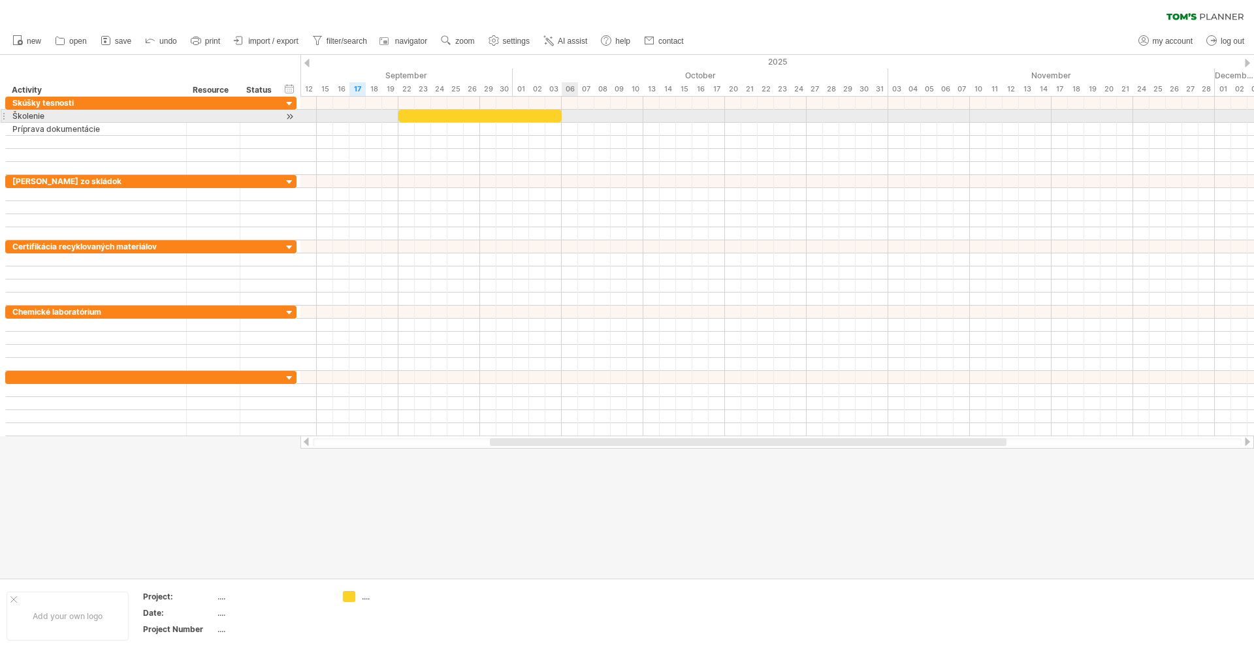
click at [568, 111] on div at bounding box center [777, 116] width 954 height 13
click at [519, 114] on div at bounding box center [479, 116] width 163 height 12
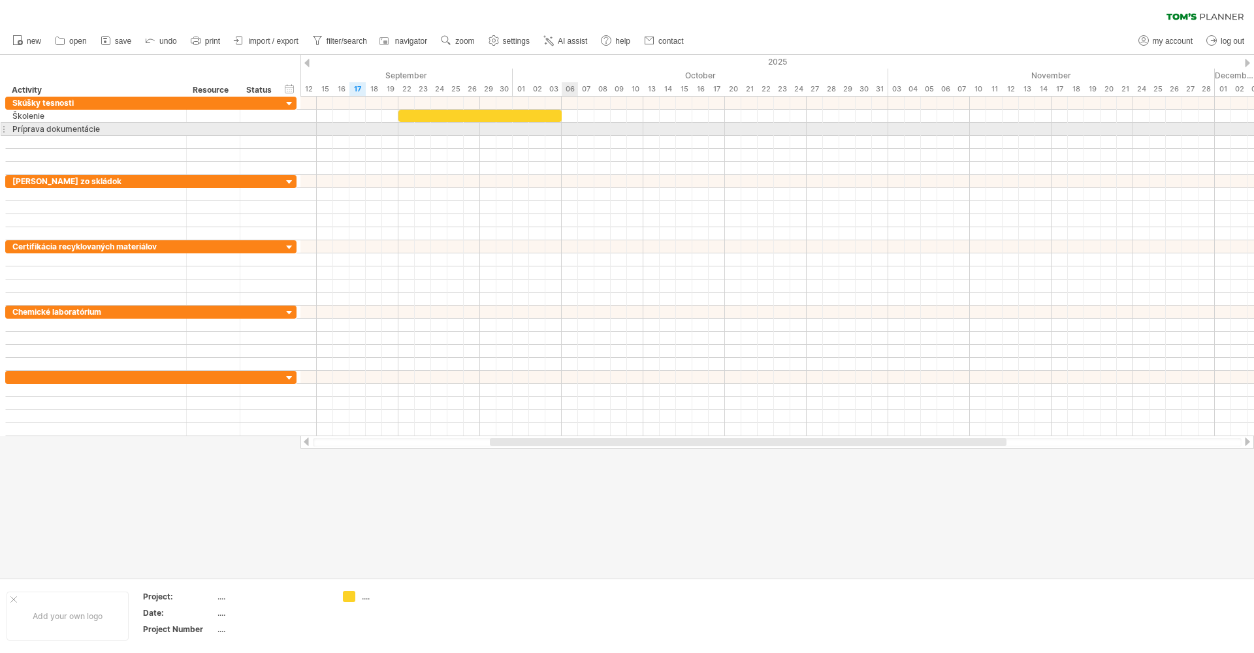
click at [577, 125] on div at bounding box center [777, 129] width 954 height 13
click at [578, 131] on div at bounding box center [777, 129] width 954 height 13
click at [134, 133] on div "Príprava dokumentácie" at bounding box center [95, 129] width 167 height 12
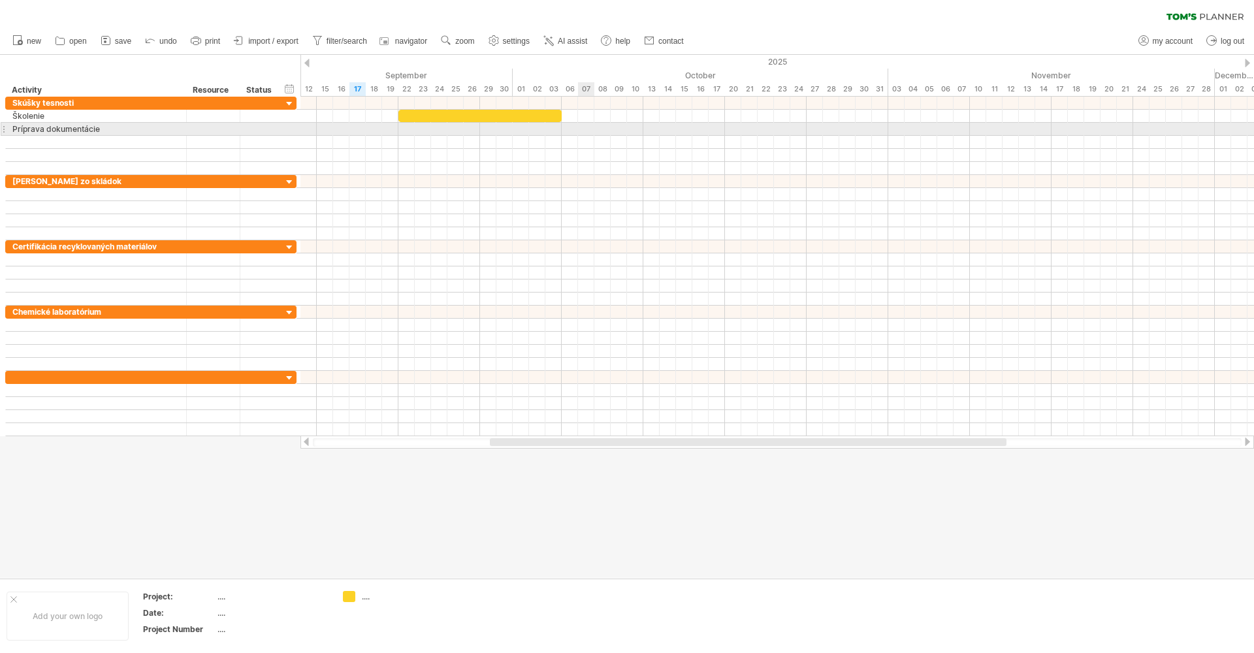
click at [585, 131] on div at bounding box center [777, 129] width 954 height 13
click at [580, 130] on div at bounding box center [777, 129] width 954 height 13
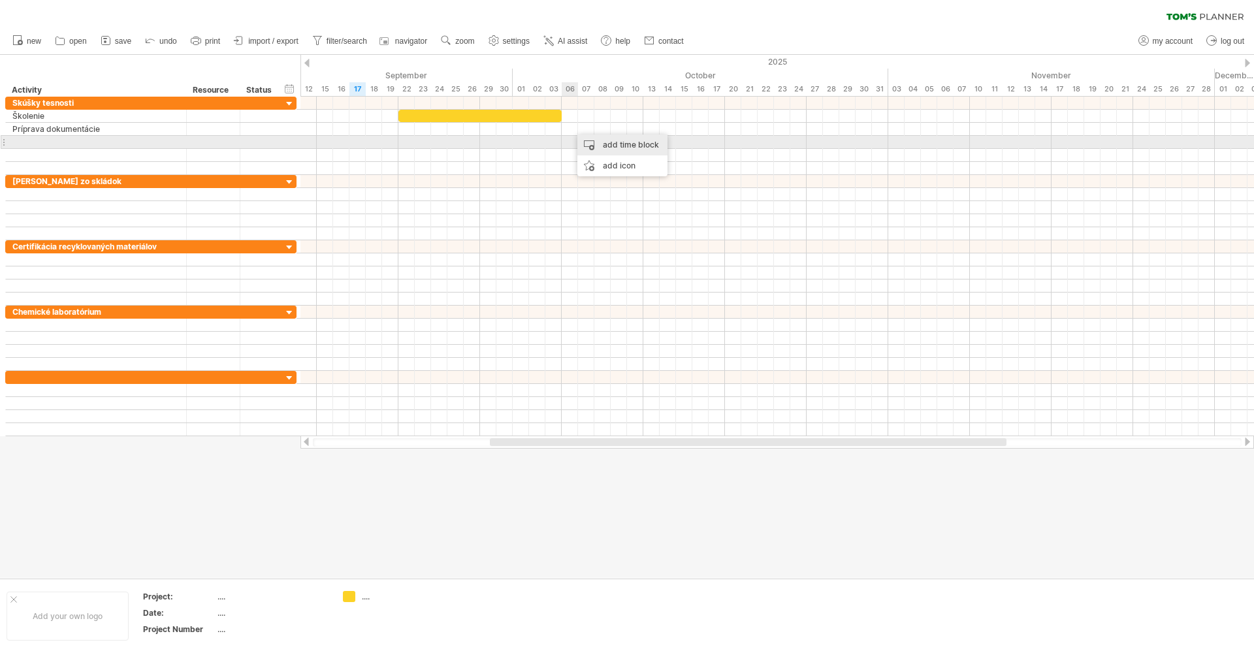
click at [606, 146] on div "add time block" at bounding box center [622, 145] width 90 height 21
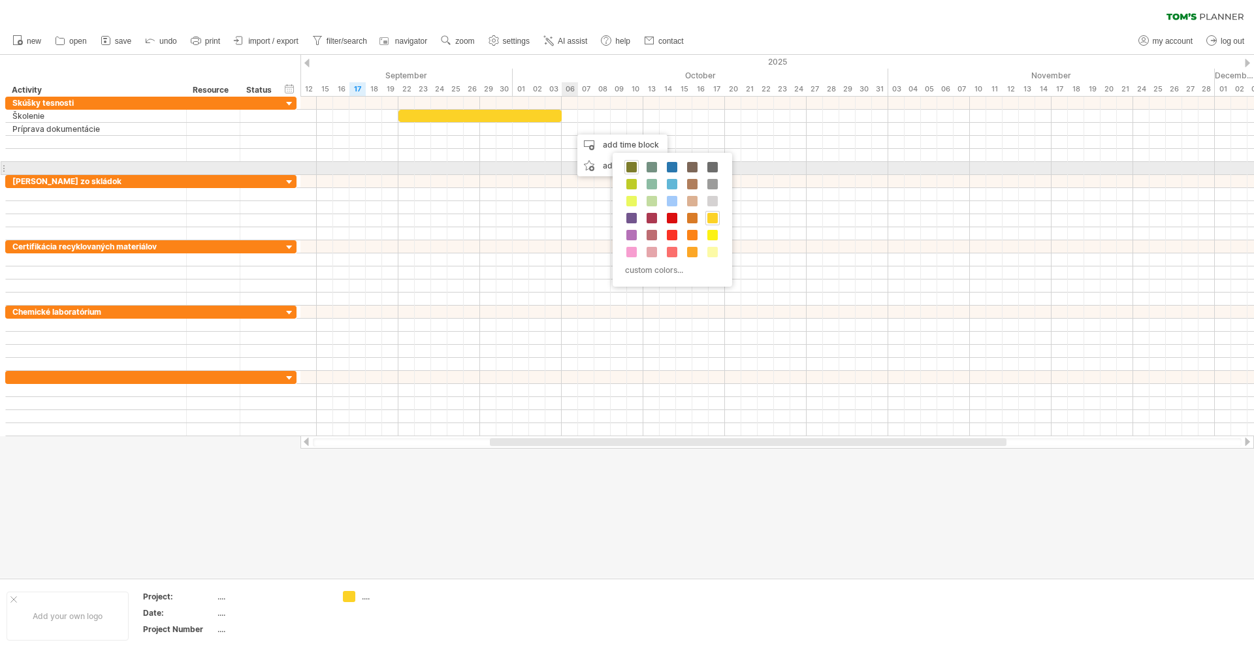
click at [630, 165] on span at bounding box center [631, 167] width 10 height 10
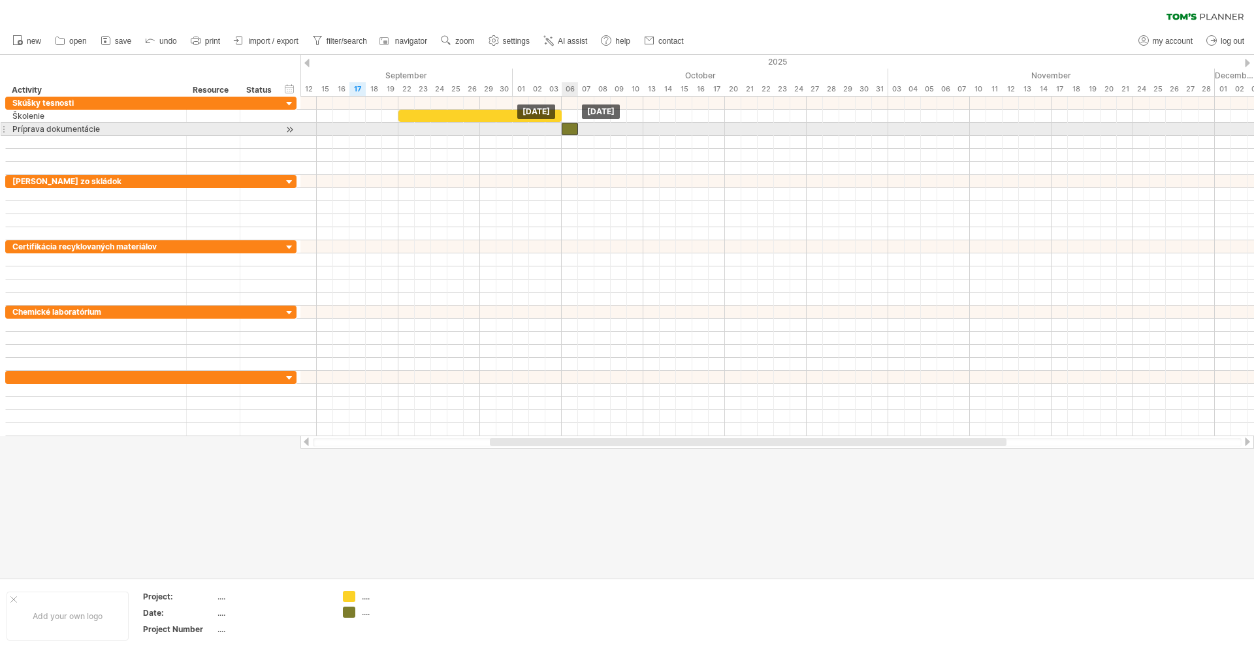
drag, startPoint x: 577, startPoint y: 129, endPoint x: 569, endPoint y: 128, distance: 8.5
click at [569, 128] on div at bounding box center [570, 129] width 16 height 12
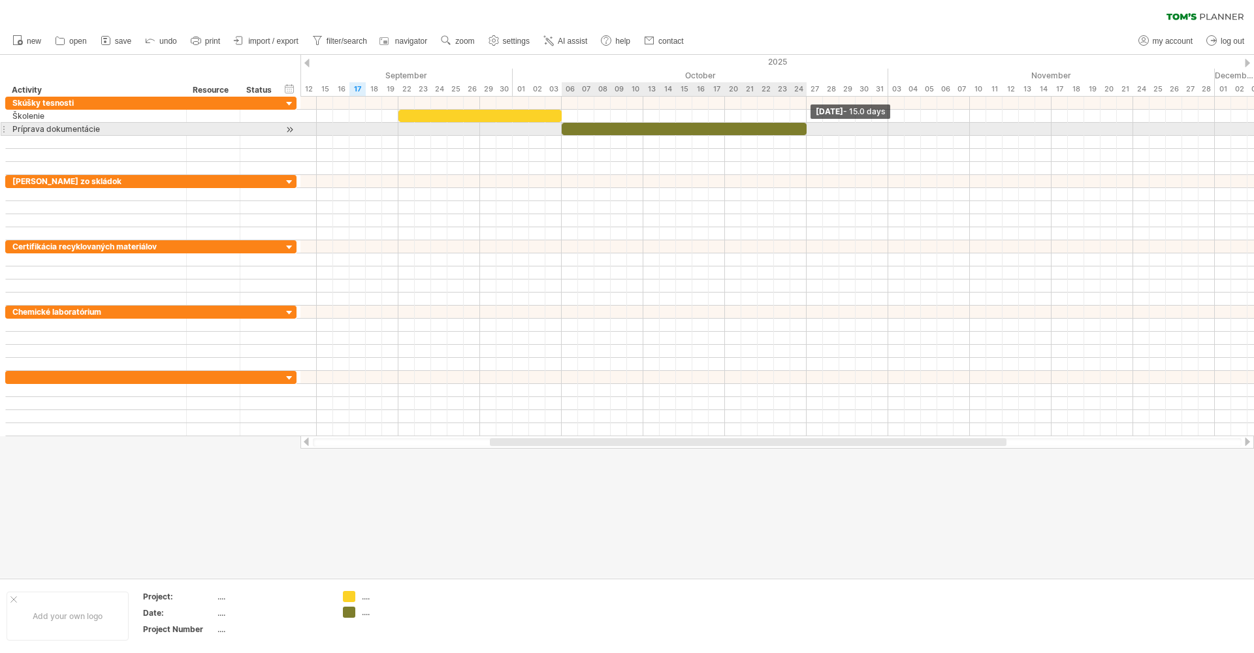
drag, startPoint x: 578, startPoint y: 128, endPoint x: 803, endPoint y: 130, distance: 225.4
click at [803, 130] on div at bounding box center [684, 129] width 245 height 12
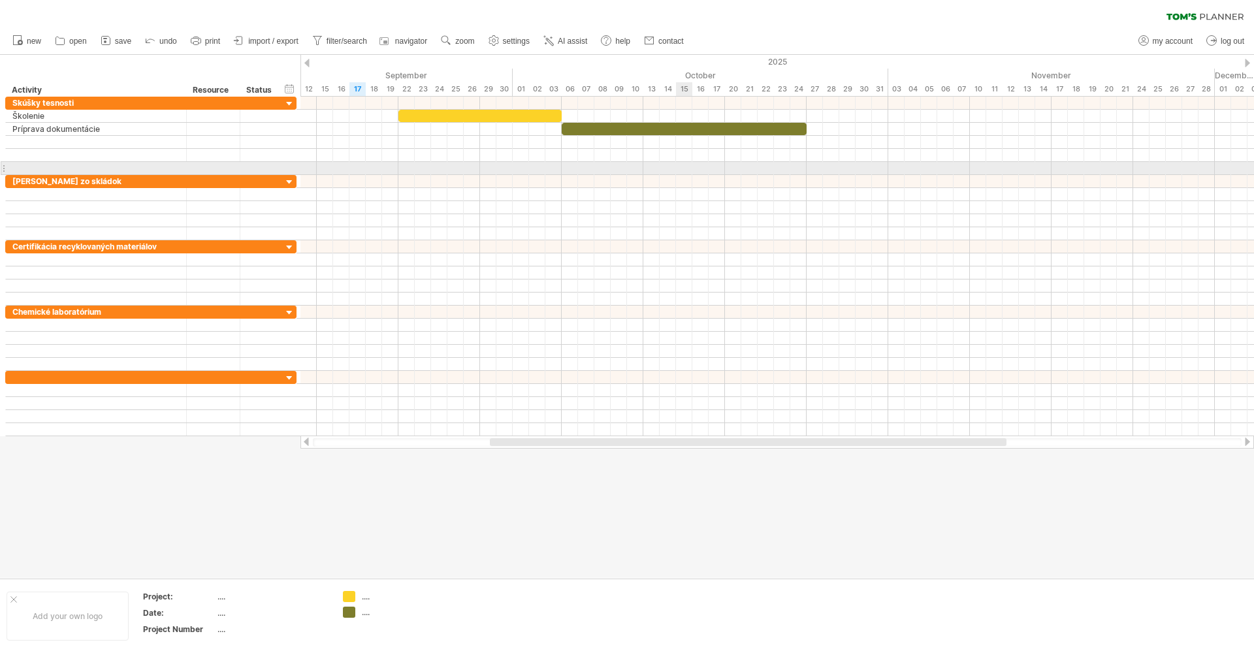
click at [686, 174] on div at bounding box center [777, 168] width 954 height 13
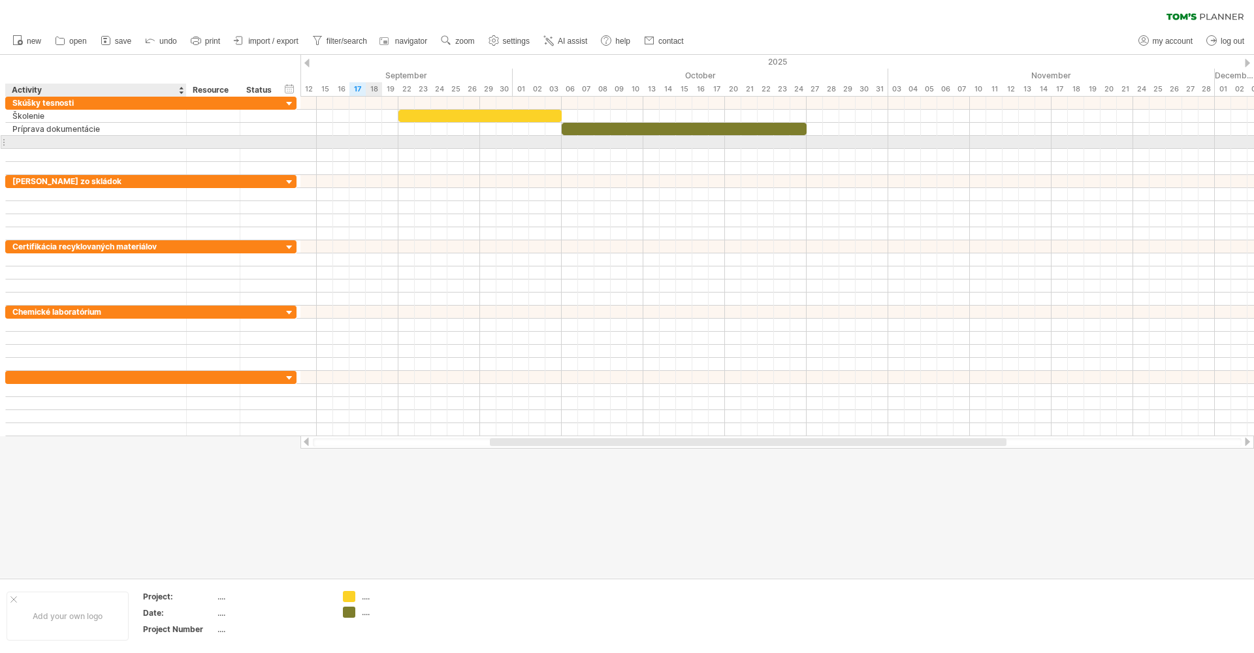
click at [79, 146] on div at bounding box center [95, 142] width 167 height 12
type input "**********"
click at [586, 146] on div at bounding box center [777, 142] width 954 height 13
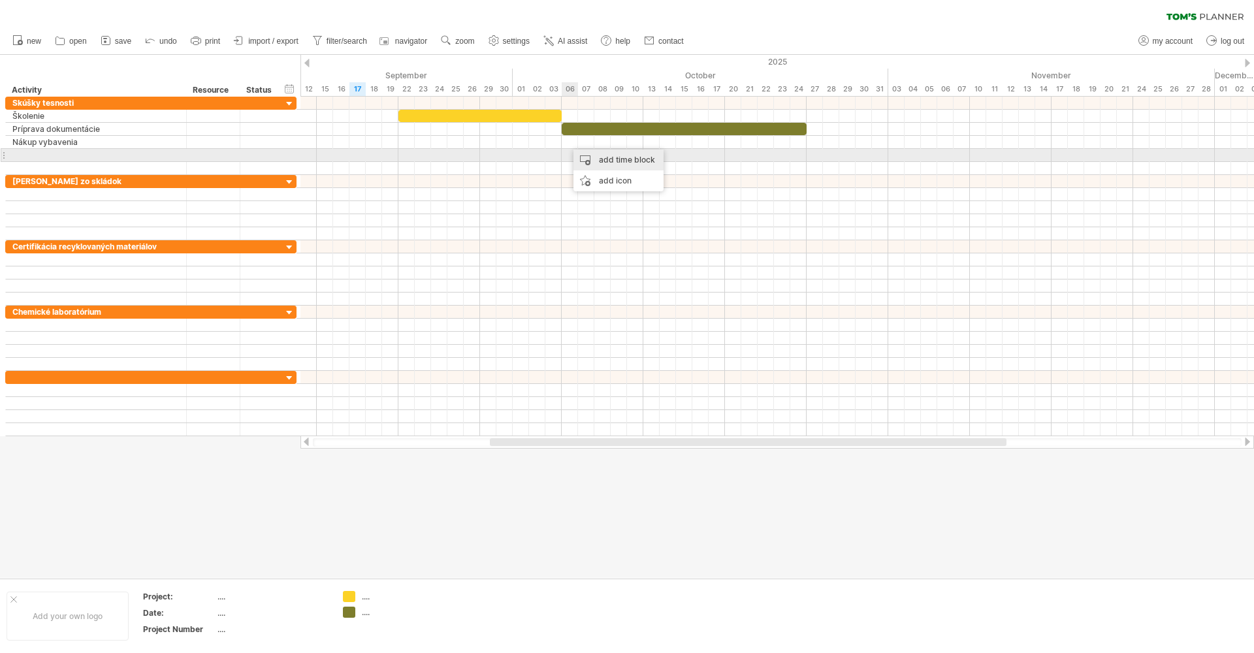
click at [595, 160] on div "add time block" at bounding box center [618, 160] width 90 height 21
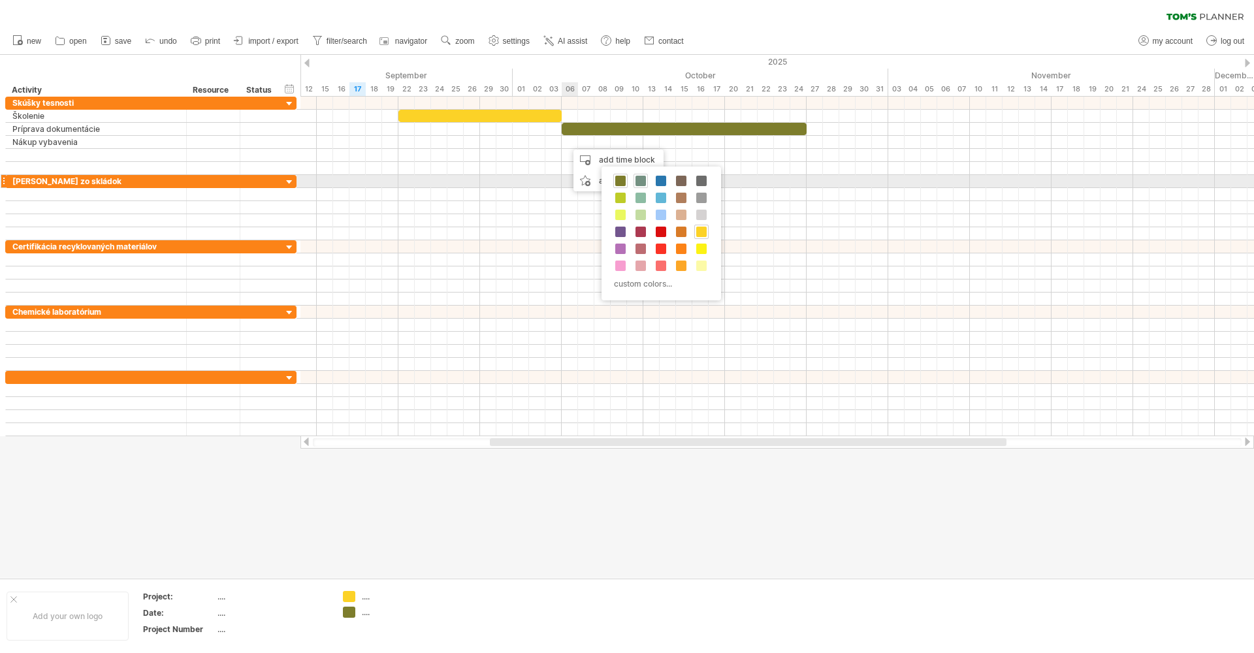
click at [641, 180] on span at bounding box center [641, 181] width 10 height 10
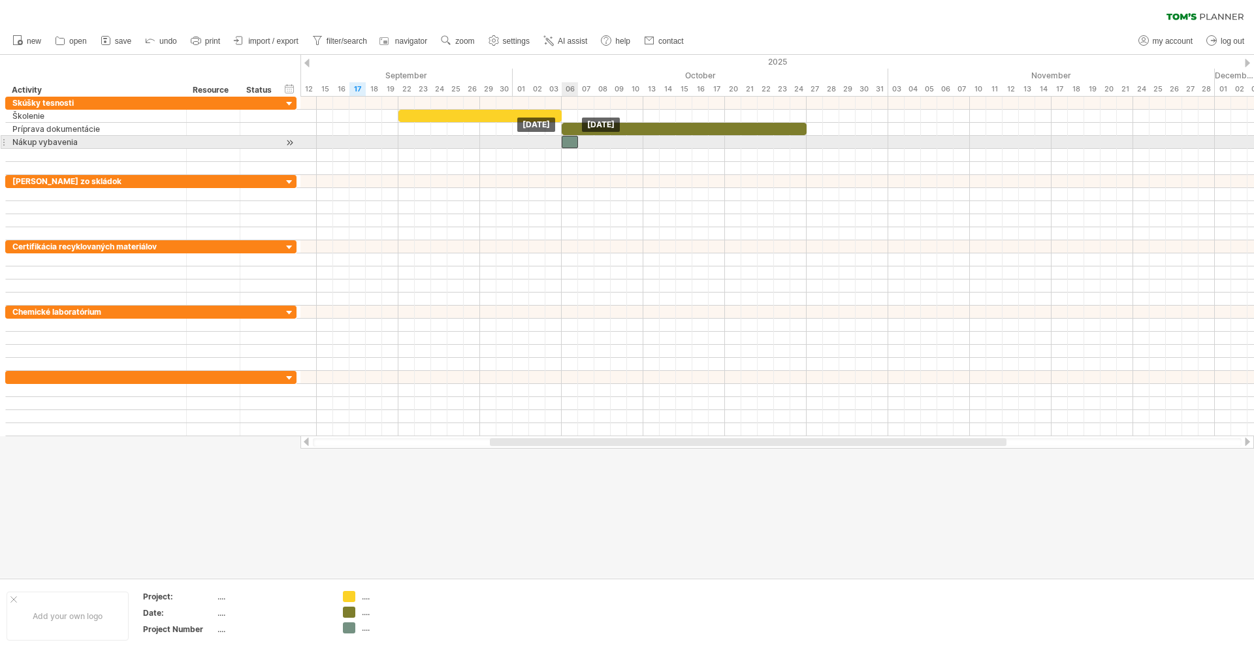
click at [568, 141] on div at bounding box center [570, 142] width 16 height 12
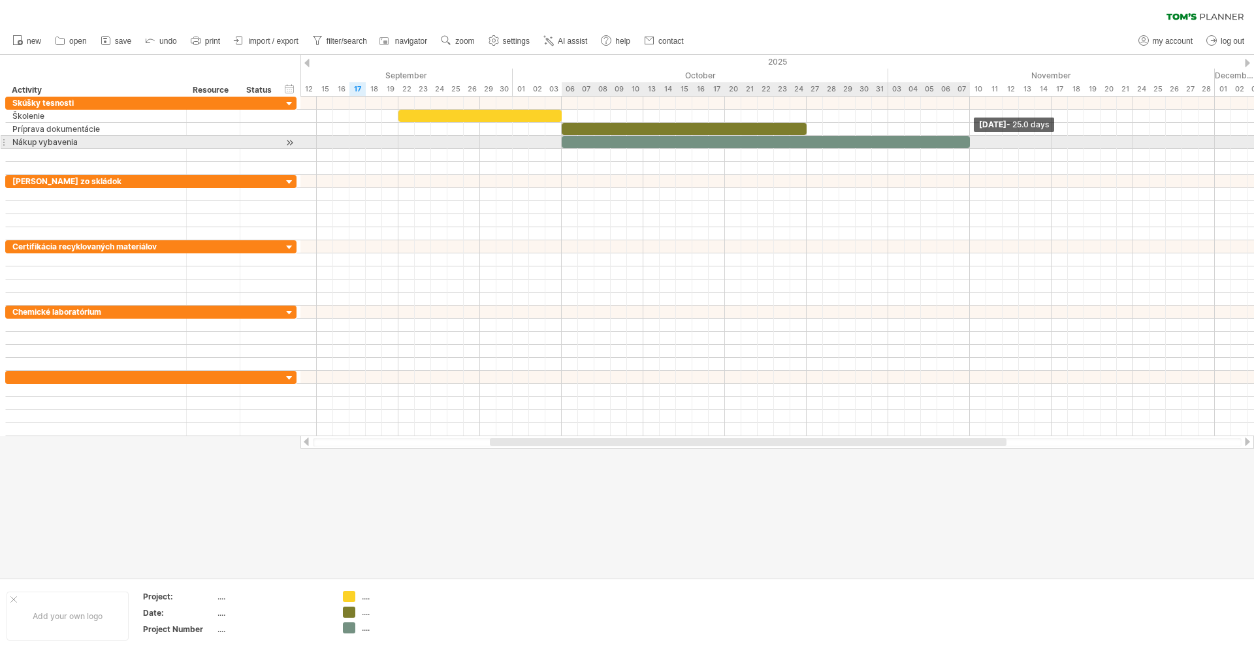
drag, startPoint x: 575, startPoint y: 142, endPoint x: 964, endPoint y: 142, distance: 388.6
click at [965, 142] on div at bounding box center [766, 142] width 408 height 12
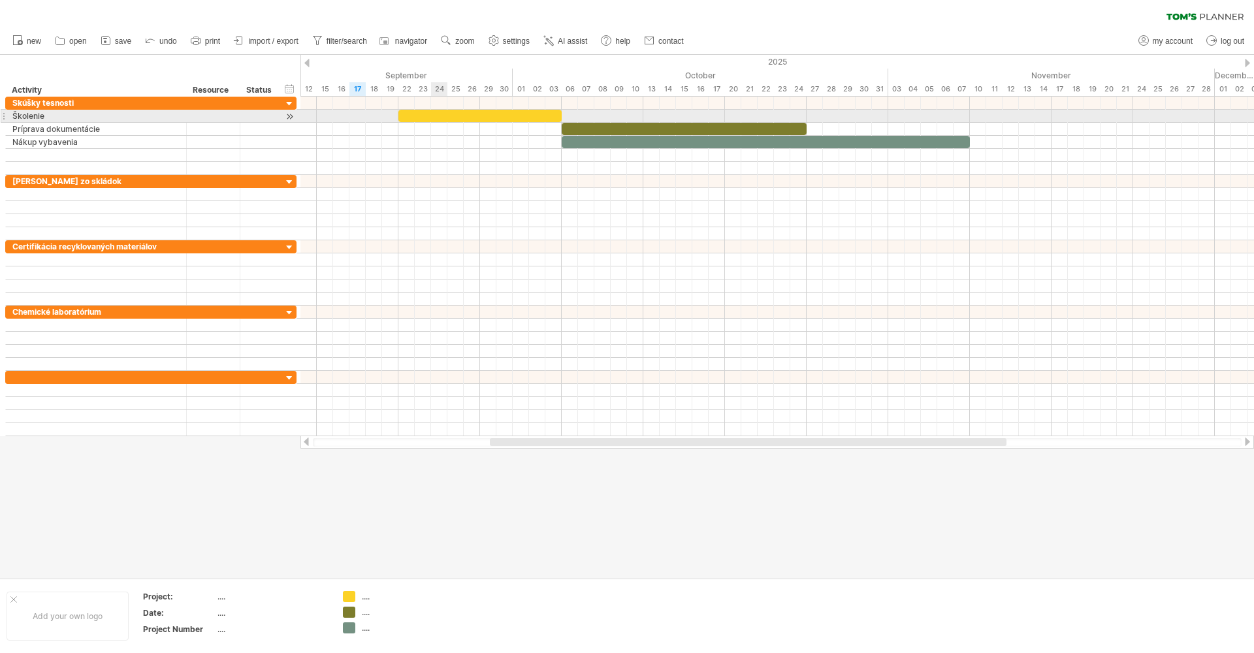
click at [433, 116] on div at bounding box center [479, 116] width 163 height 12
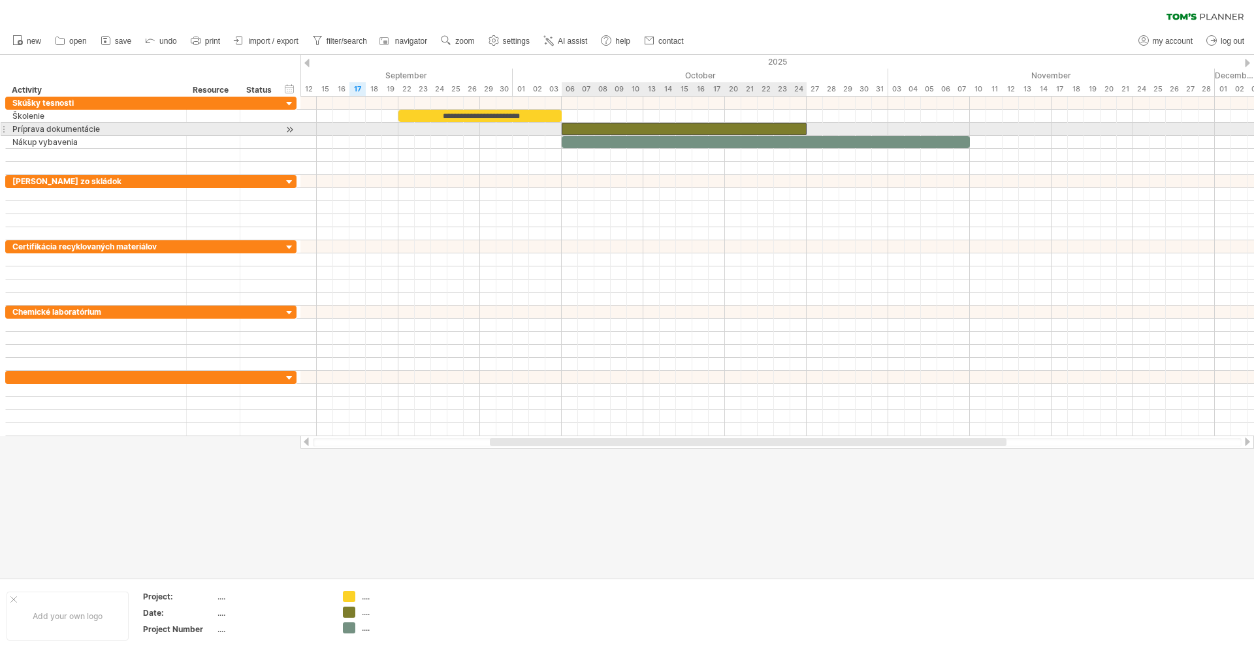
click at [624, 127] on div at bounding box center [684, 129] width 245 height 12
drag, startPoint x: 805, startPoint y: 129, endPoint x: 886, endPoint y: 128, distance: 81.7
click at [886, 128] on span at bounding box center [888, 129] width 5 height 12
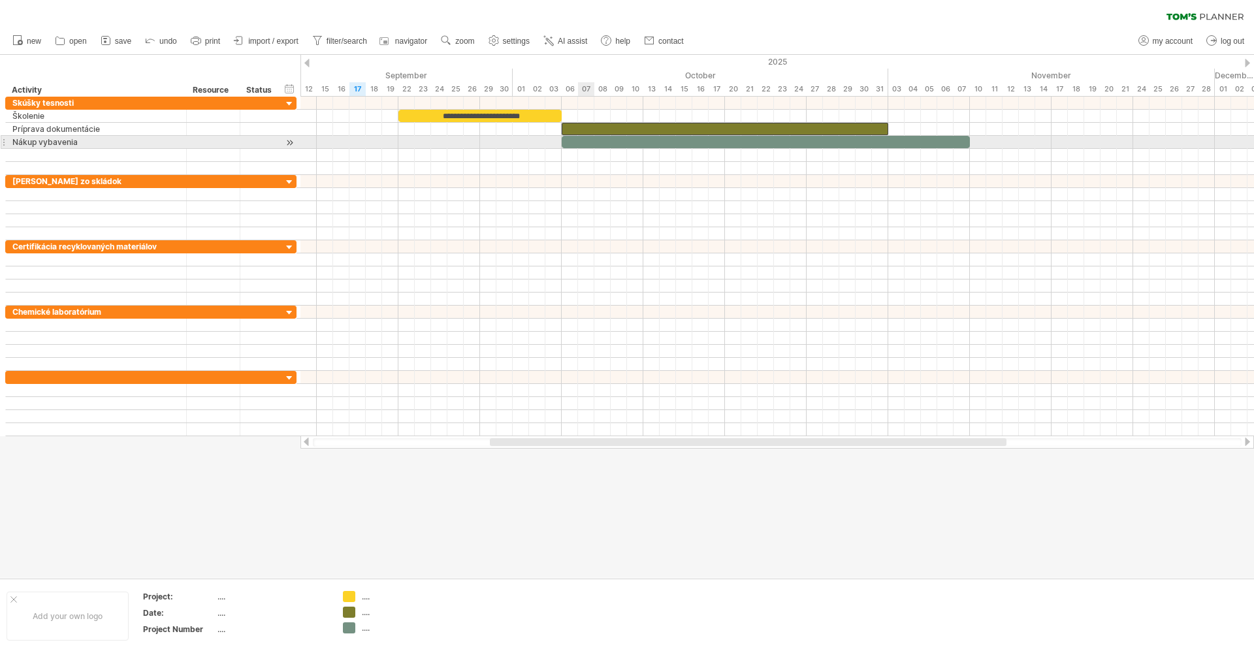
click at [586, 137] on div at bounding box center [766, 142] width 408 height 12
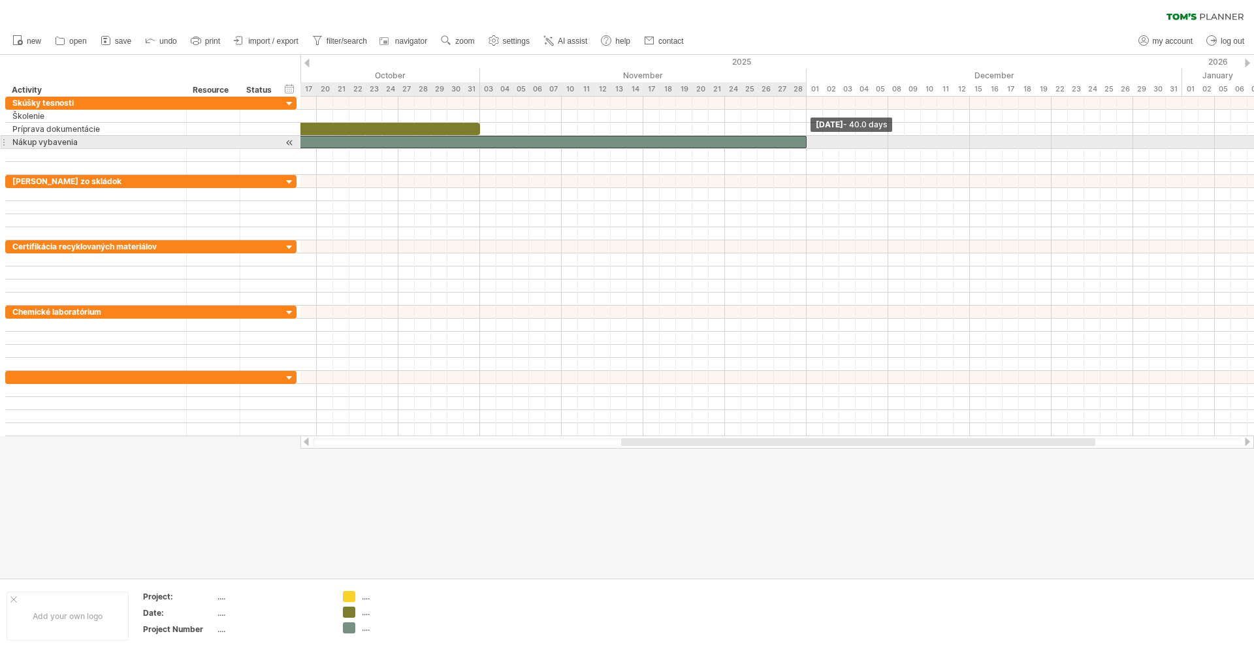
drag, startPoint x: 971, startPoint y: 140, endPoint x: 808, endPoint y: 142, distance: 162.7
click at [808, 142] on span at bounding box center [806, 142] width 5 height 12
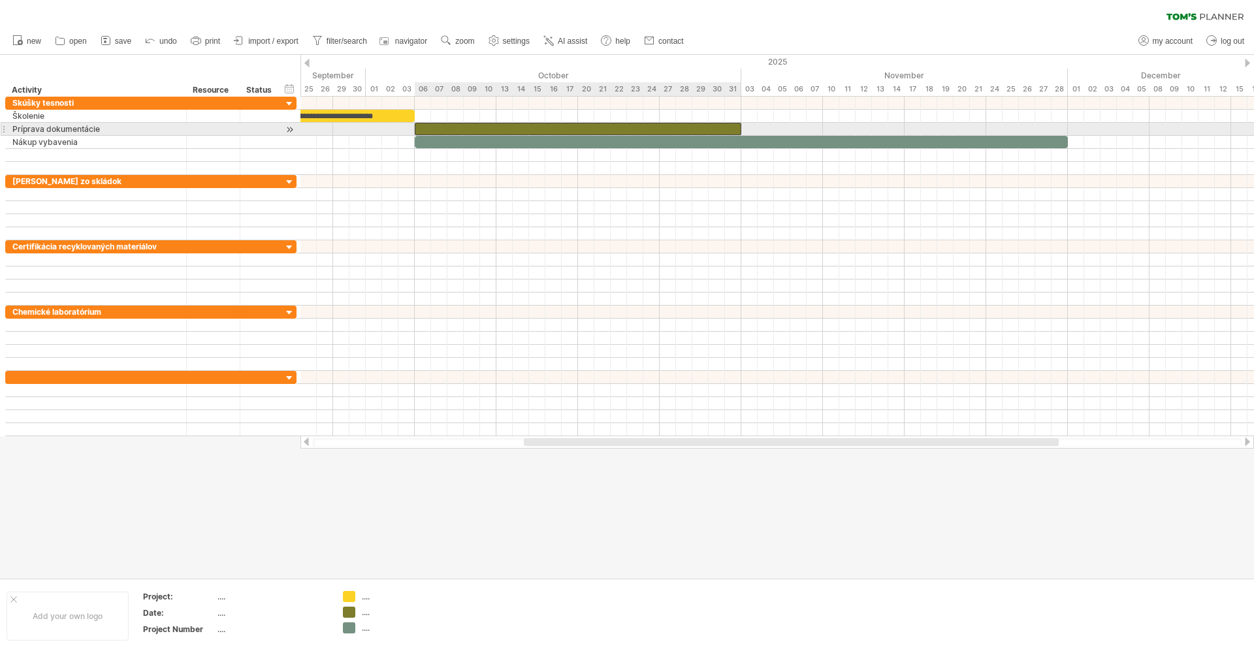
click at [434, 129] on div at bounding box center [578, 129] width 327 height 12
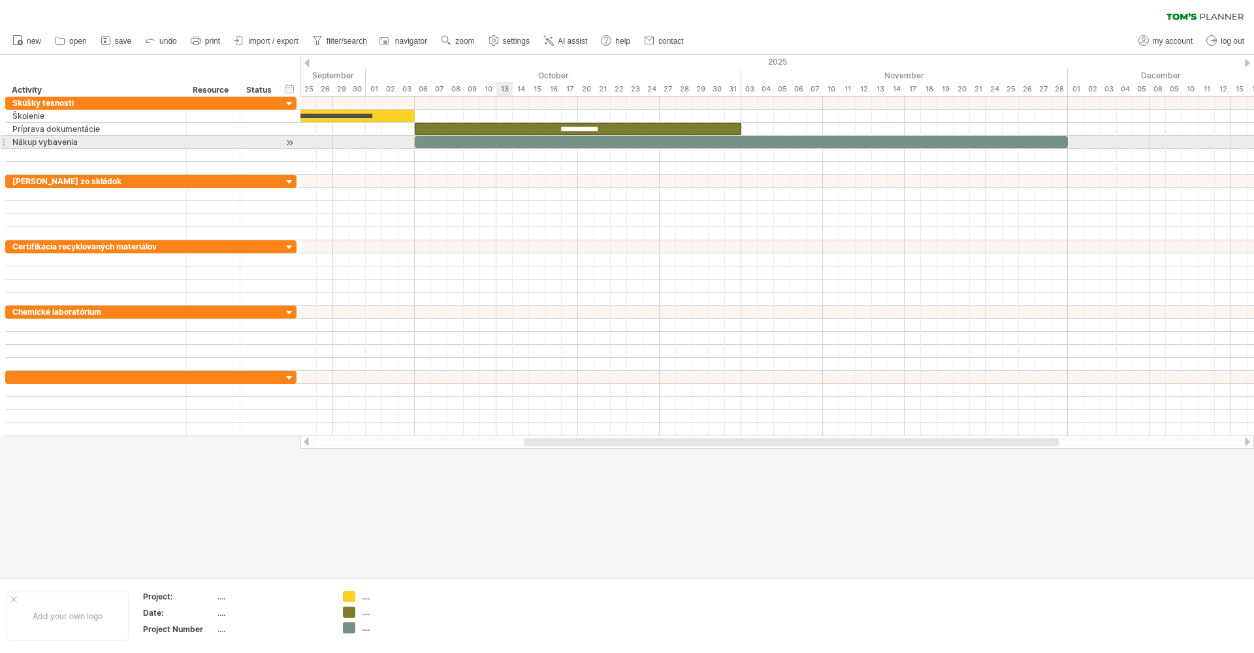
click at [504, 139] on div at bounding box center [741, 142] width 653 height 12
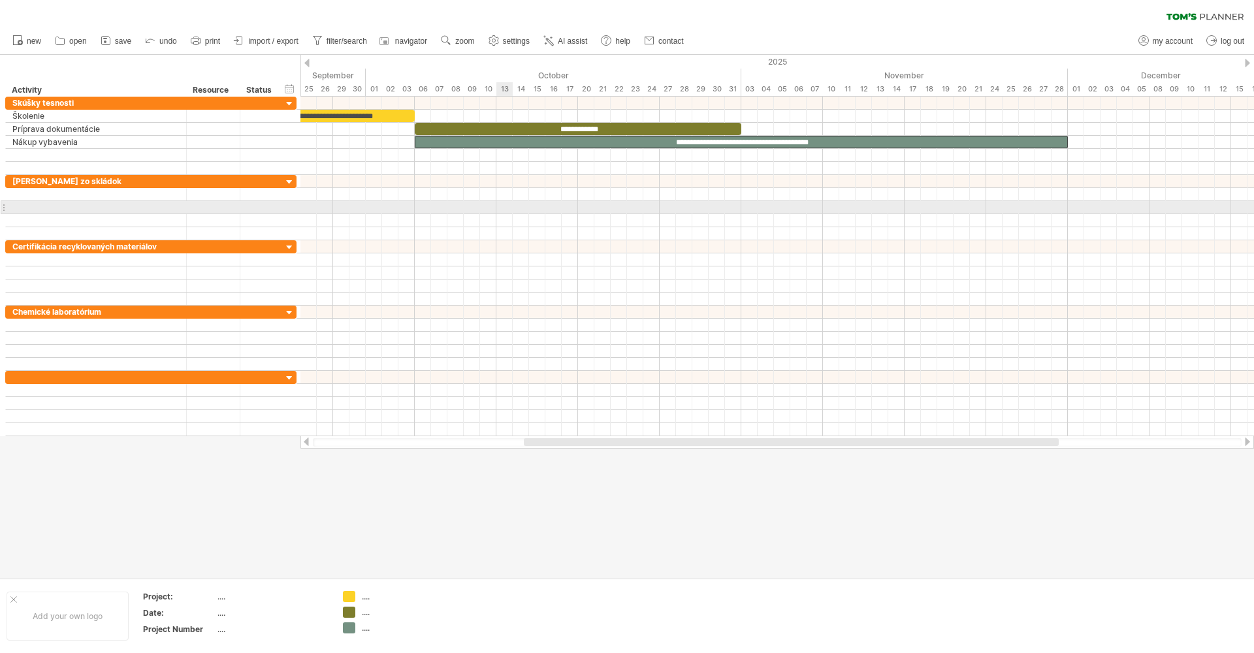
click at [512, 211] on div at bounding box center [777, 207] width 954 height 13
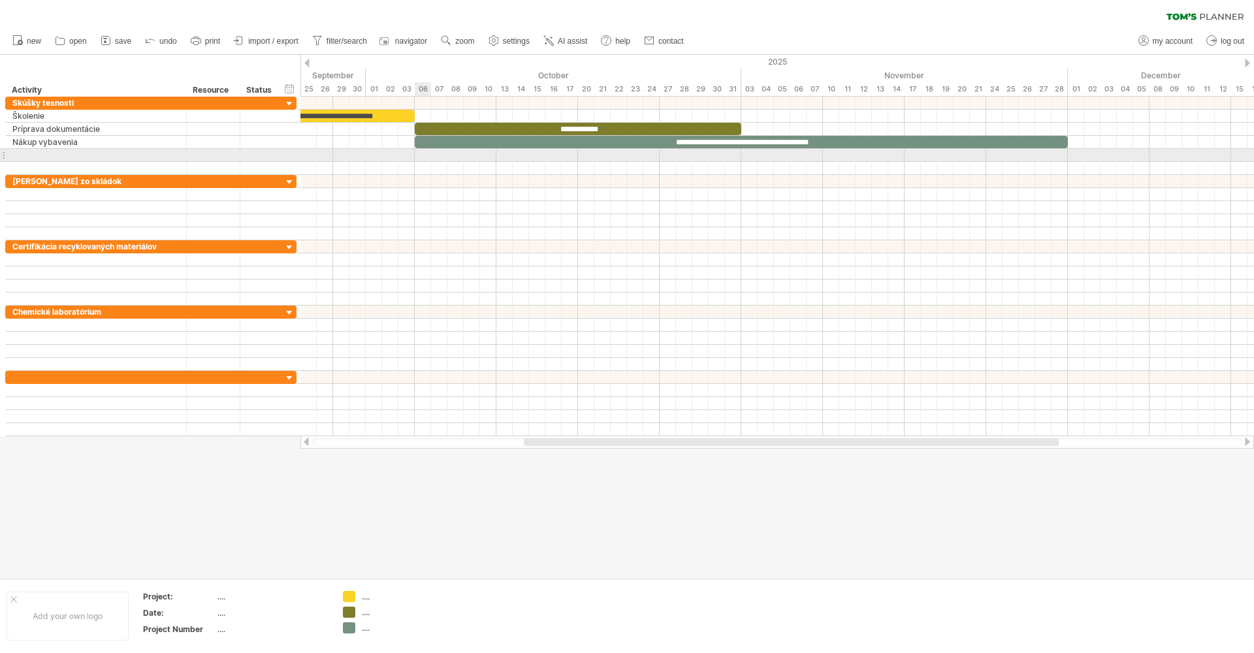
click at [428, 157] on div at bounding box center [777, 155] width 954 height 13
click at [89, 155] on div at bounding box center [95, 155] width 167 height 12
type input "**********"
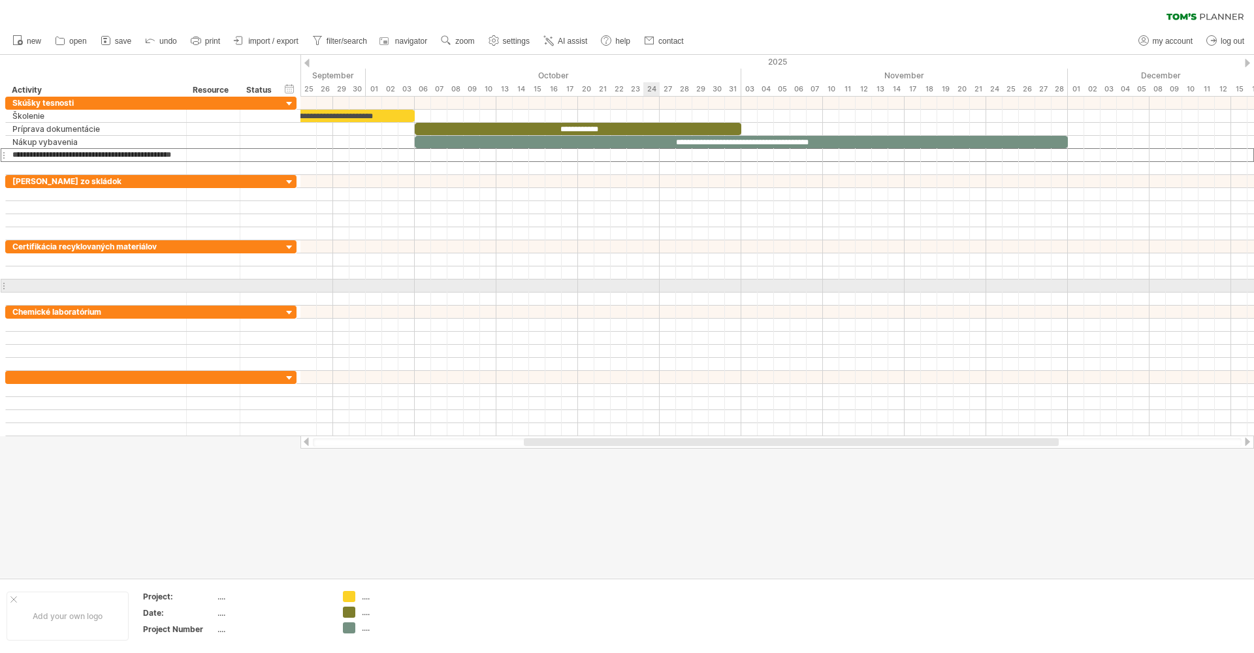
click at [647, 283] on div at bounding box center [777, 286] width 954 height 13
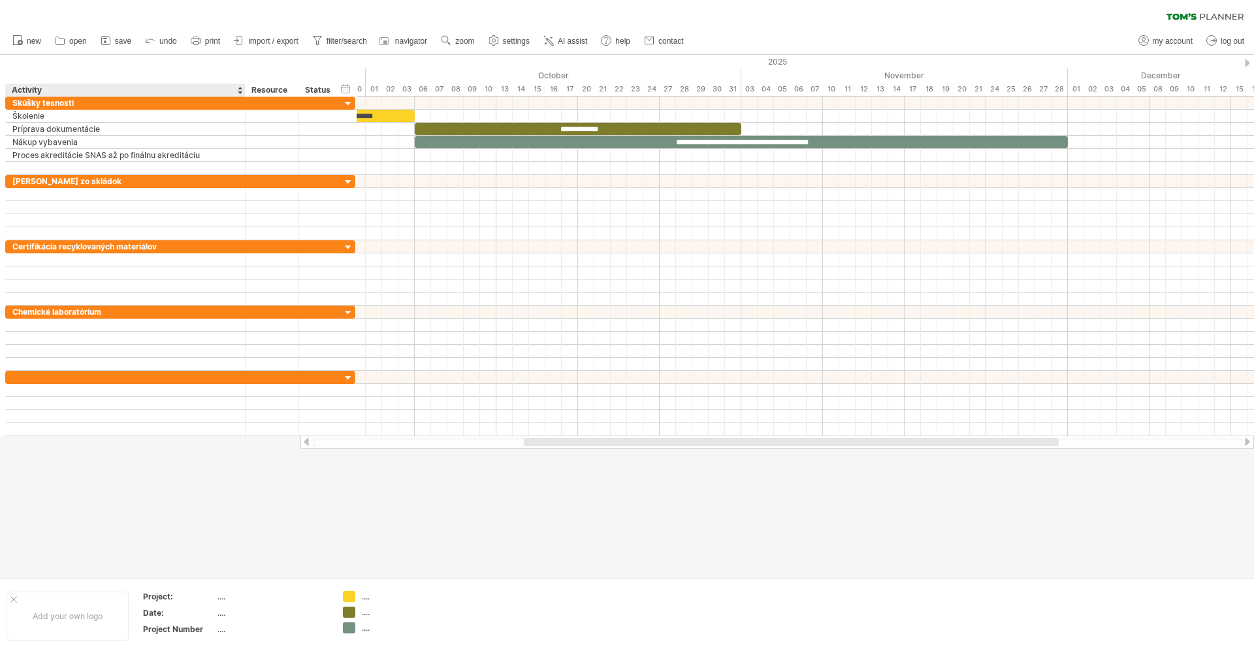
drag, startPoint x: 185, startPoint y: 93, endPoint x: 244, endPoint y: 93, distance: 58.8
click at [244, 93] on div at bounding box center [244, 90] width 5 height 13
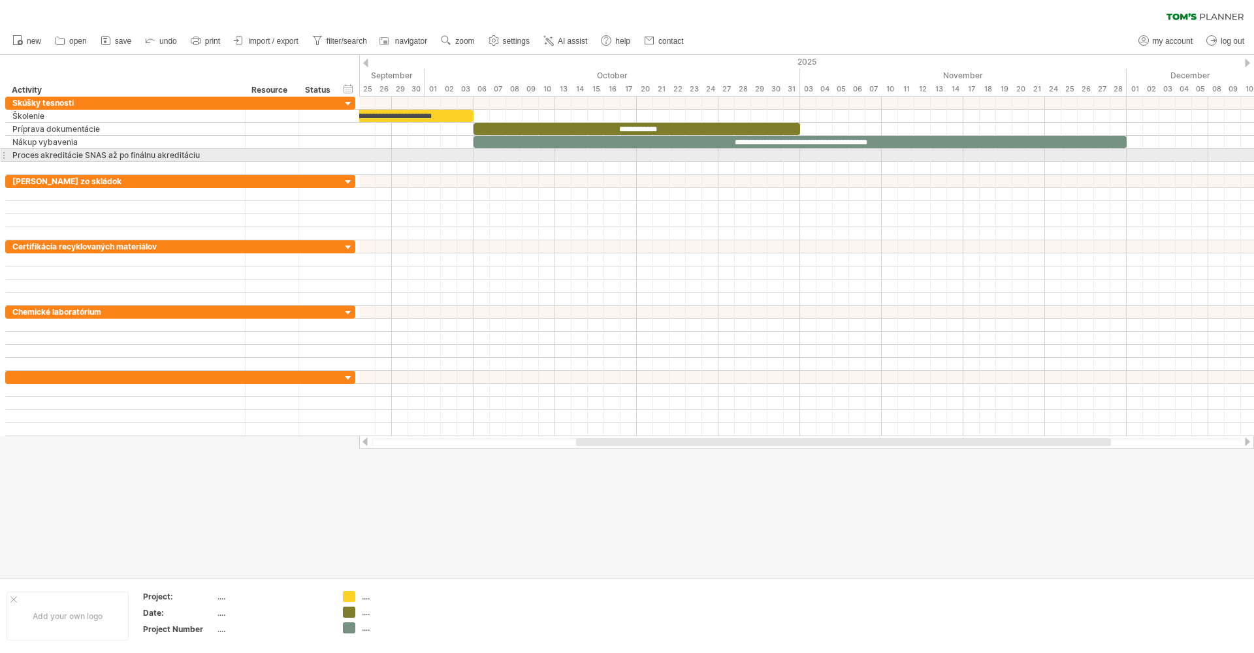
click at [88, 155] on div "Proces akreditácie SNAS až po finálnu akreditáciu" at bounding box center [125, 155] width 226 height 12
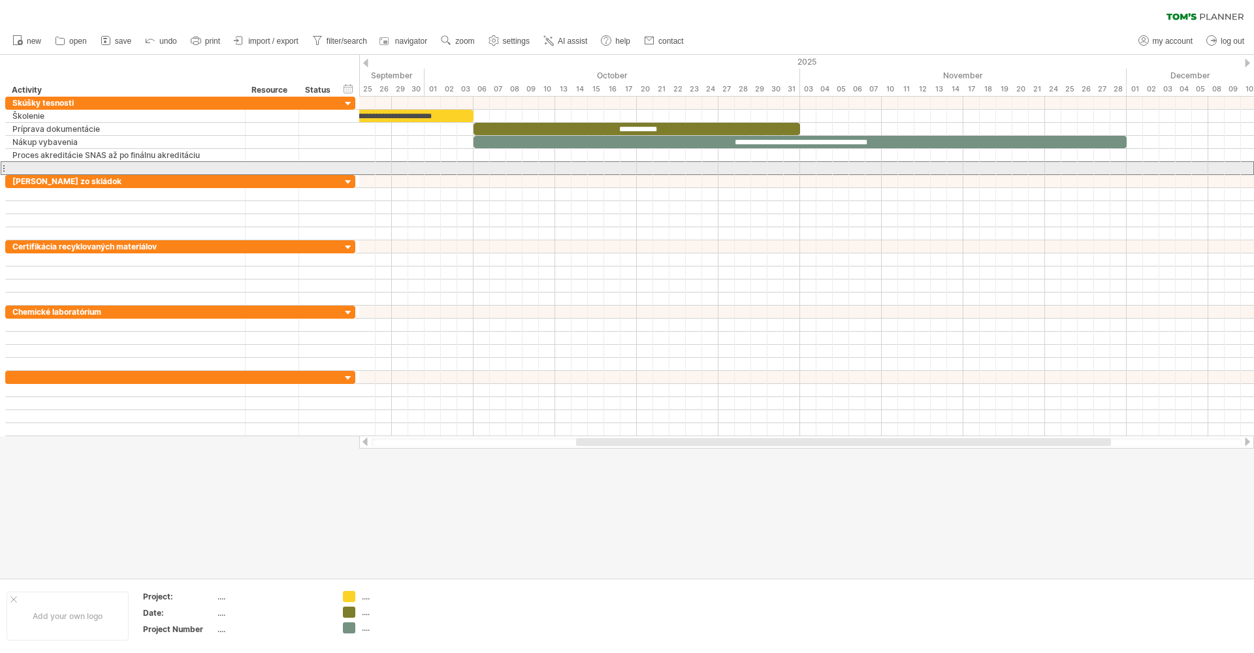
click at [114, 169] on div at bounding box center [125, 168] width 226 height 12
paste input "**********"
type input "**********"
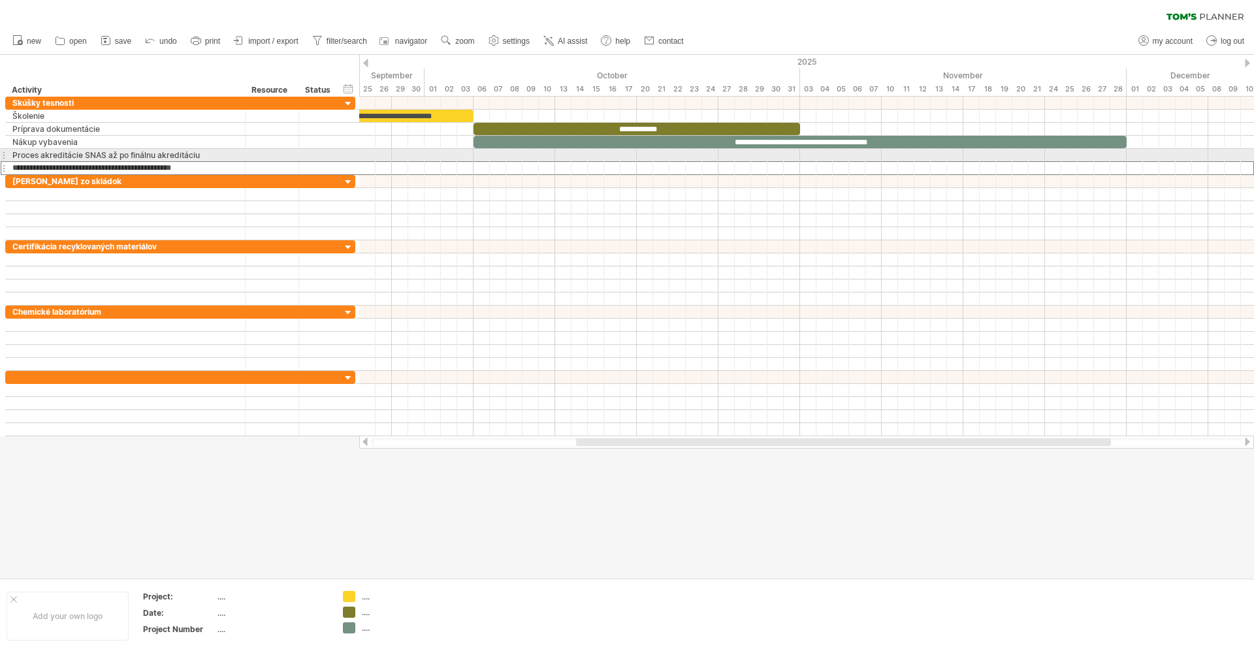
click at [201, 157] on div "Proces akreditácie SNAS až po finálnu akreditáciu" at bounding box center [125, 155] width 226 height 12
drag, startPoint x: 203, startPoint y: 155, endPoint x: 10, endPoint y: 156, distance: 193.3
click at [10, 156] on div "**********" at bounding box center [126, 155] width 240 height 12
click at [151, 159] on div "Proces akreditácie SNAS až po finálnu akreditáciu" at bounding box center [125, 155] width 226 height 12
type input "**********"
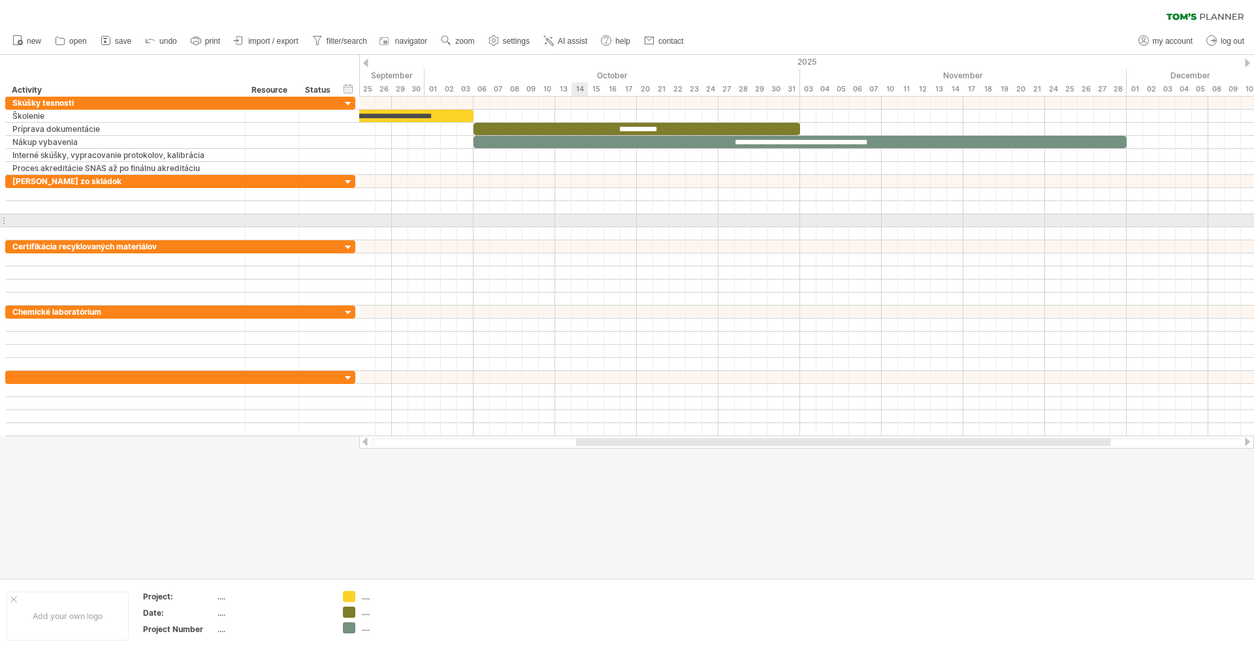
click at [575, 225] on div at bounding box center [806, 220] width 895 height 13
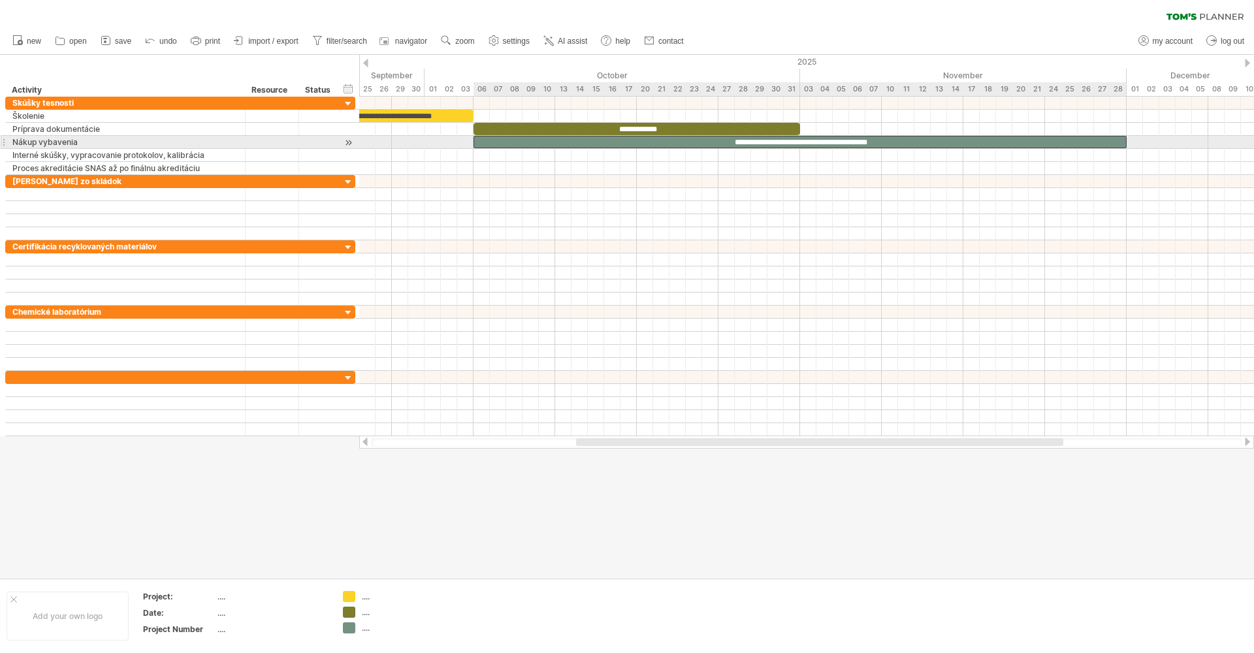
click at [543, 141] on div "**********" at bounding box center [800, 142] width 653 height 12
click at [882, 140] on div "**********" at bounding box center [800, 142] width 653 height 12
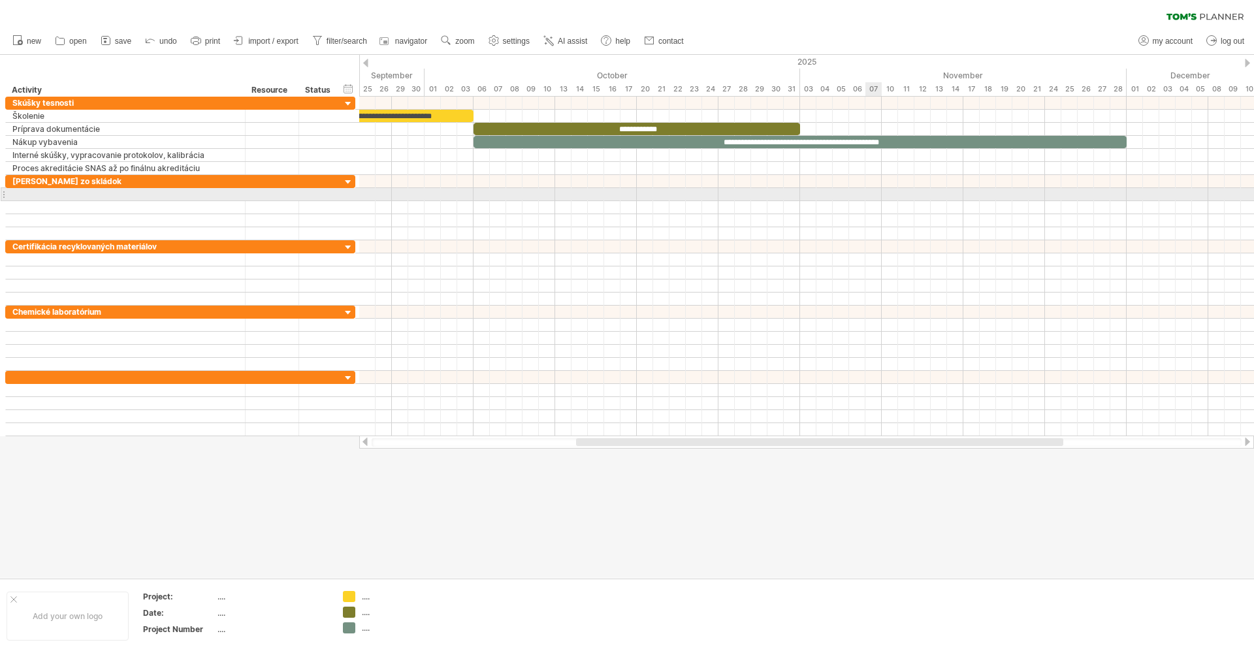
click at [880, 201] on div at bounding box center [806, 194] width 895 height 13
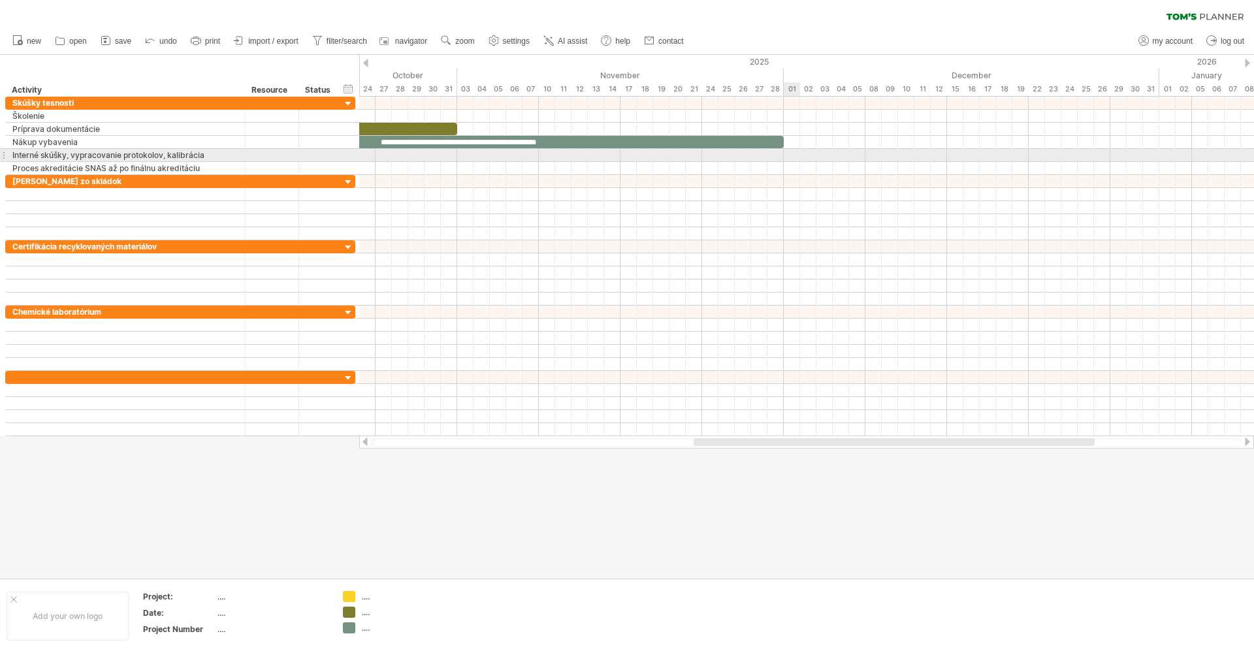
click at [785, 157] on div at bounding box center [806, 155] width 895 height 13
click at [787, 155] on div at bounding box center [806, 155] width 895 height 13
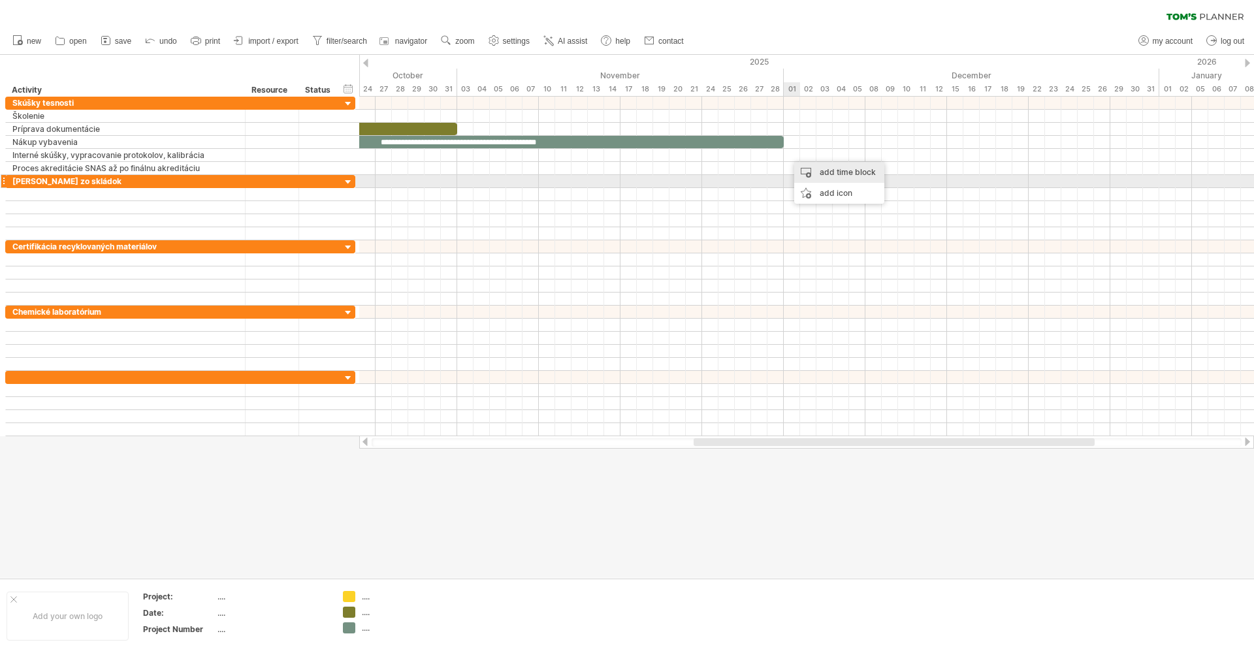
click at [818, 176] on div "add time block" at bounding box center [839, 172] width 90 height 21
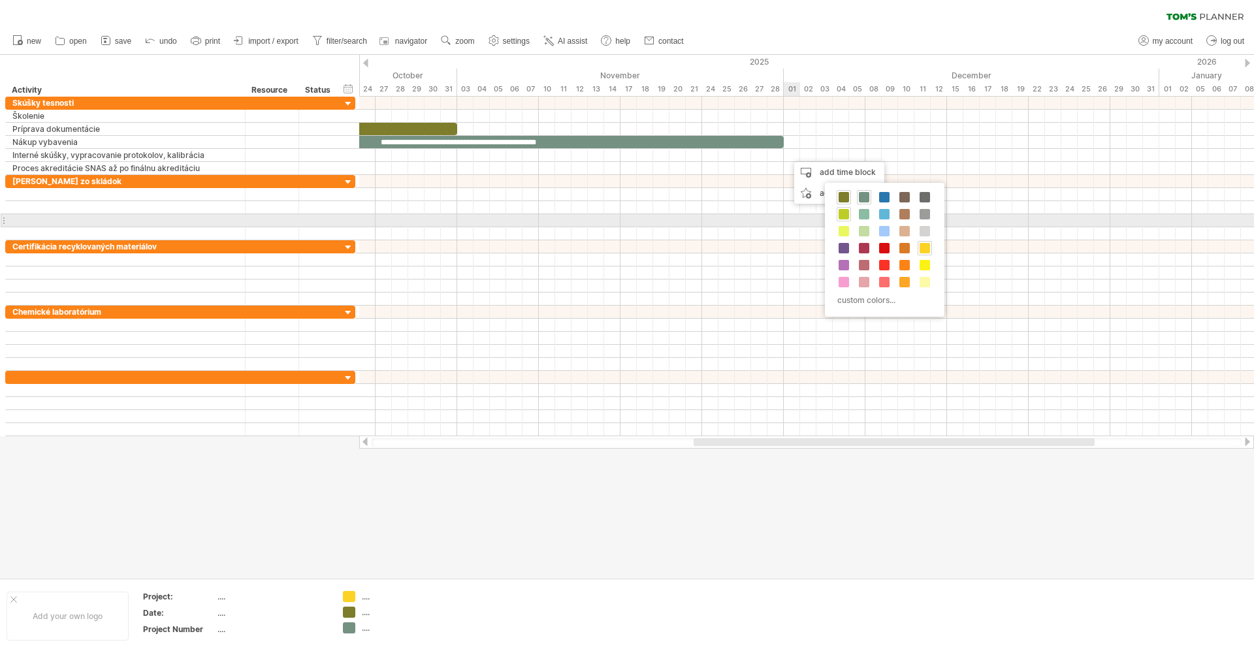
click at [844, 216] on span at bounding box center [844, 214] width 10 height 10
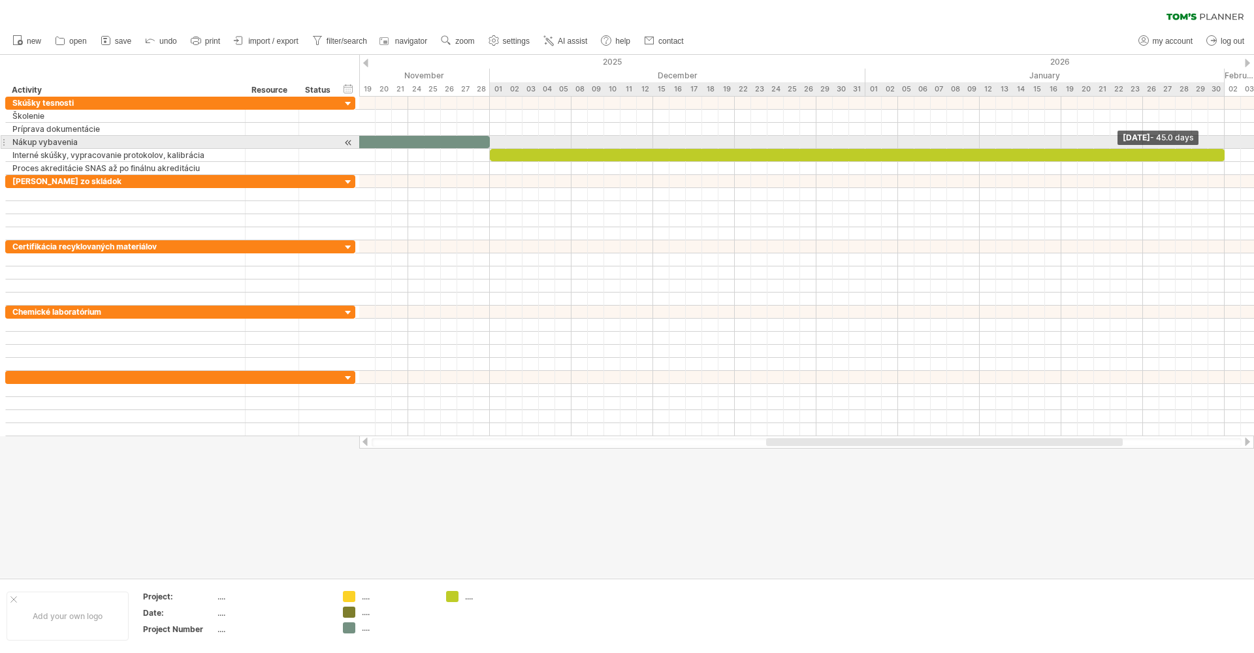
drag, startPoint x: 799, startPoint y: 154, endPoint x: 1223, endPoint y: 148, distance: 423.3
click at [1223, 148] on div "**********" at bounding box center [806, 267] width 895 height 340
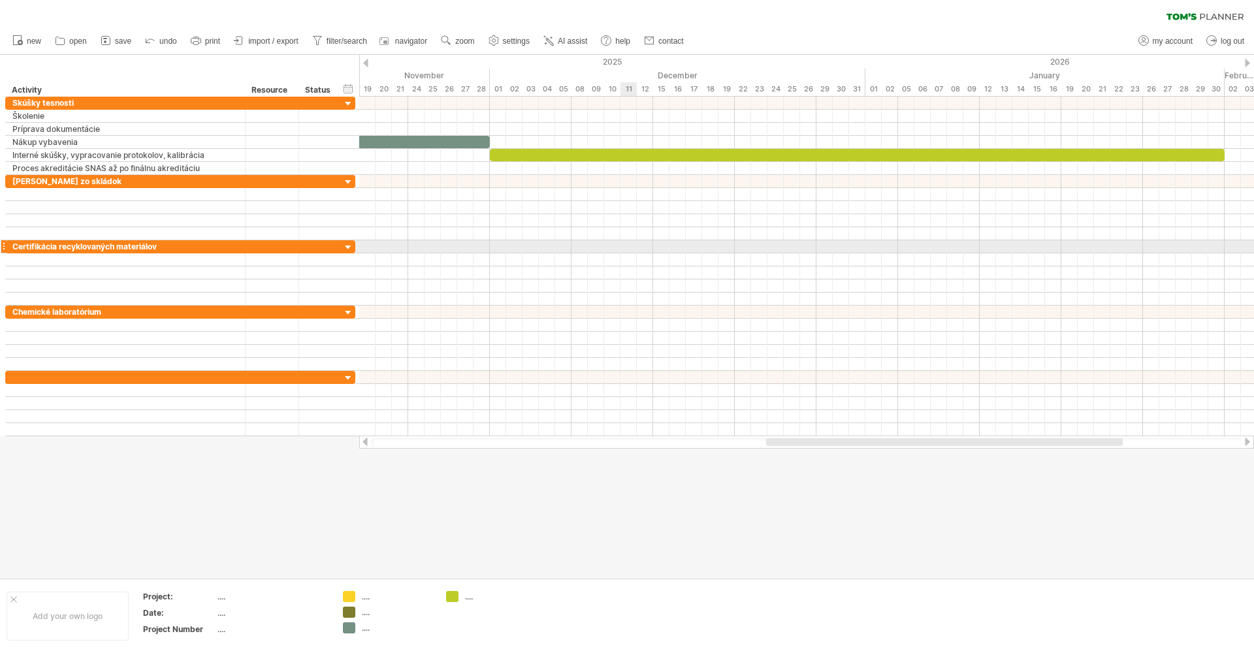
click at [629, 243] on div at bounding box center [806, 246] width 895 height 13
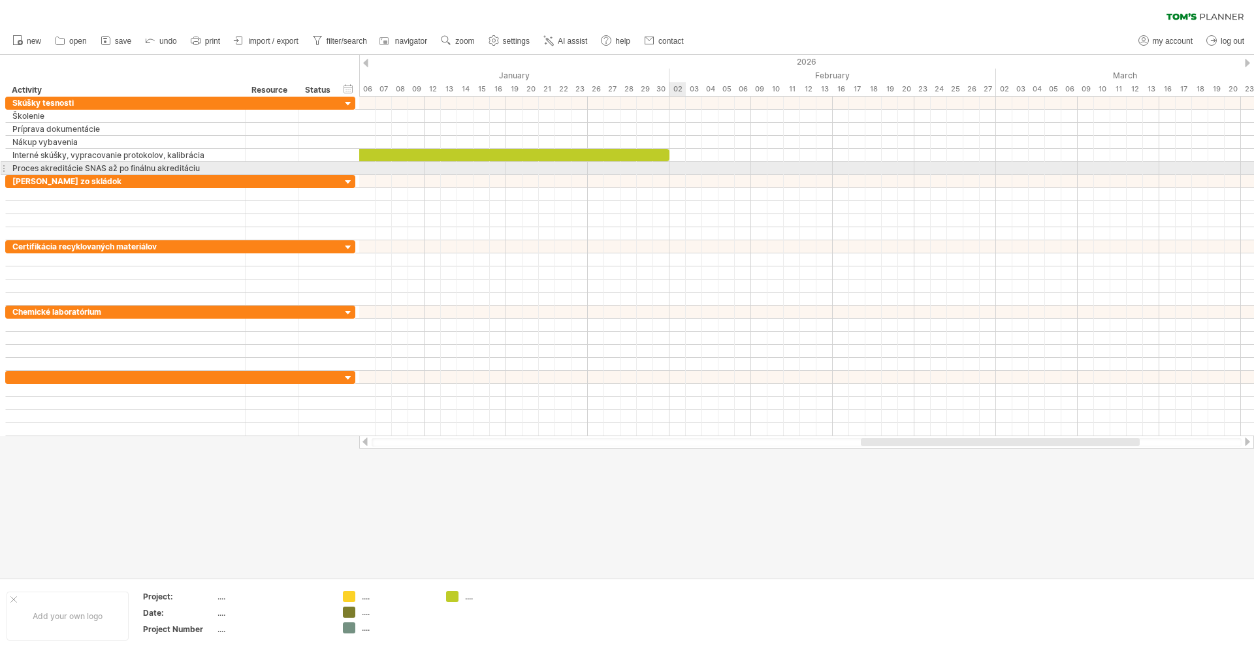
click at [673, 168] on div at bounding box center [806, 168] width 895 height 13
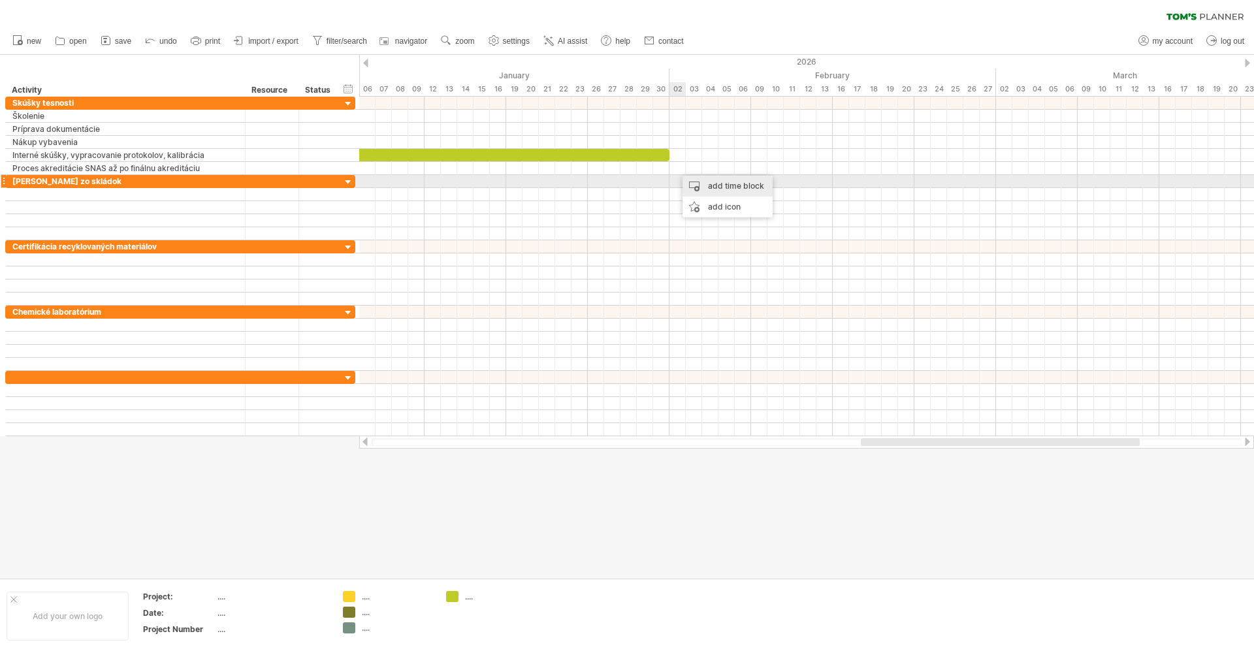
click at [709, 181] on div "add time block" at bounding box center [728, 186] width 90 height 21
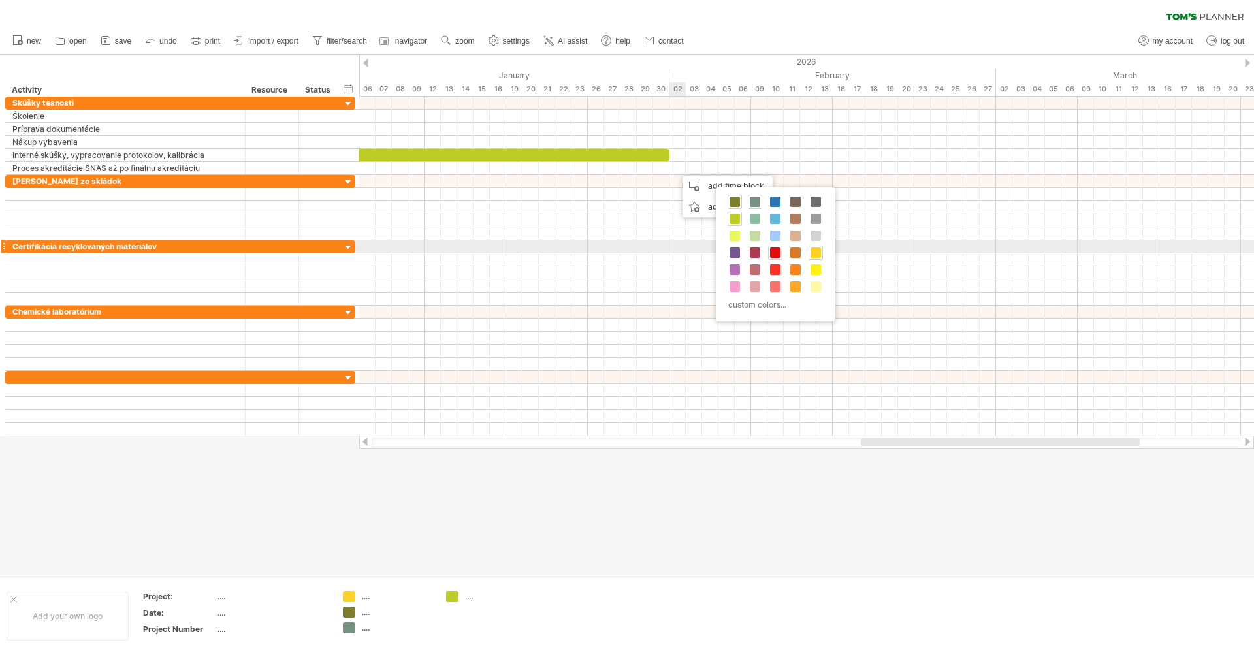
click at [779, 250] on span at bounding box center [775, 253] width 10 height 10
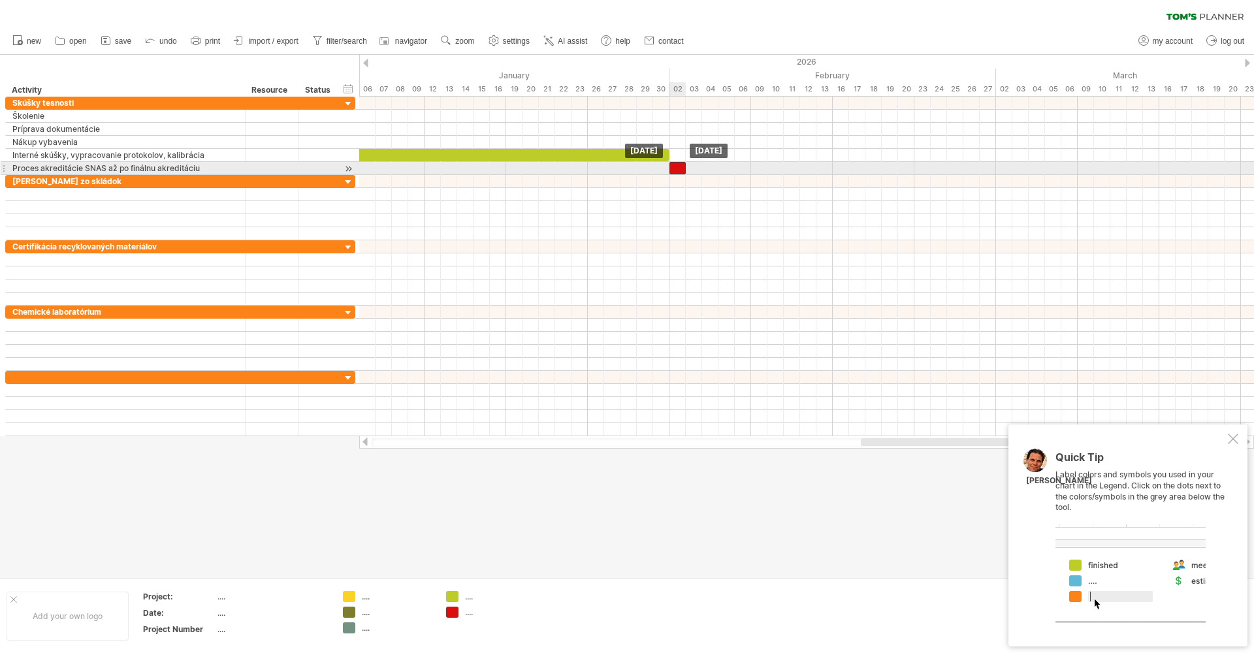
drag, startPoint x: 685, startPoint y: 167, endPoint x: 677, endPoint y: 168, distance: 7.9
click at [677, 168] on div at bounding box center [678, 168] width 16 height 12
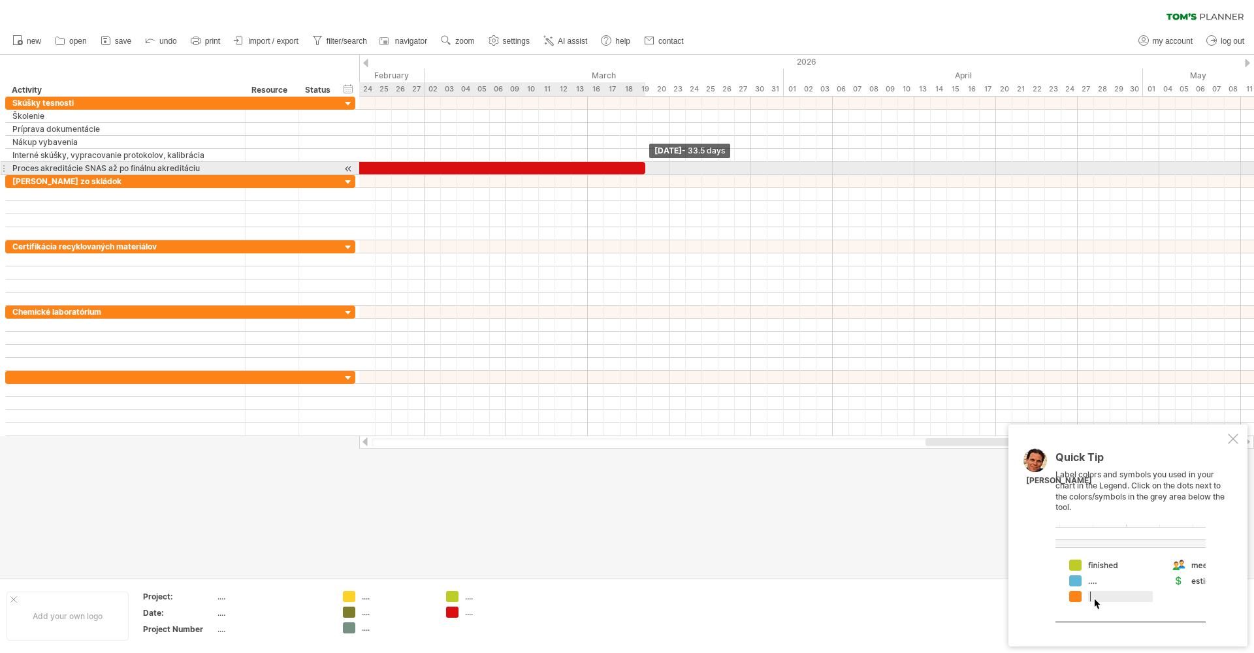
drag, startPoint x: 686, startPoint y: 169, endPoint x: 640, endPoint y: 165, distance: 45.8
click at [640, 165] on div "**********" at bounding box center [806, 267] width 895 height 340
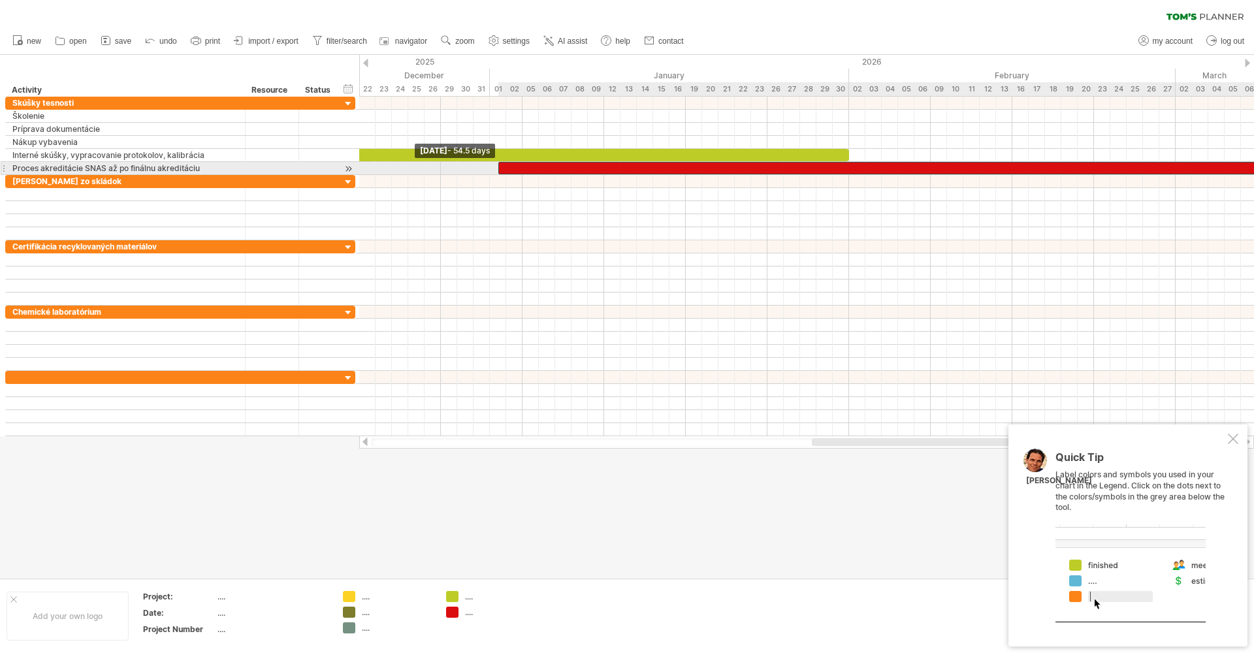
drag, startPoint x: 848, startPoint y: 167, endPoint x: 498, endPoint y: 167, distance: 349.5
click at [498, 167] on span at bounding box center [498, 168] width 5 height 12
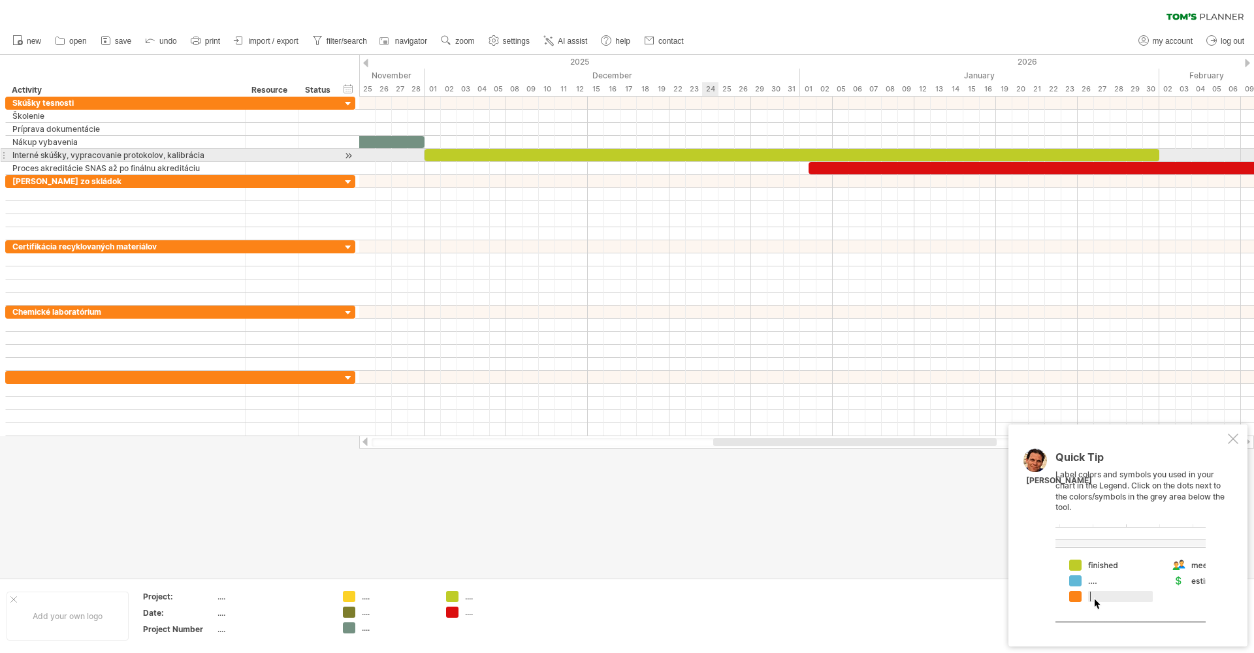
click at [711, 153] on div at bounding box center [792, 155] width 735 height 12
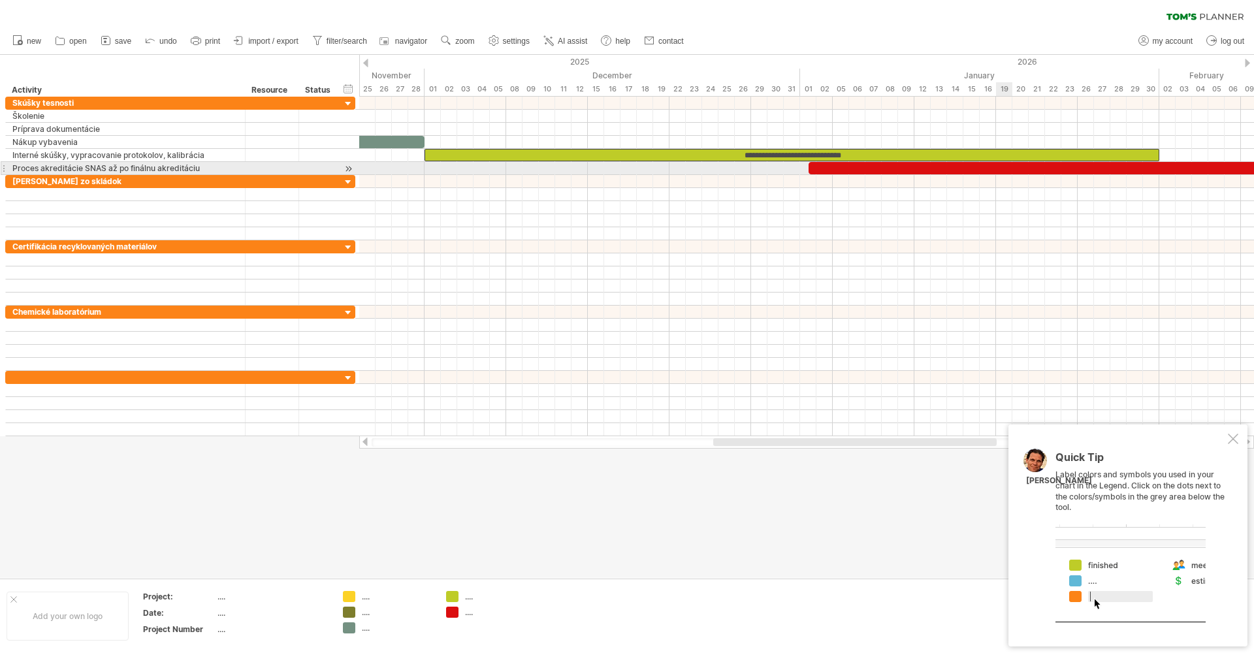
click at [996, 165] on div at bounding box center [1254, 168] width 890 height 12
click at [1022, 165] on div at bounding box center [1254, 168] width 890 height 12
click at [947, 170] on div at bounding box center [1254, 168] width 890 height 12
click at [1085, 170] on div at bounding box center [1254, 168] width 890 height 12
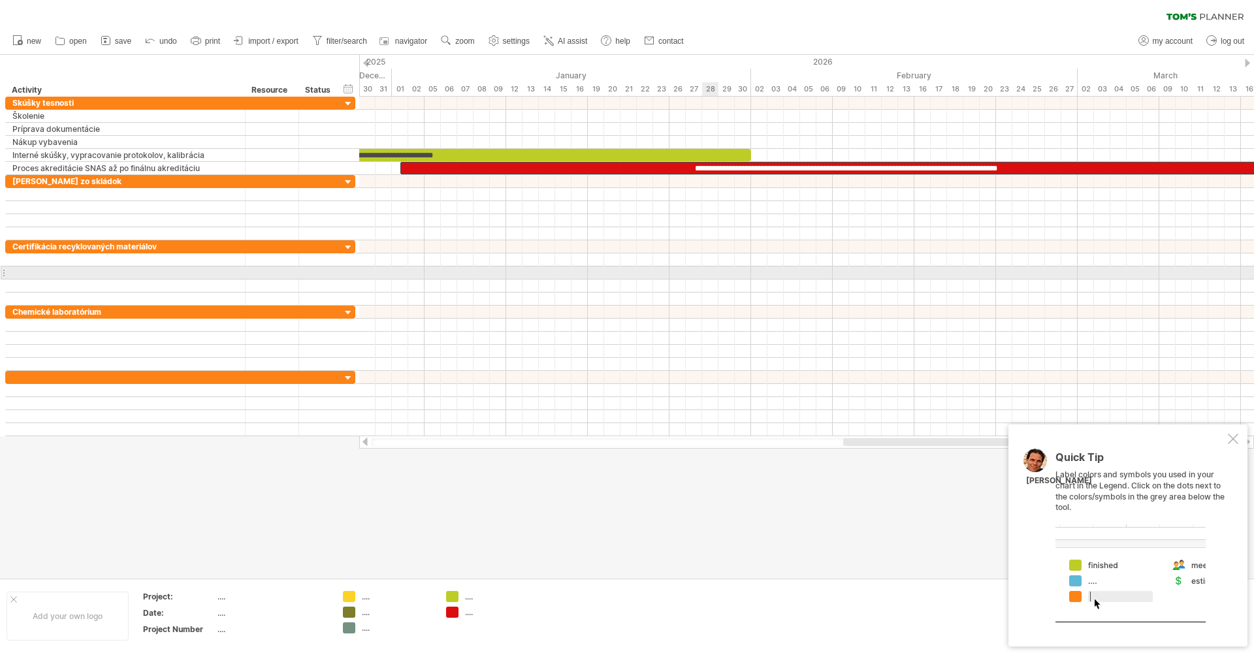
click at [715, 268] on div at bounding box center [806, 272] width 895 height 13
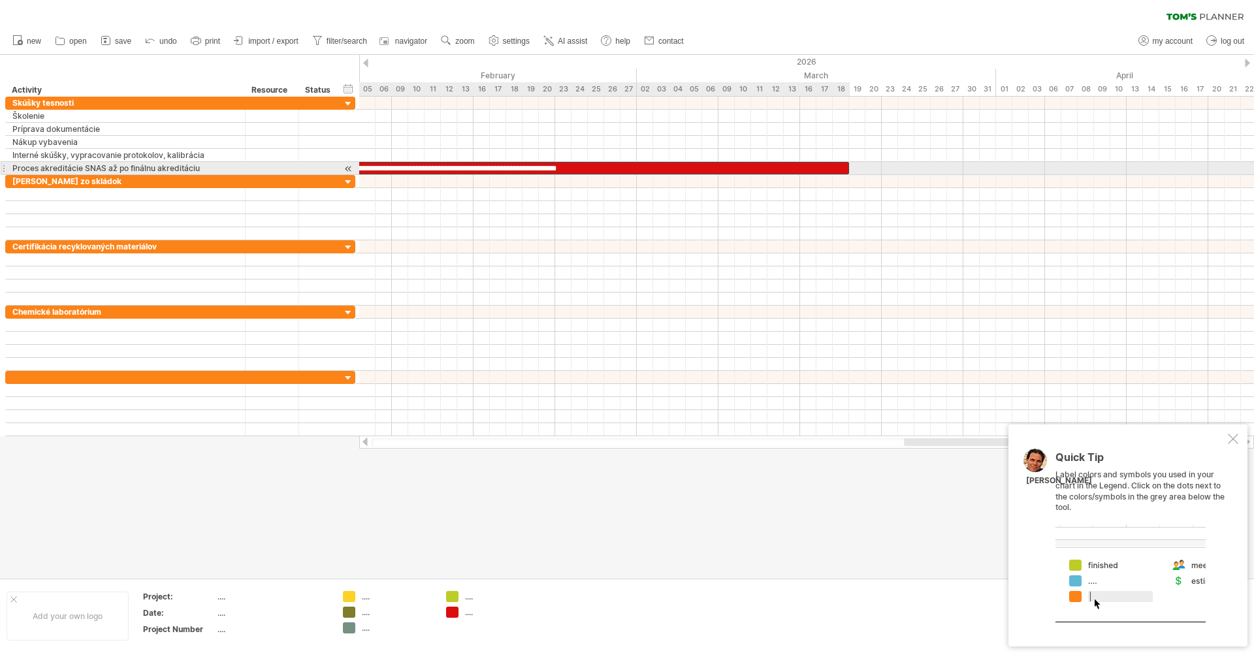
click at [833, 170] on div "**********" at bounding box center [405, 168] width 890 height 12
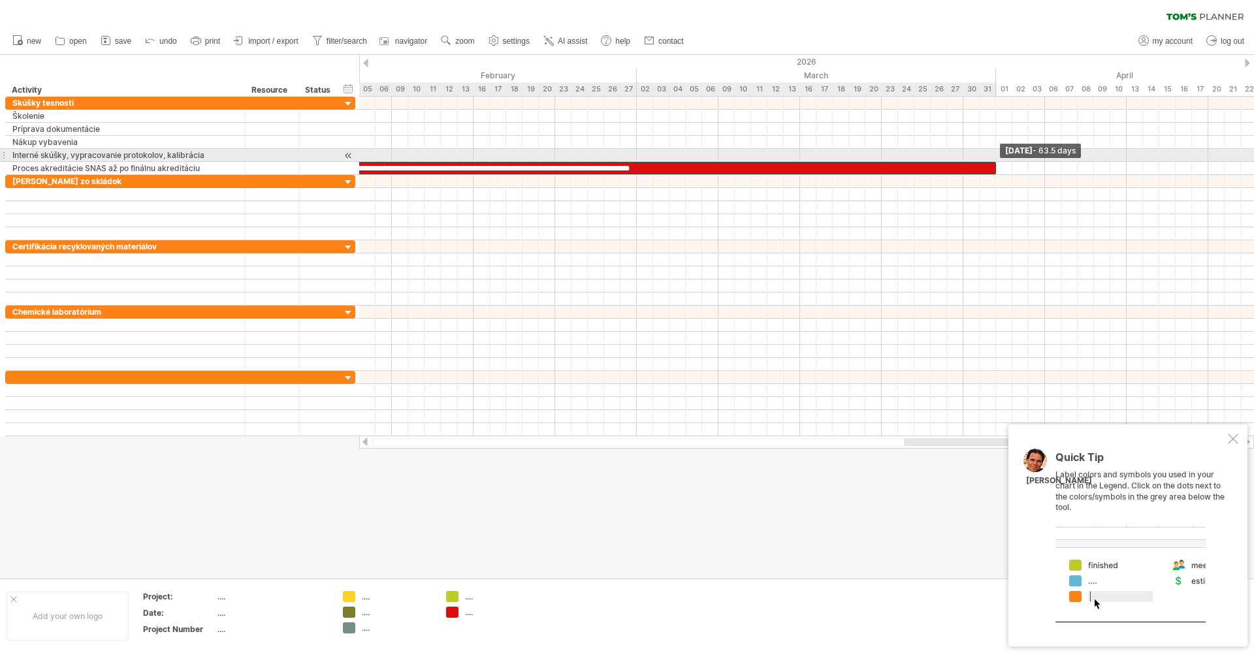
drag, startPoint x: 847, startPoint y: 167, endPoint x: 992, endPoint y: 160, distance: 145.2
click at [992, 160] on div "**********" at bounding box center [806, 267] width 895 height 340
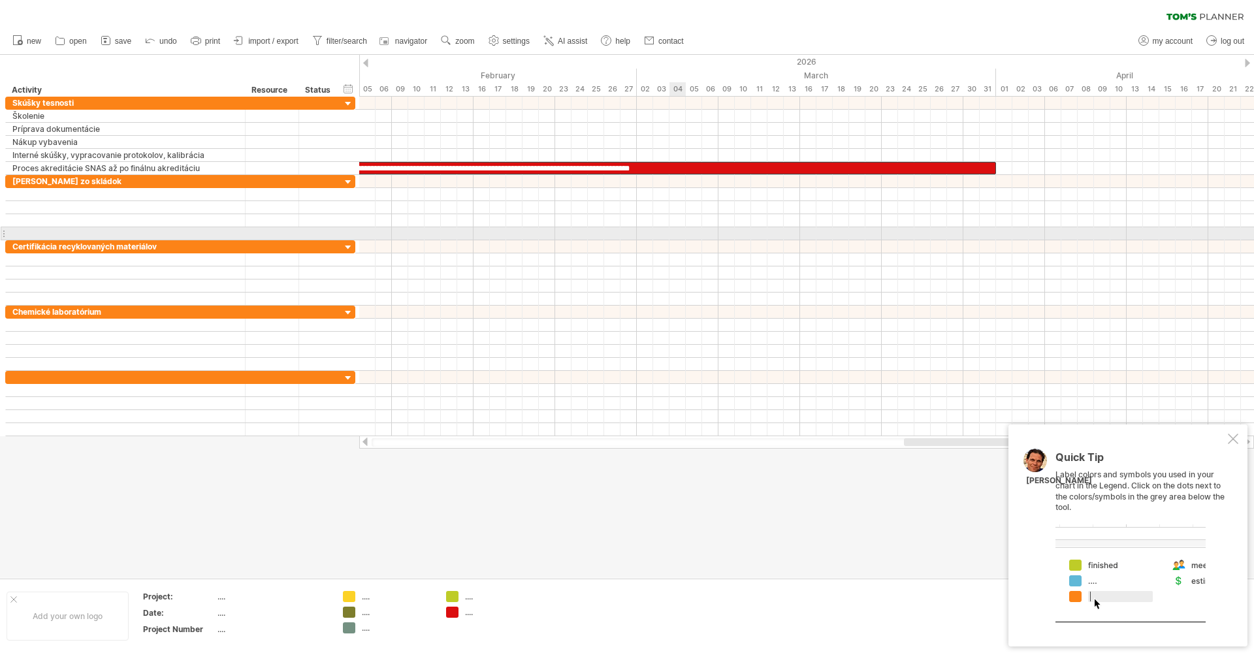
click at [679, 239] on div at bounding box center [806, 233] width 895 height 13
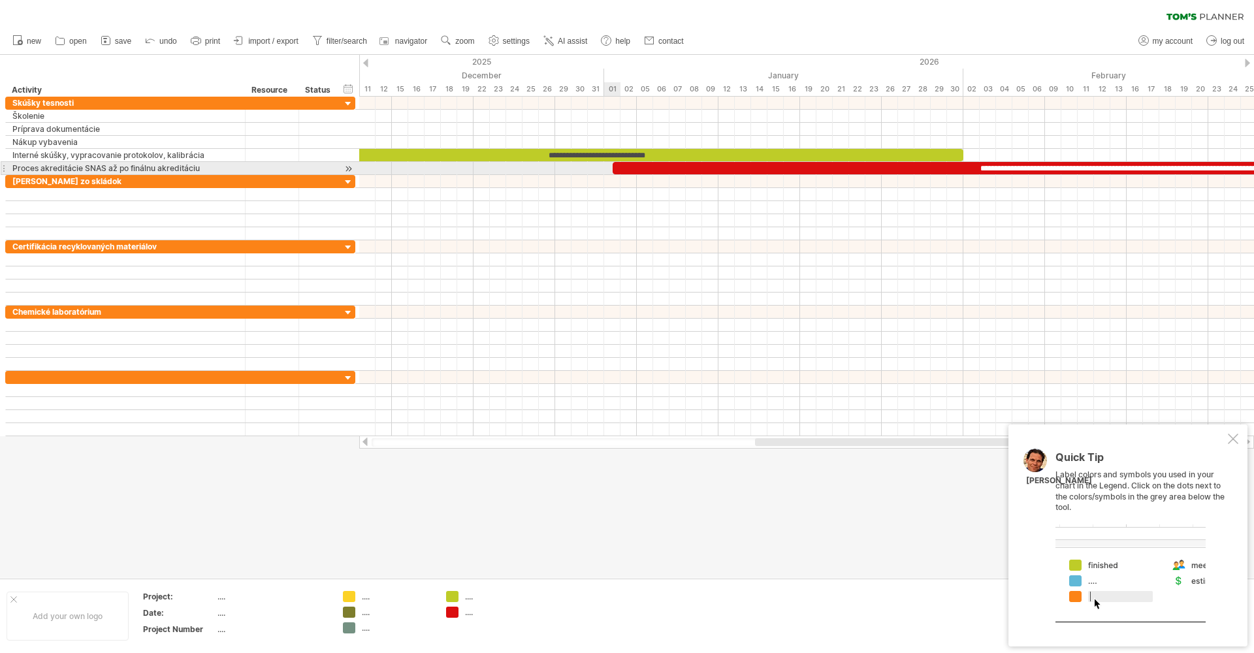
click at [619, 168] on div "**********" at bounding box center [1131, 168] width 1037 height 12
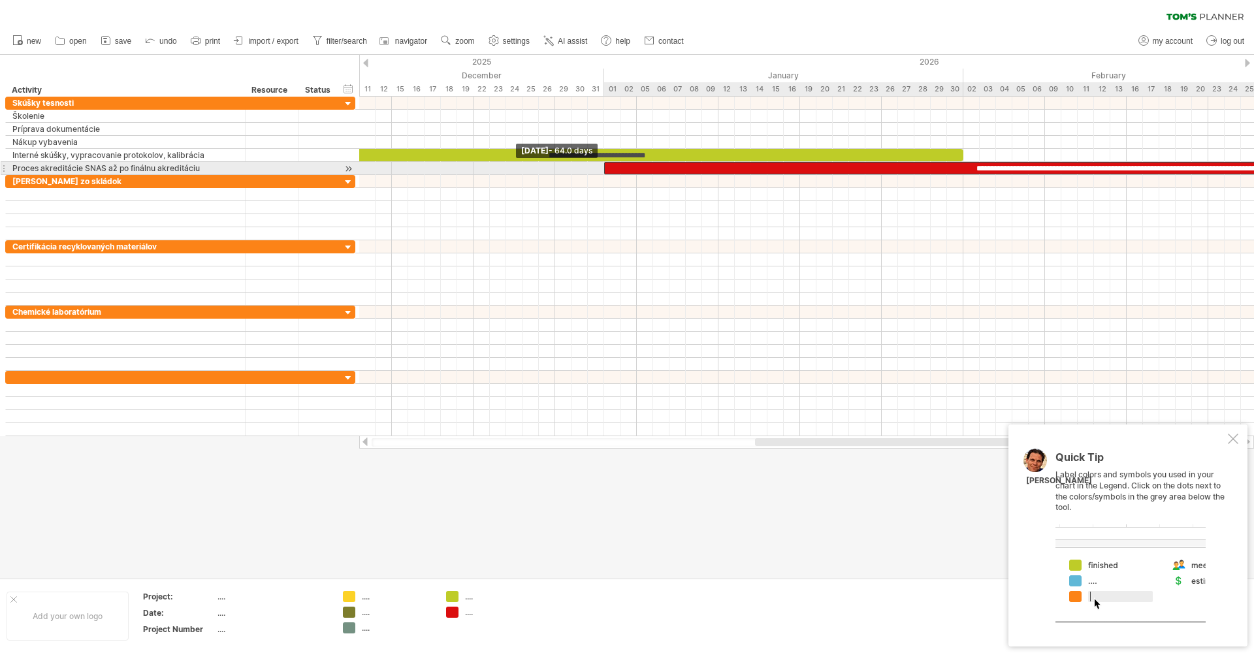
click at [607, 167] on div "**********" at bounding box center [1126, 168] width 1045 height 12
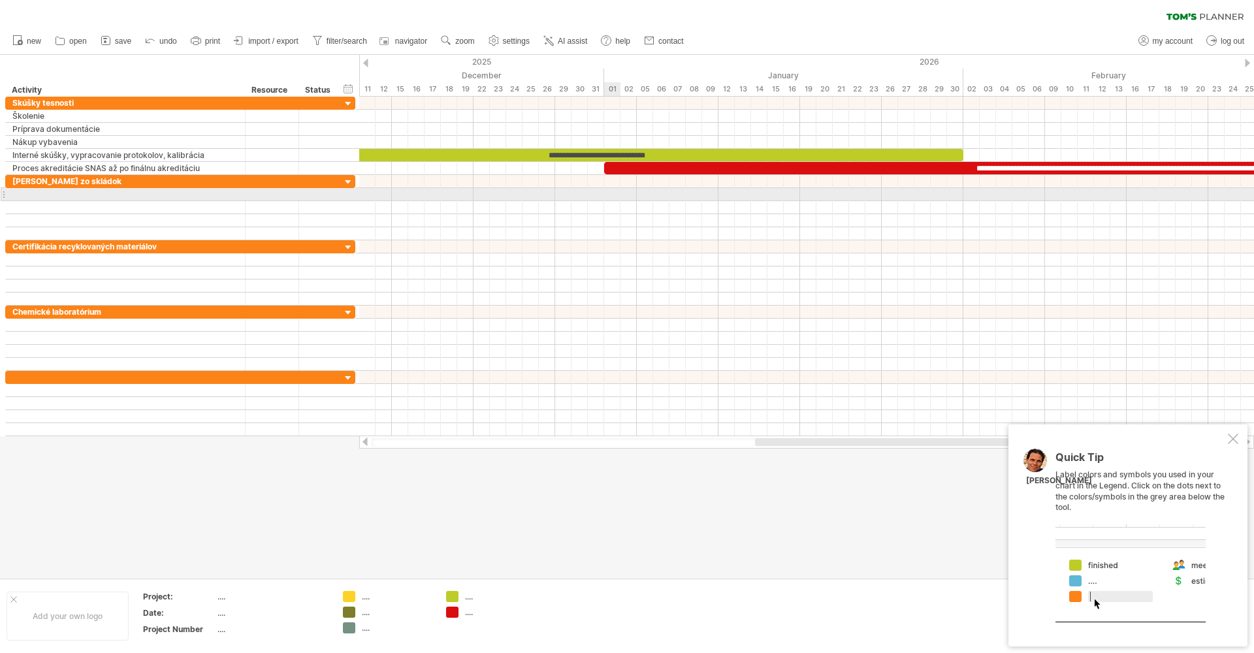
click at [615, 196] on div at bounding box center [806, 194] width 895 height 13
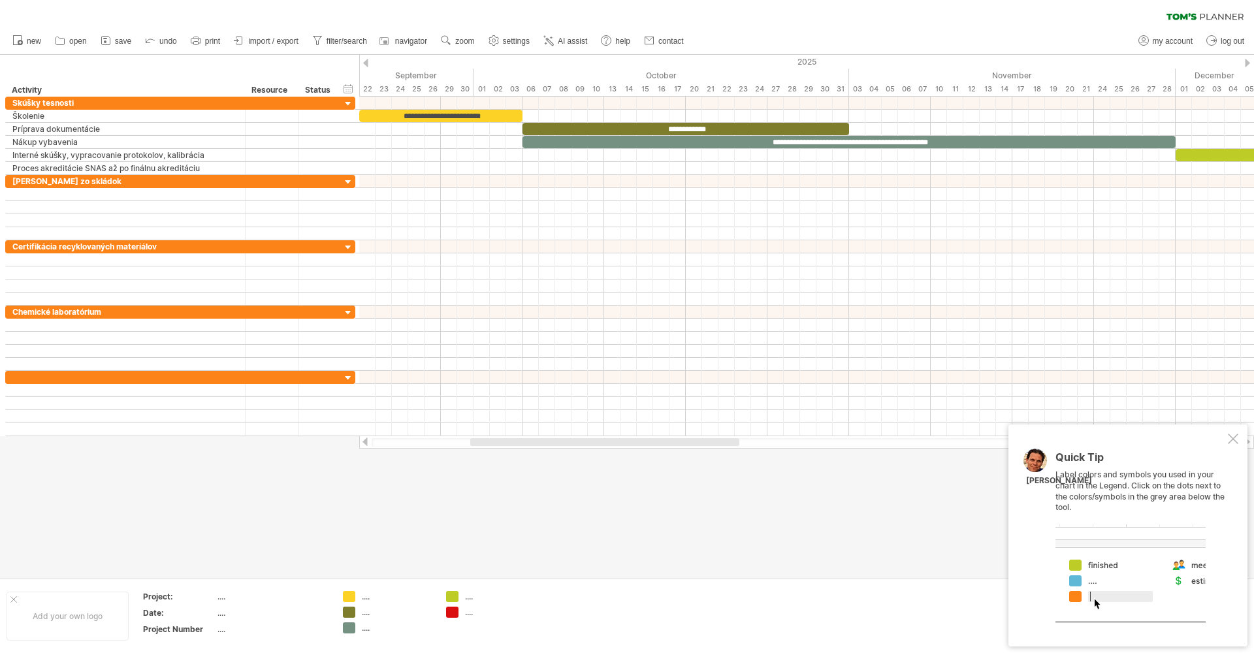
click at [1234, 442] on div at bounding box center [1233, 439] width 10 height 10
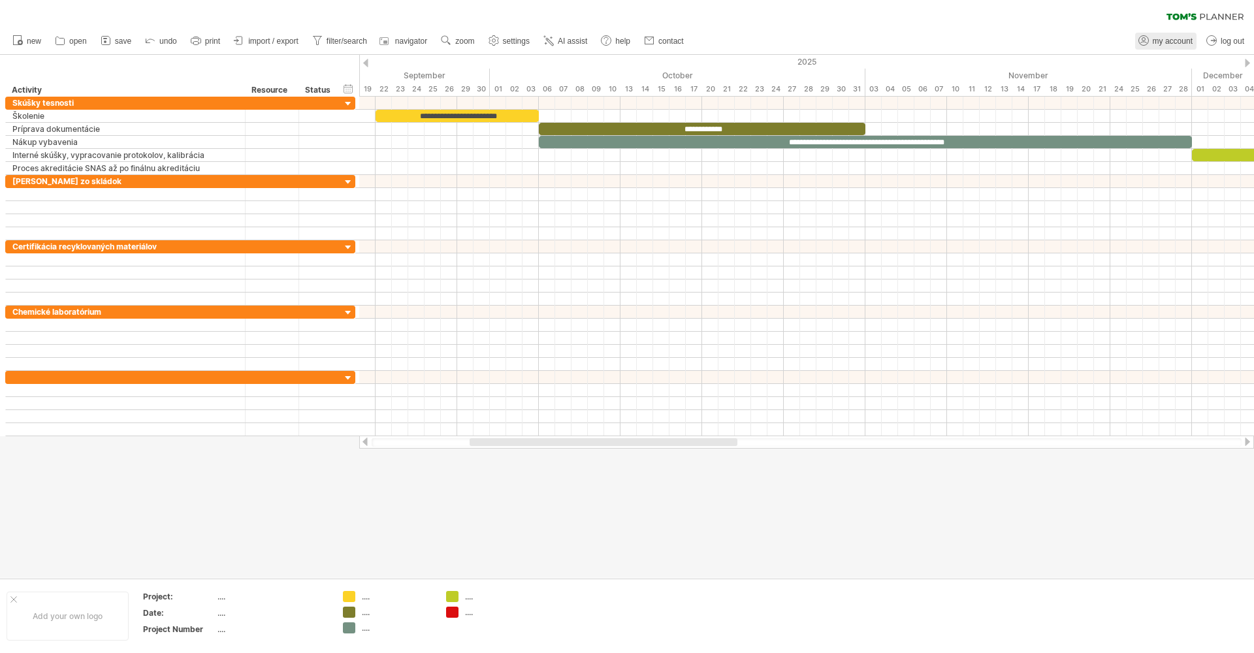
click at [1185, 41] on span "my account" at bounding box center [1173, 41] width 40 height 9
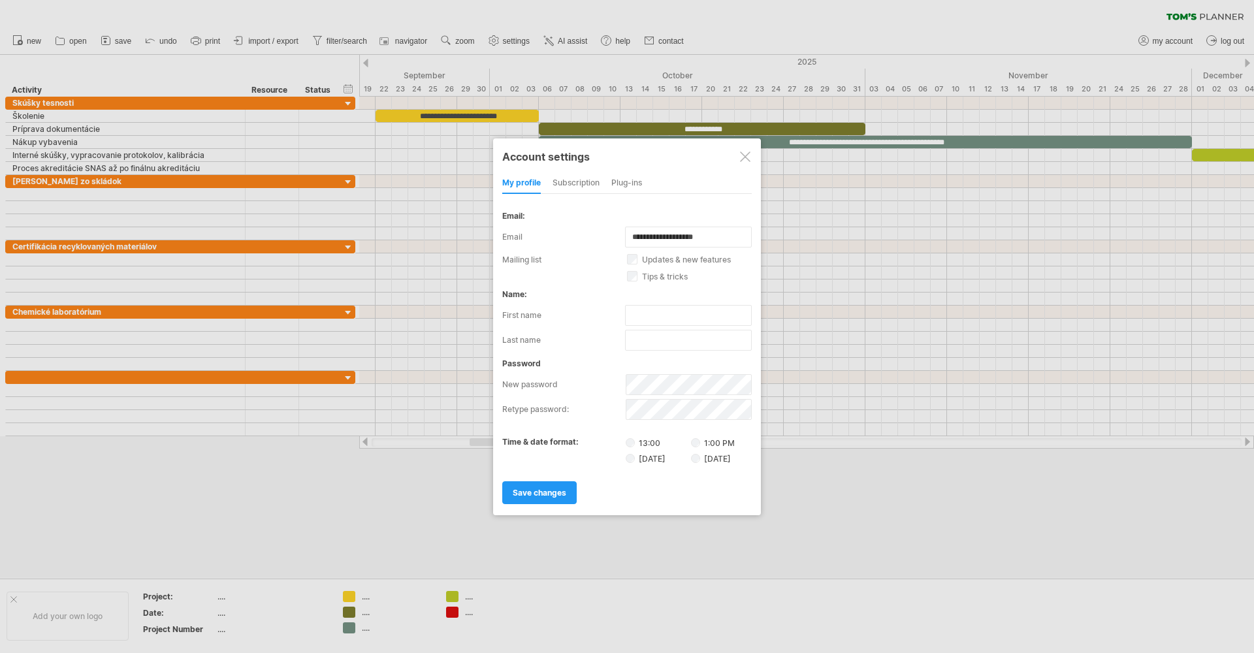
click at [748, 158] on div at bounding box center [745, 157] width 10 height 10
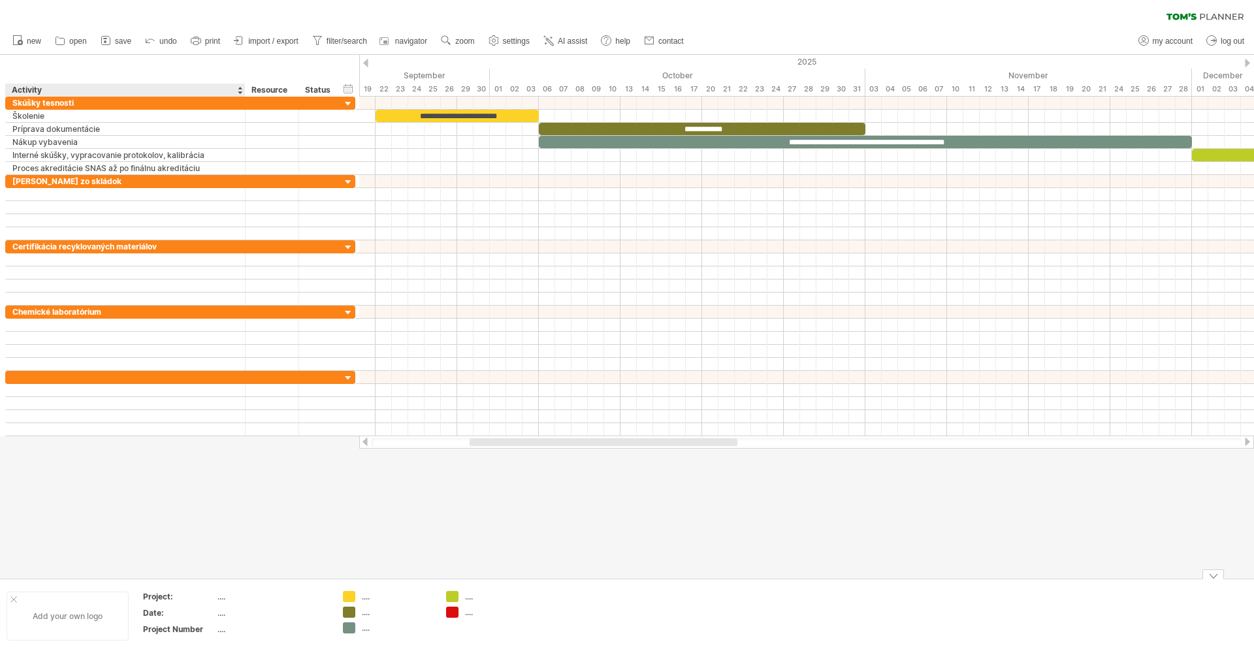
click at [90, 614] on div "Add your own logo" at bounding box center [68, 616] width 122 height 49
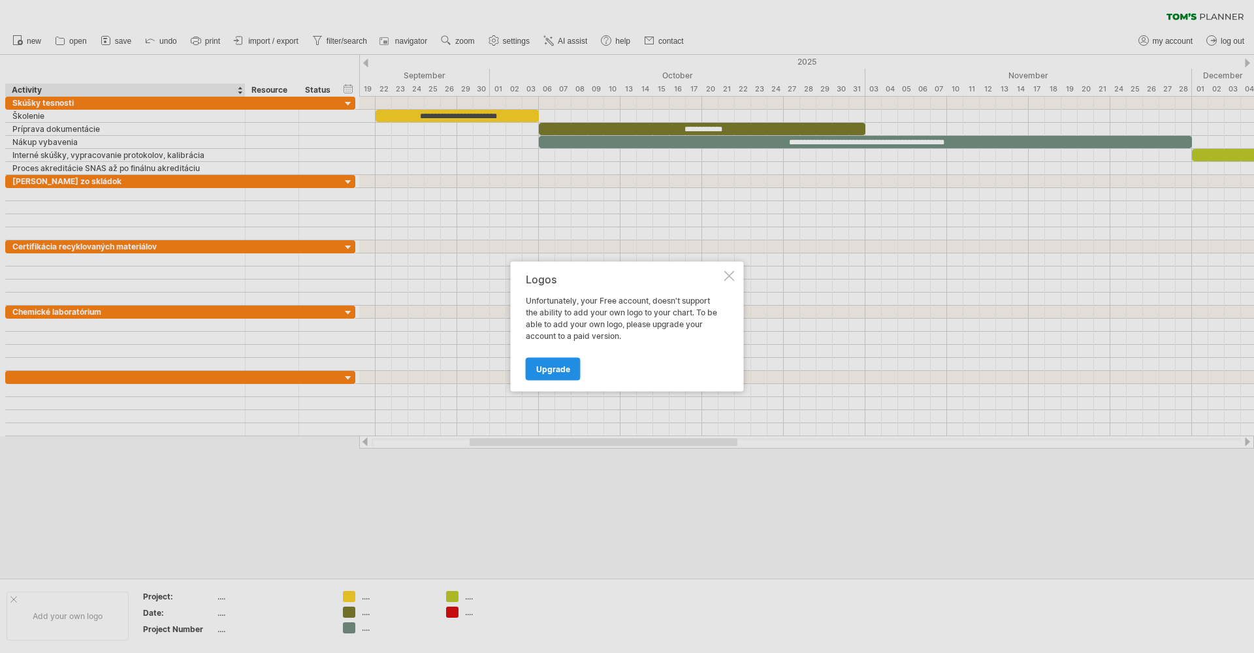
click at [560, 372] on span "Upgrade" at bounding box center [553, 369] width 34 height 10
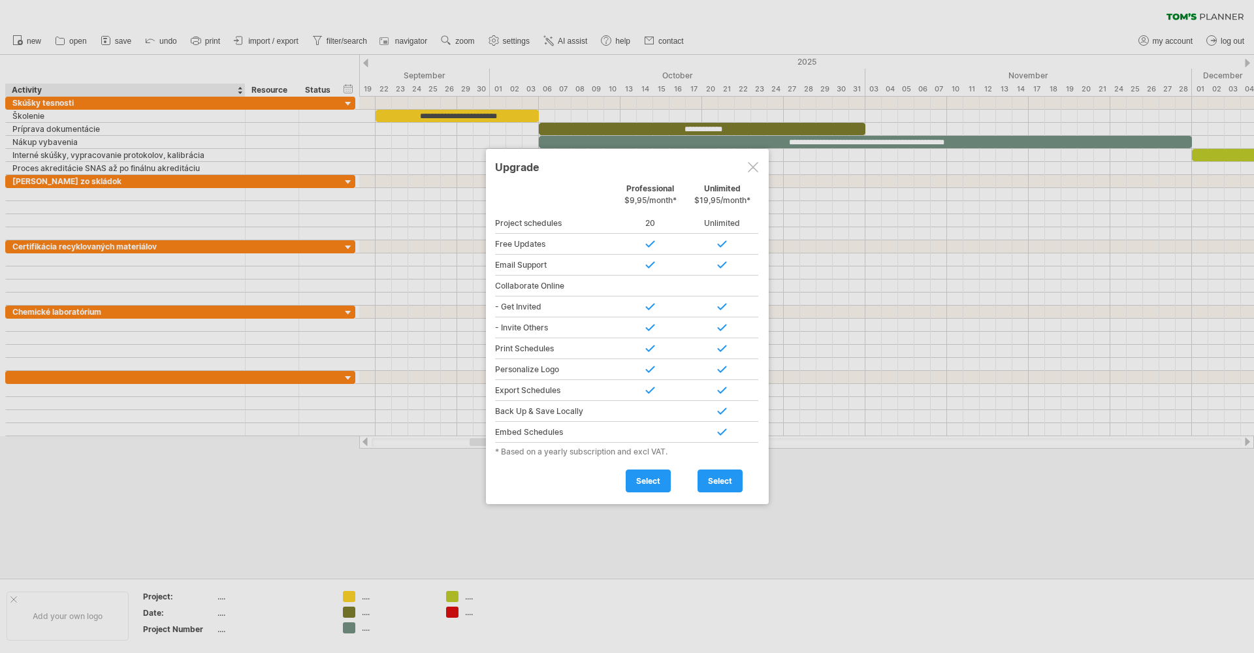
click at [813, 468] on div at bounding box center [627, 326] width 1254 height 653
